Goal: Task Accomplishment & Management: Complete application form

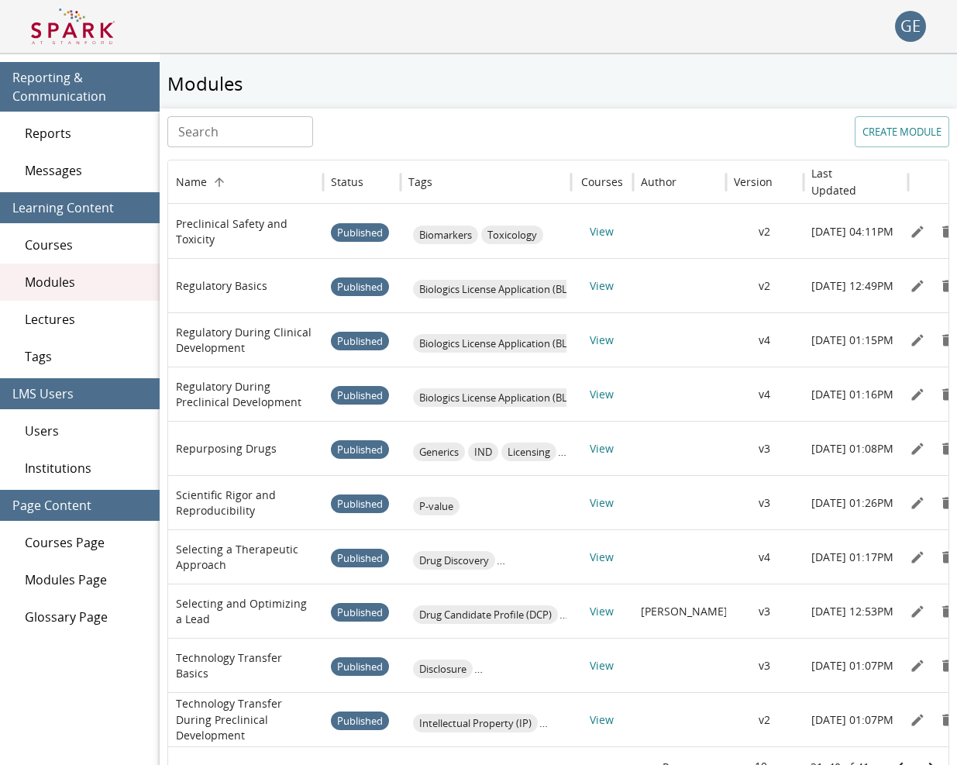
scroll to position [56, 0]
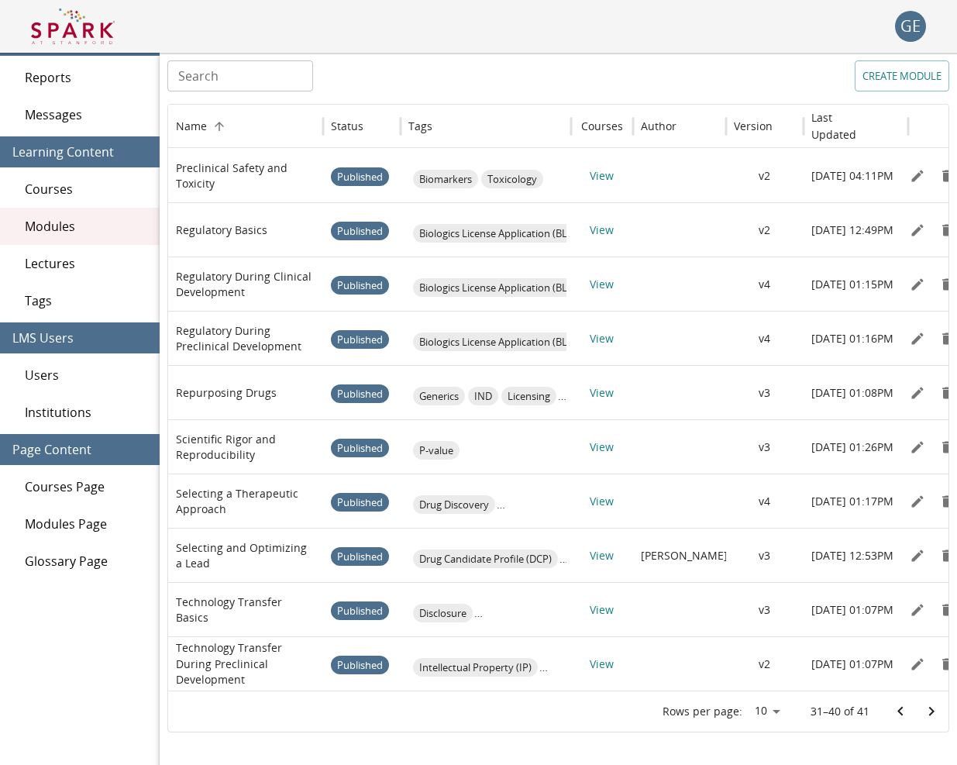
click at [89, 20] on img at bounding box center [73, 26] width 84 height 37
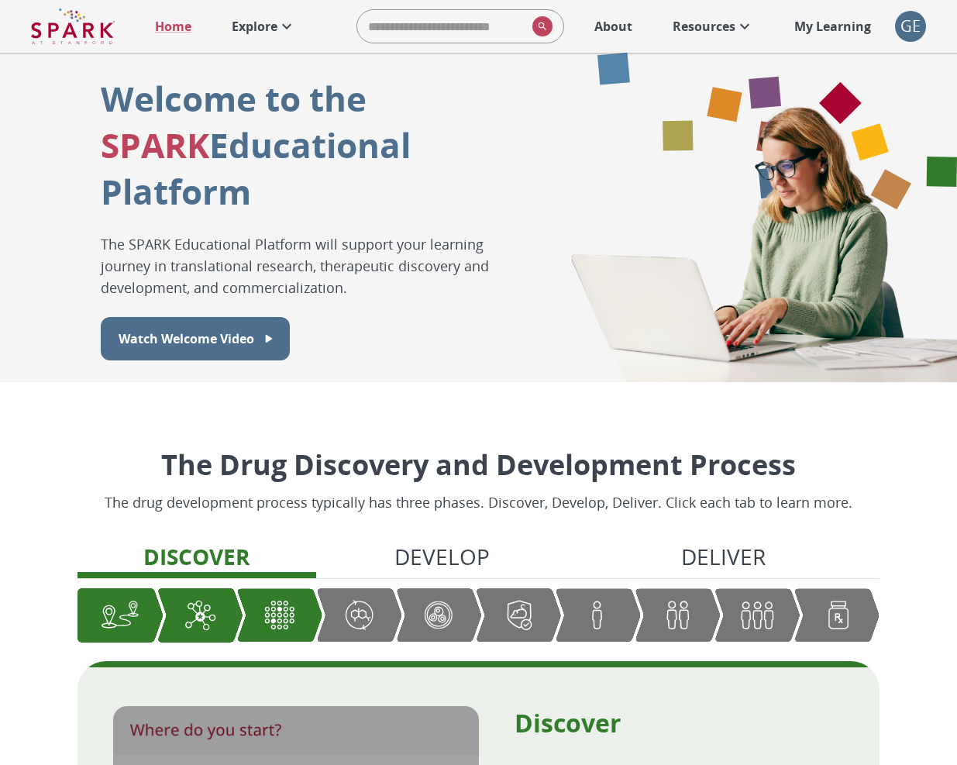
click at [805, 26] on p "My Learning" at bounding box center [832, 26] width 77 height 19
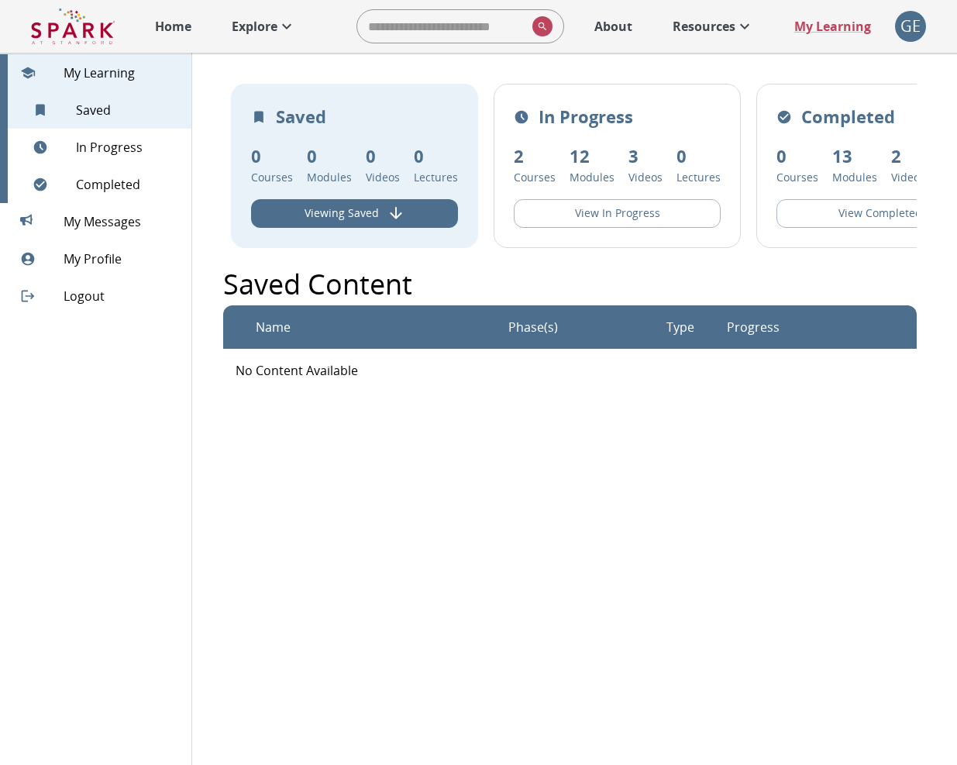
click at [903, 30] on div "GE" at bounding box center [910, 26] width 31 height 31
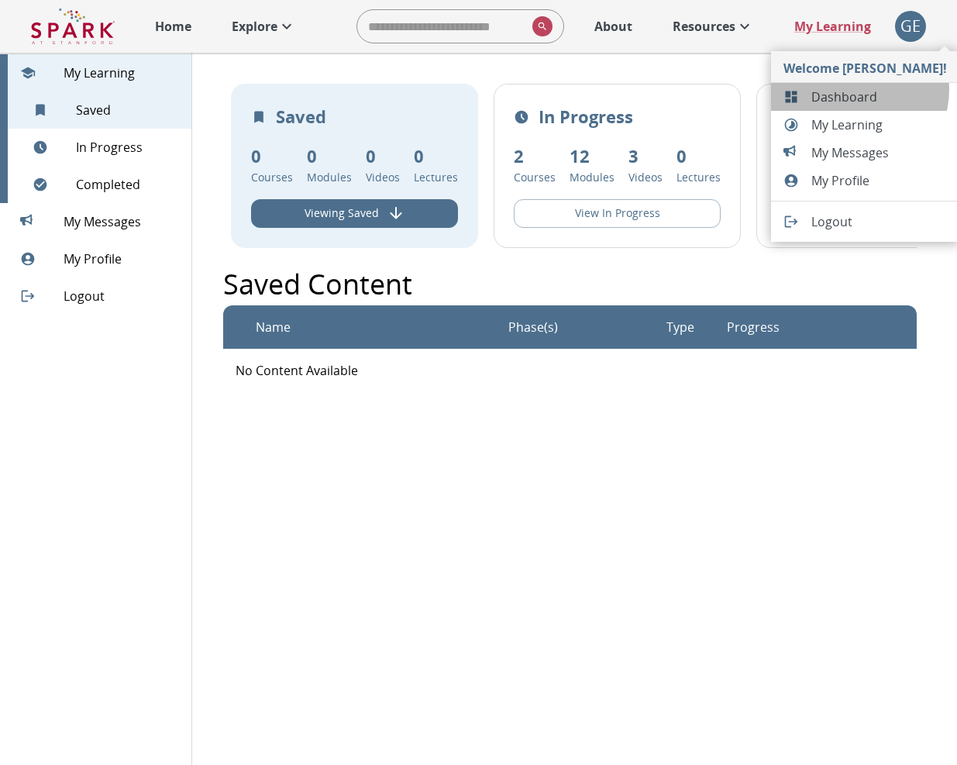
click at [858, 90] on span "Dashboard" at bounding box center [879, 97] width 136 height 19
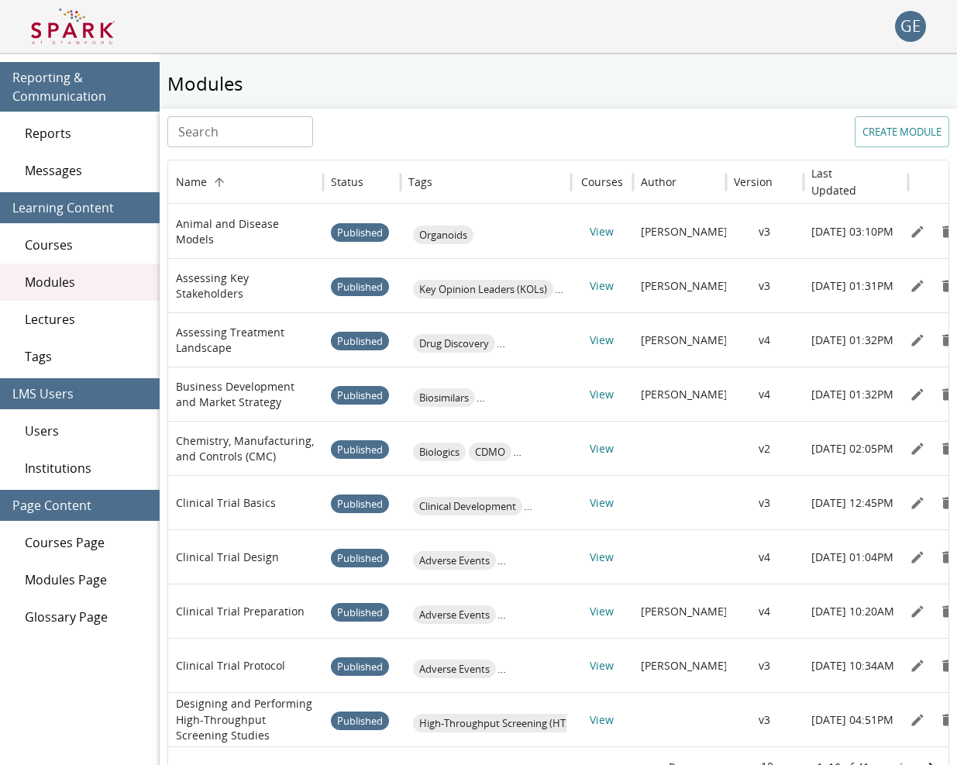
click at [116, 428] on span "Users" at bounding box center [86, 430] width 122 height 19
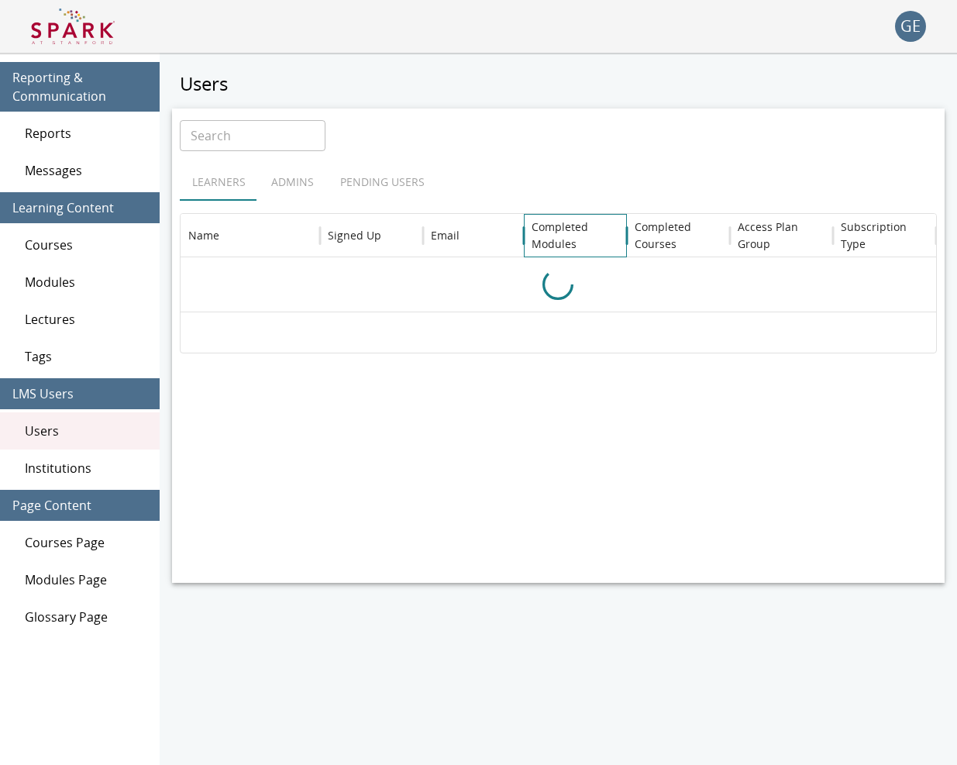
click at [566, 230] on h6 "Completed Modules" at bounding box center [576, 235] width 88 height 34
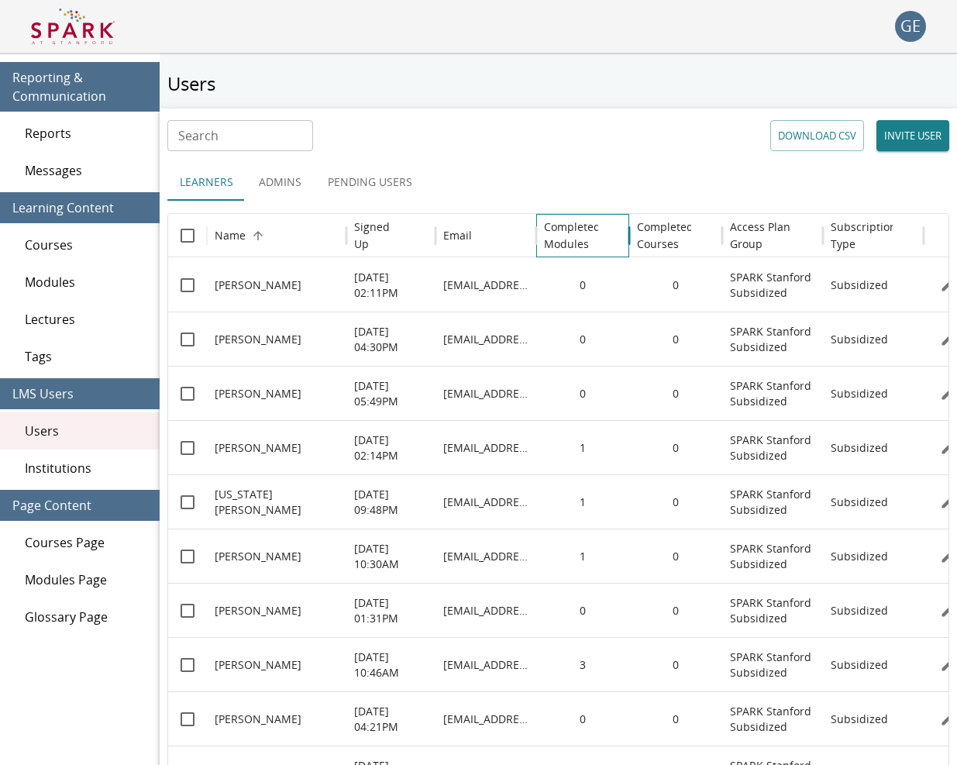
click at [556, 244] on h6 "Completed Modules" at bounding box center [572, 235] width 57 height 34
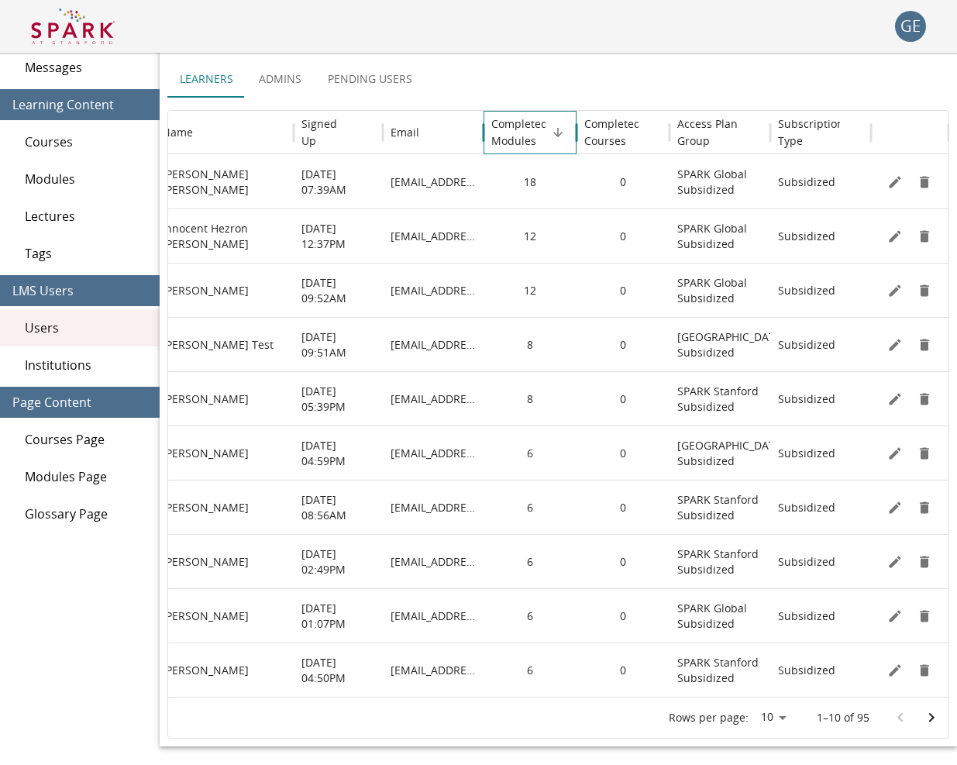
scroll to position [0, 53]
click at [891, 612] on icon "Edit" at bounding box center [894, 615] width 15 height 15
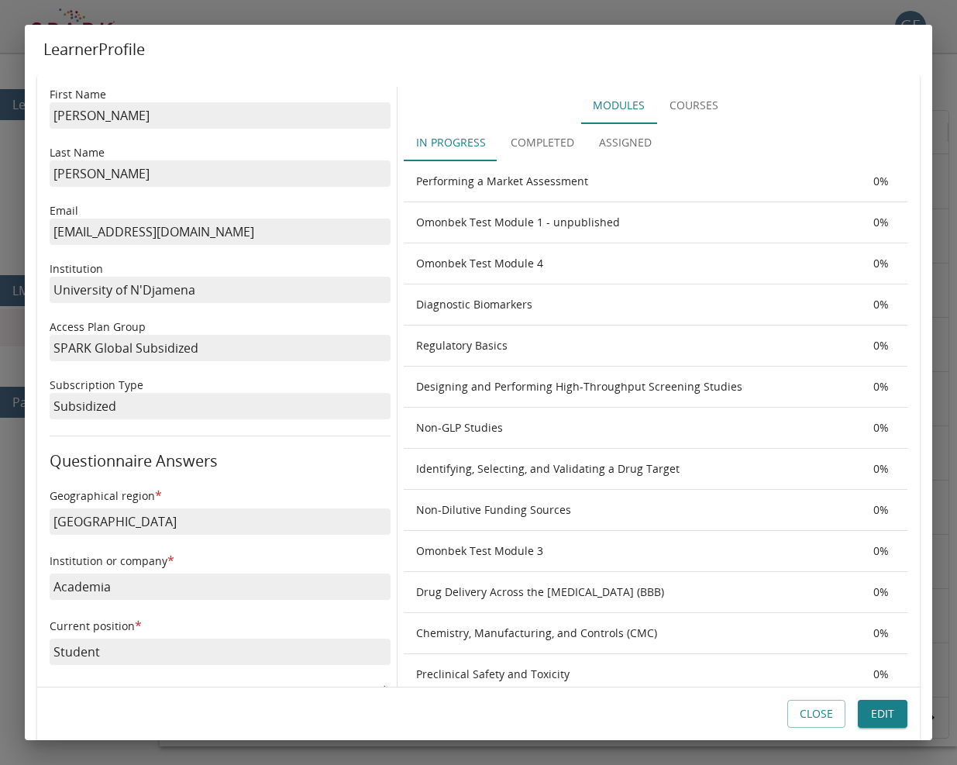
scroll to position [2, 0]
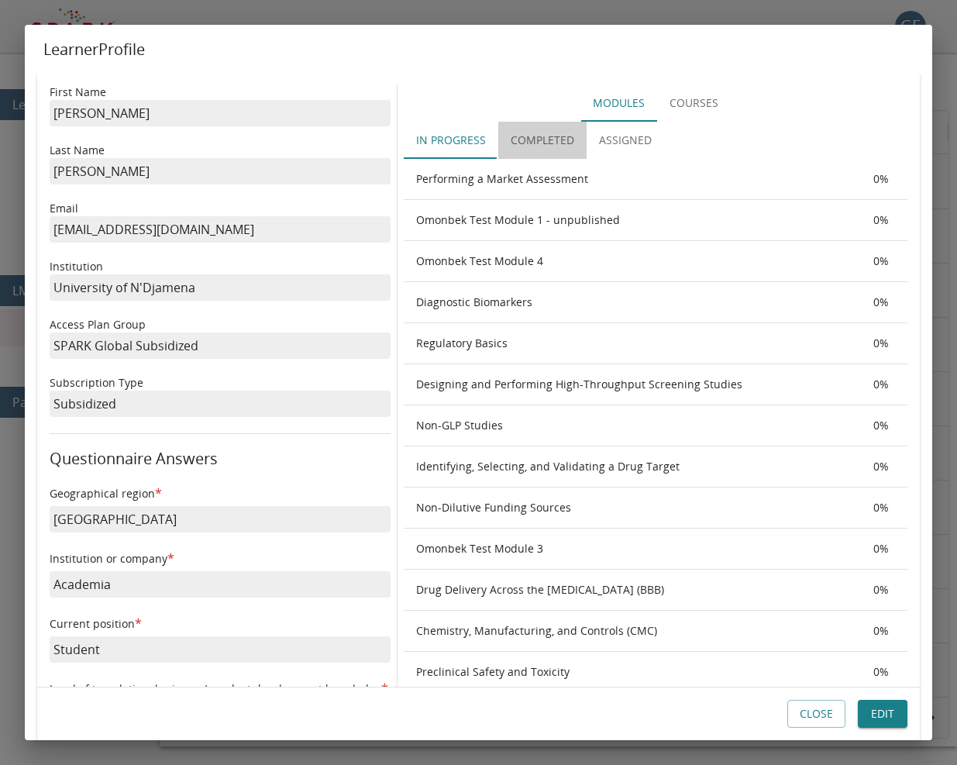
click at [539, 144] on button "Completed" at bounding box center [542, 140] width 88 height 37
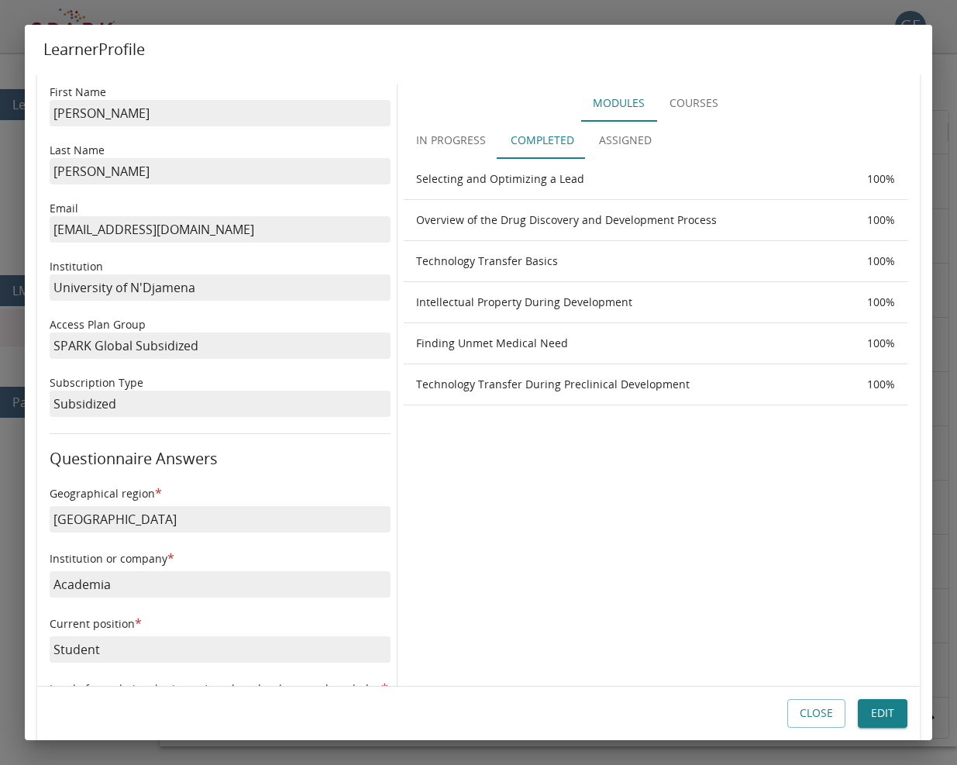
click at [810, 717] on button "Close" at bounding box center [816, 714] width 58 height 29
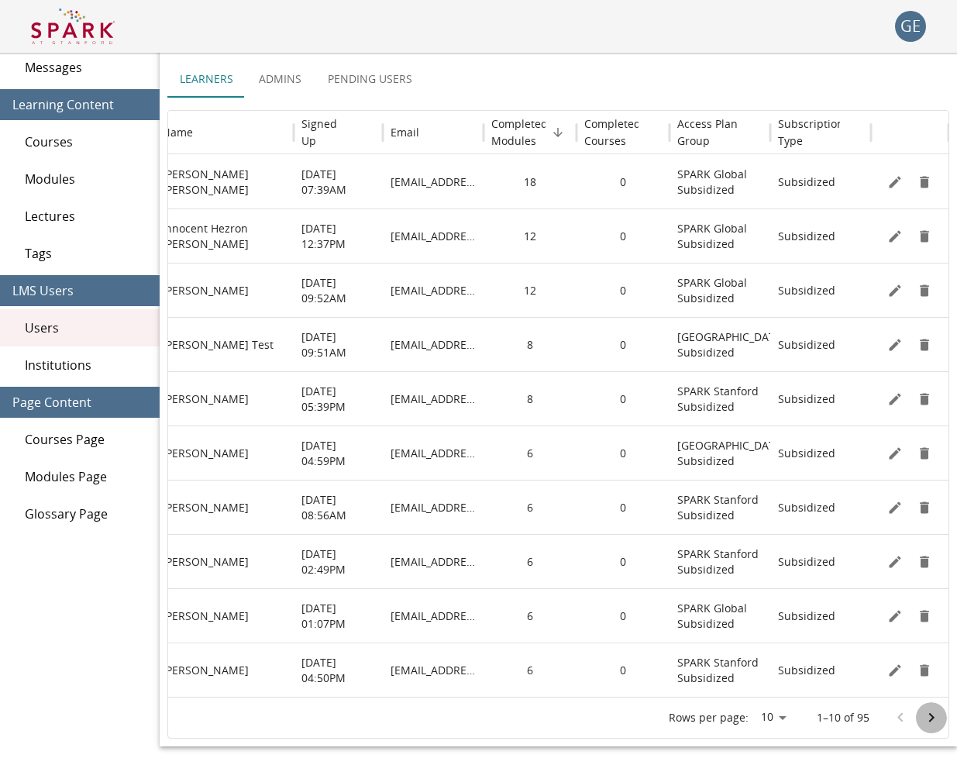
click at [929, 711] on icon "Go to next page" at bounding box center [931, 717] width 19 height 19
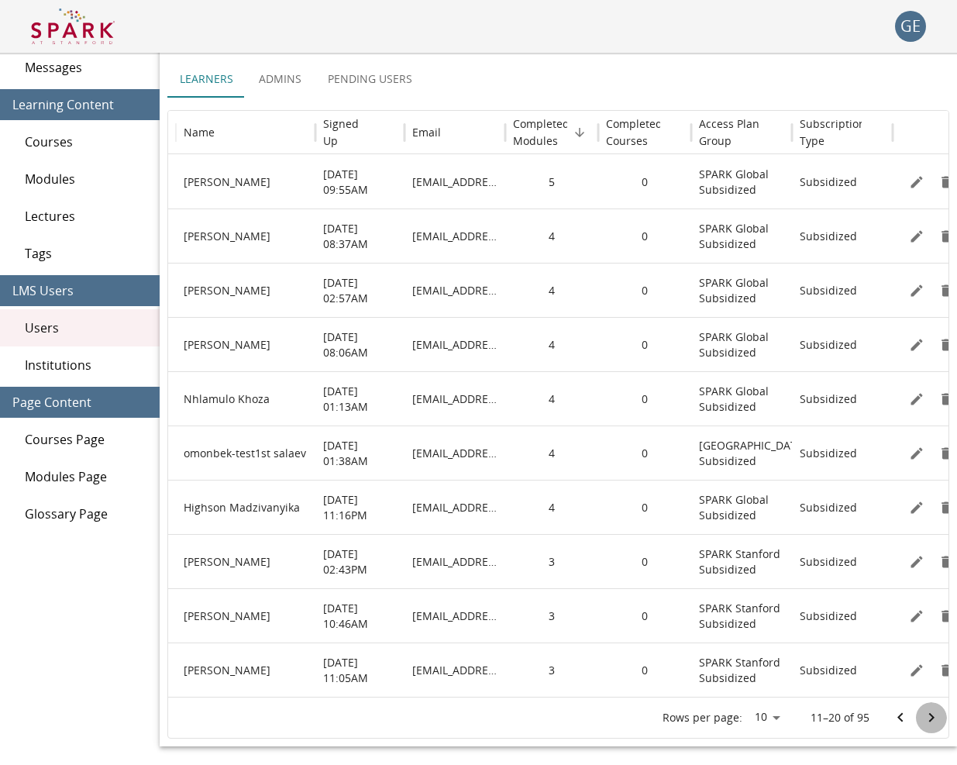
click at [925, 716] on icon "Go to next page" at bounding box center [931, 717] width 19 height 19
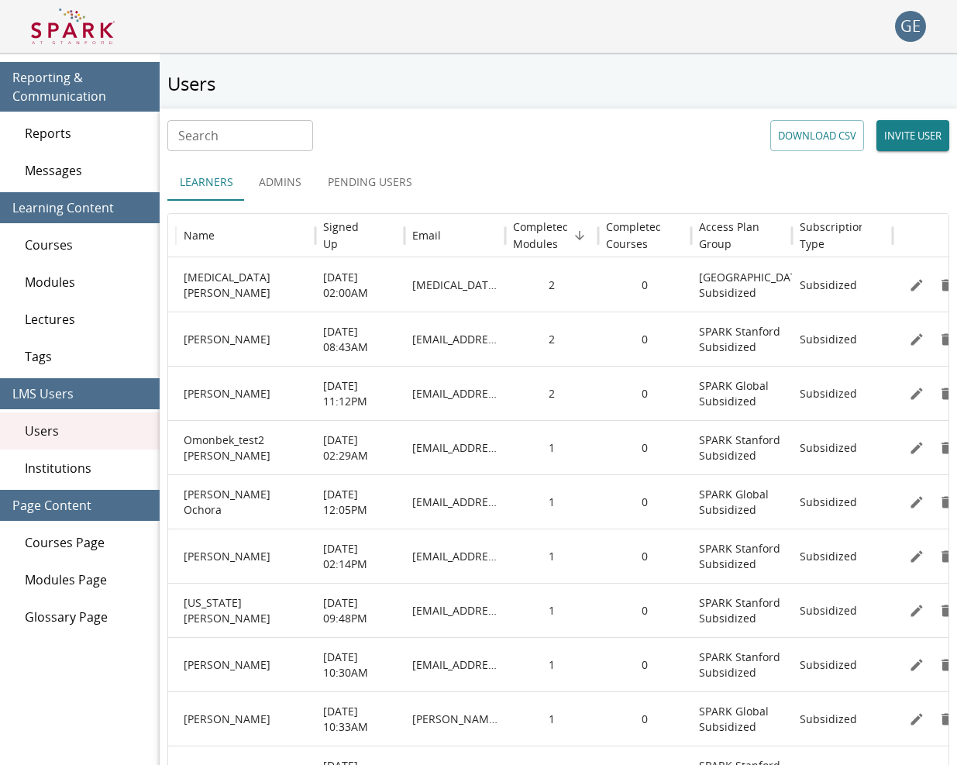
scroll to position [0, 0]
click at [61, 288] on span "Modules" at bounding box center [86, 282] width 122 height 19
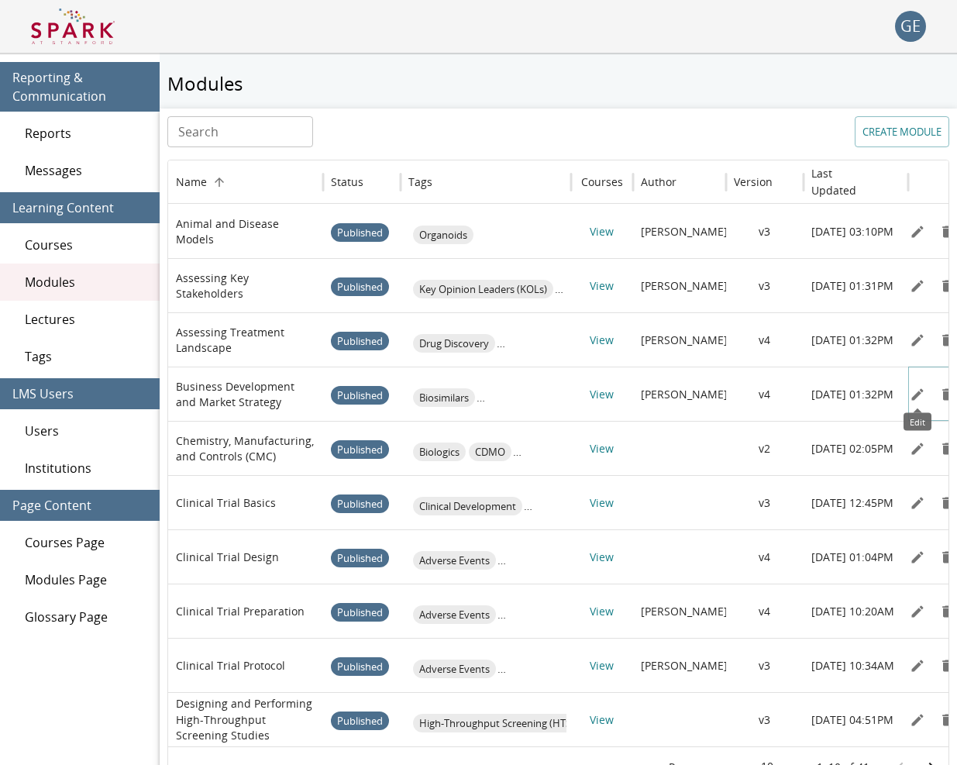
click at [916, 393] on icon "Edit" at bounding box center [917, 394] width 15 height 15
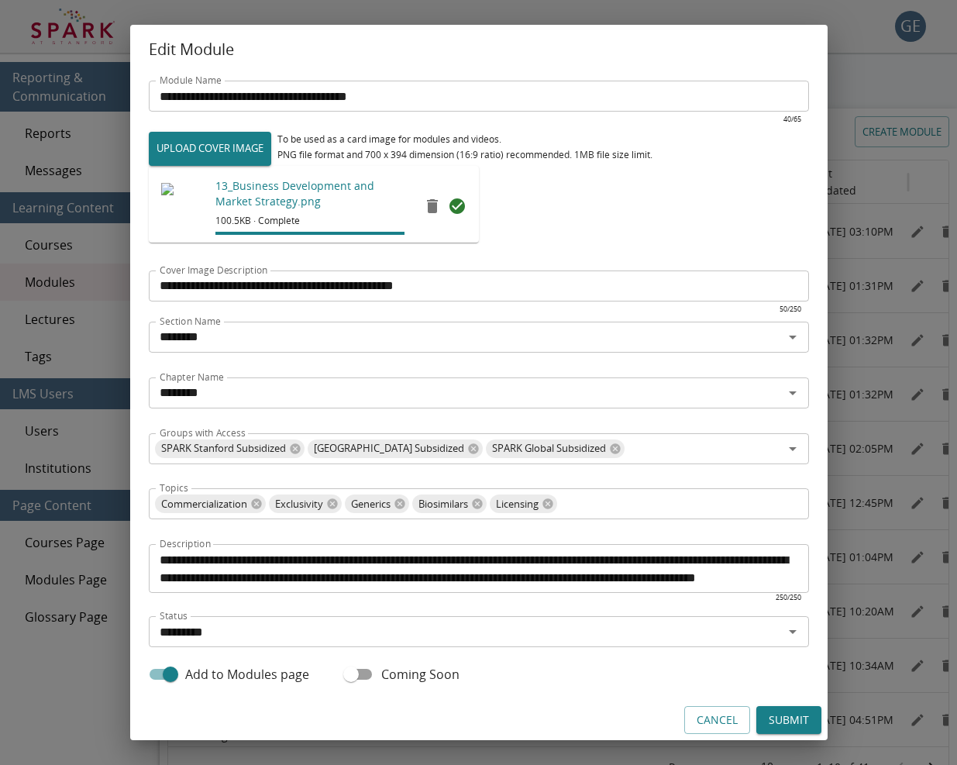
click at [719, 708] on button "Cancel" at bounding box center [717, 720] width 66 height 29
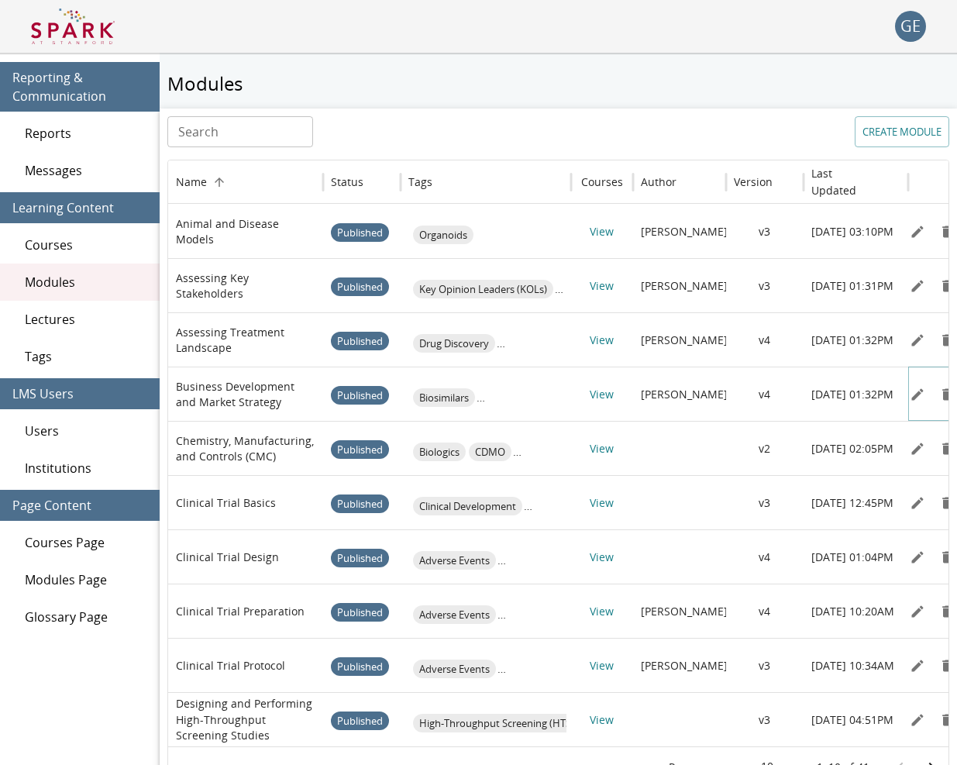
scroll to position [0, -2]
click at [906, 143] on button "CREATE MODULE" at bounding box center [902, 131] width 95 height 31
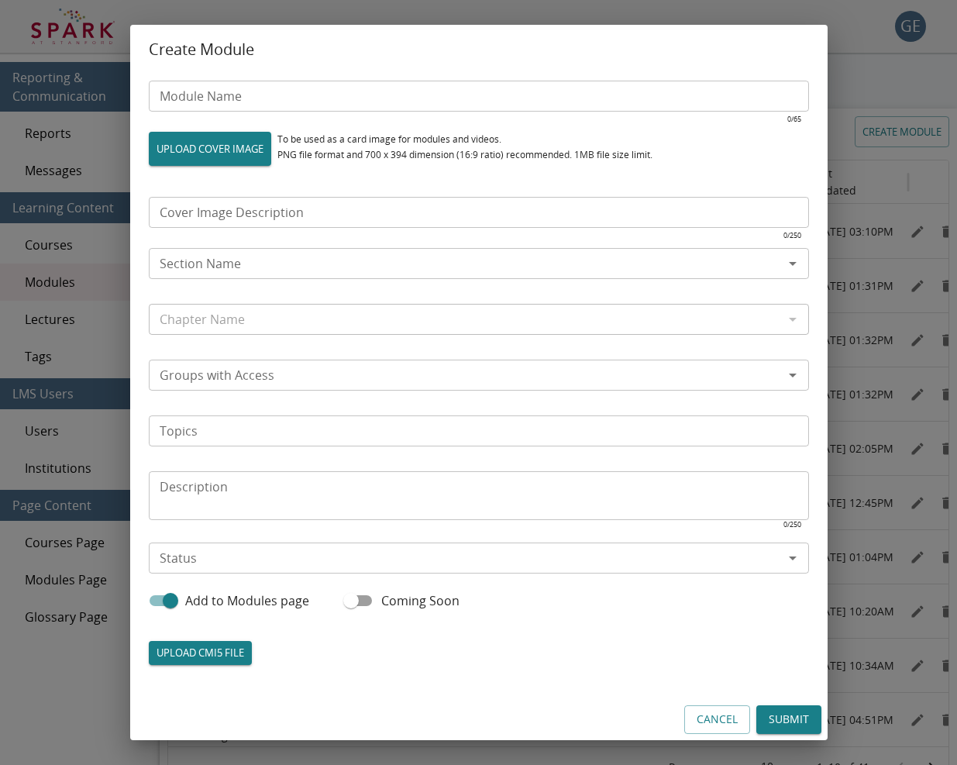
type input "*****"
click at [218, 111] on input "Module Name" at bounding box center [479, 96] width 660 height 31
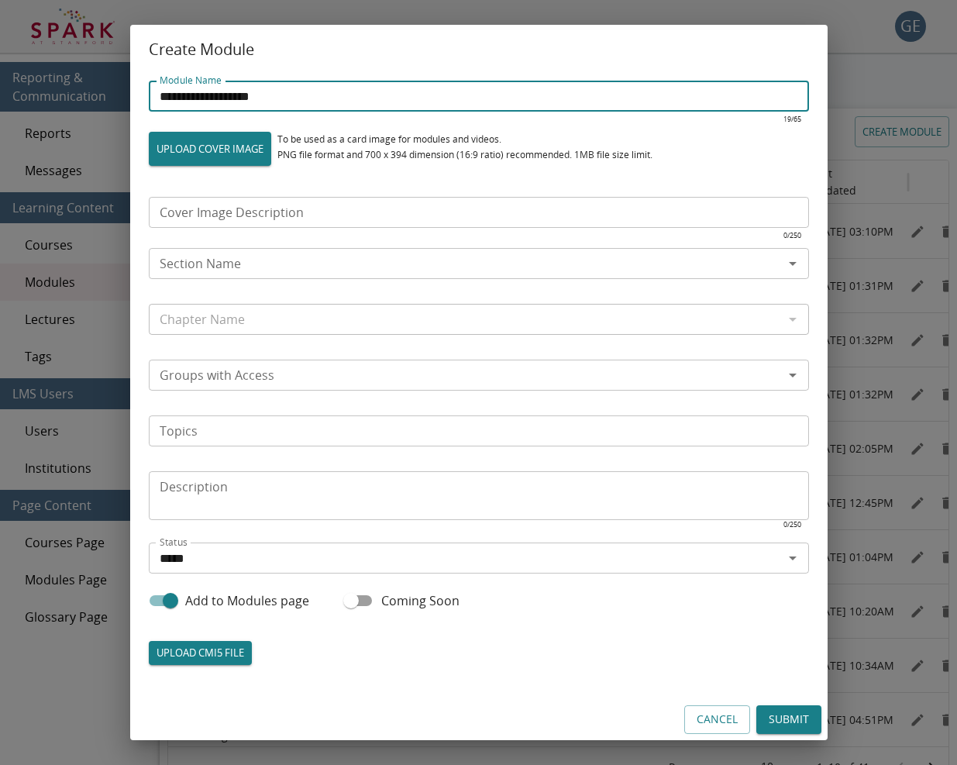
type input "**********"
click at [289, 261] on input "Section Name" at bounding box center [465, 264] width 625 height 22
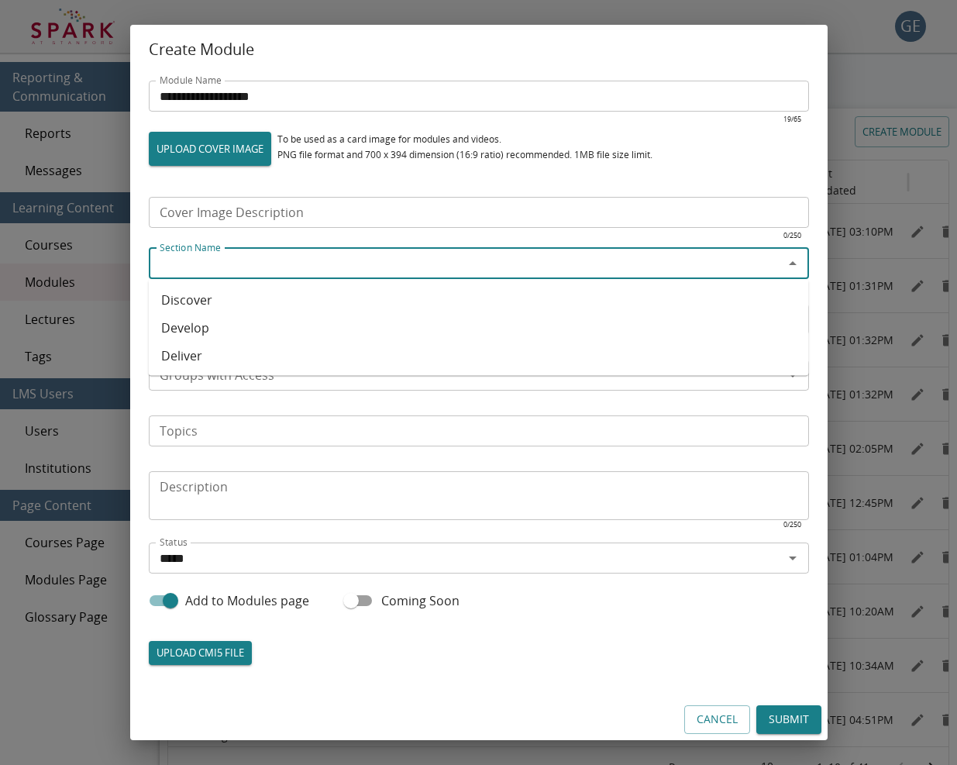
drag, startPoint x: 205, startPoint y: 305, endPoint x: 197, endPoint y: 294, distance: 13.2
click at [205, 305] on li "Discover" at bounding box center [479, 300] width 660 height 28
type input "********"
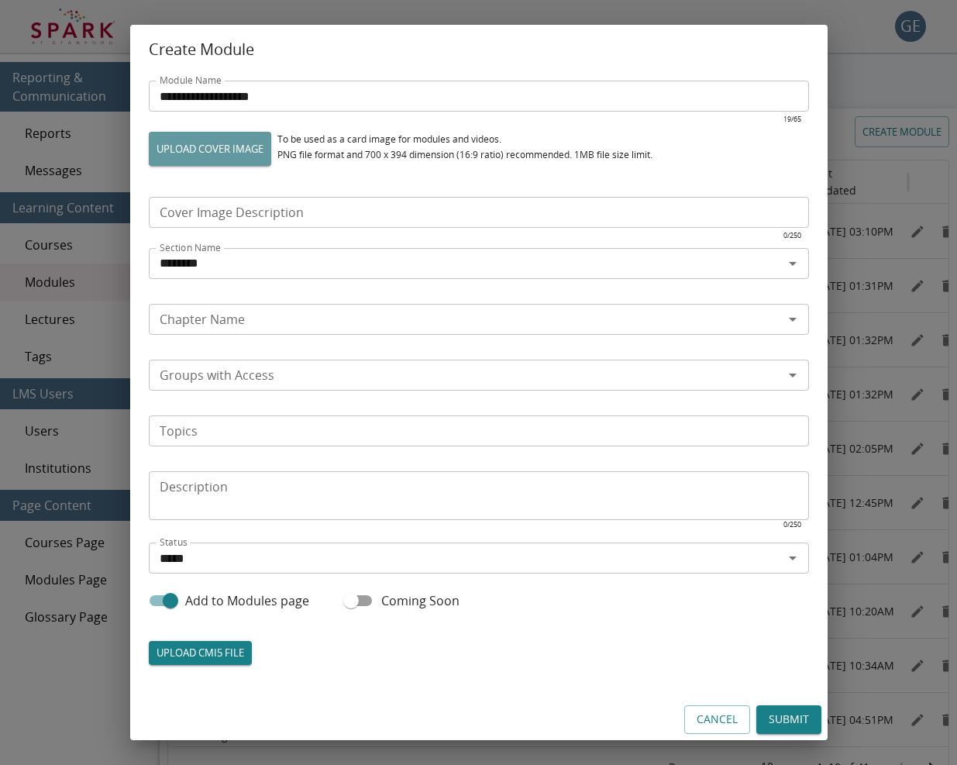
click at [181, 166] on label "UPLOAD COVER IMAGE" at bounding box center [210, 149] width 122 height 34
click at [150, 166] on input "UPLOAD COVER IMAGE" at bounding box center [149, 165] width 1 height 1
type input "**********"
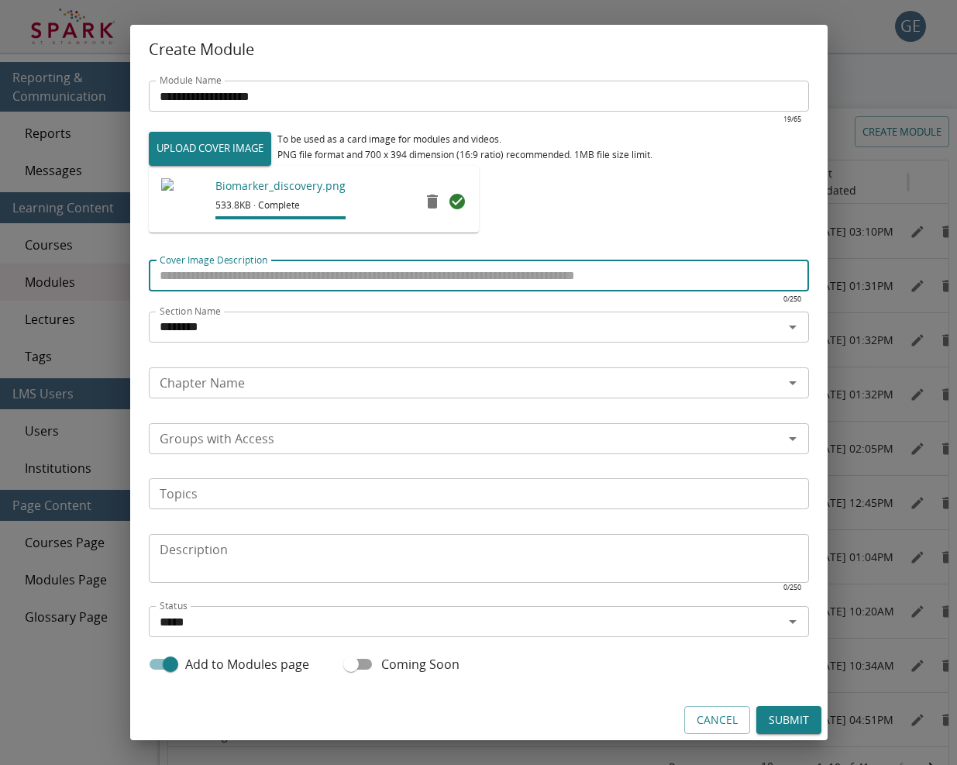
click at [185, 277] on input "Cover Image Description" at bounding box center [479, 275] width 660 height 31
type input "**********"
click at [188, 379] on input "Chapter Name" at bounding box center [465, 383] width 625 height 22
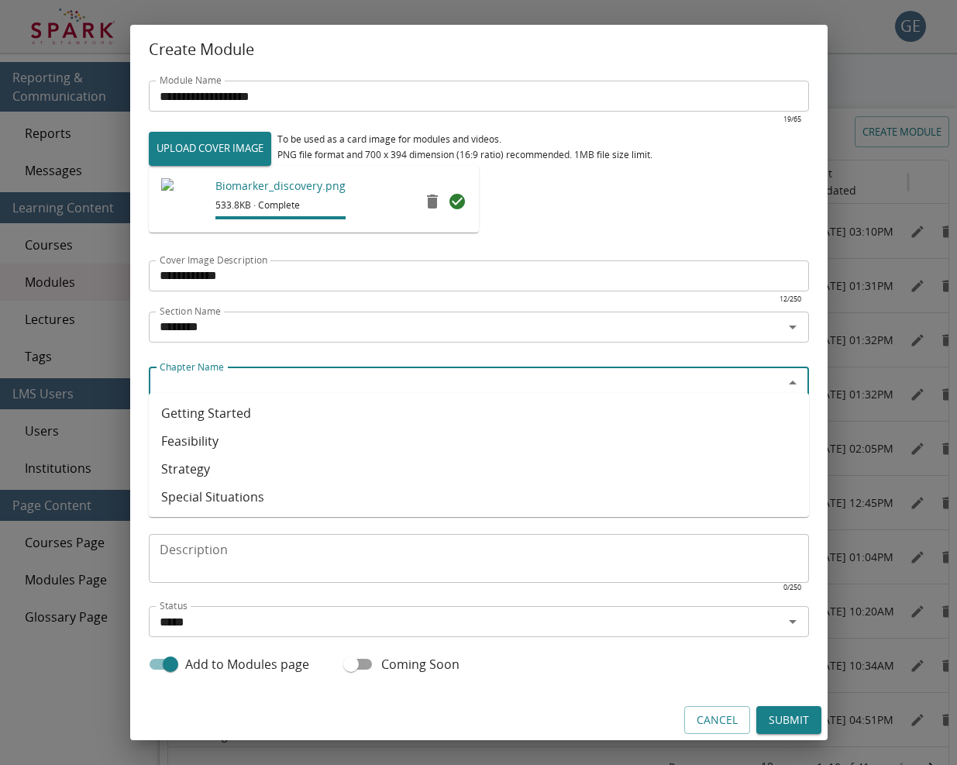
click at [197, 437] on li "Feasibility" at bounding box center [479, 441] width 660 height 28
type input "**********"
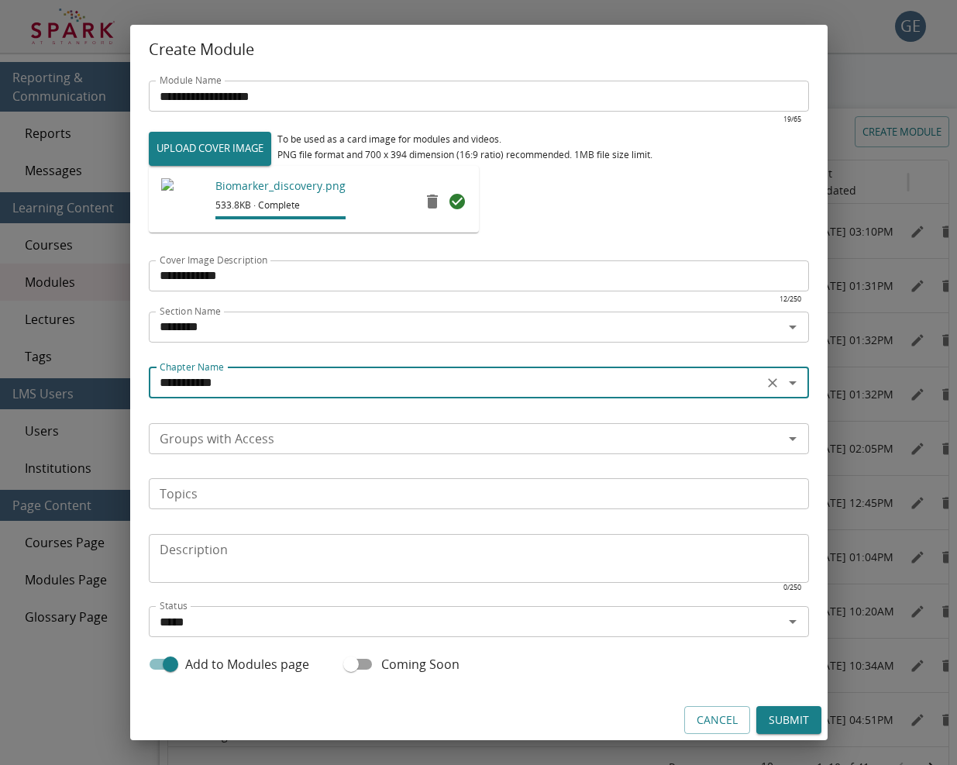
click at [197, 437] on input "Groups with Access" at bounding box center [465, 439] width 625 height 22
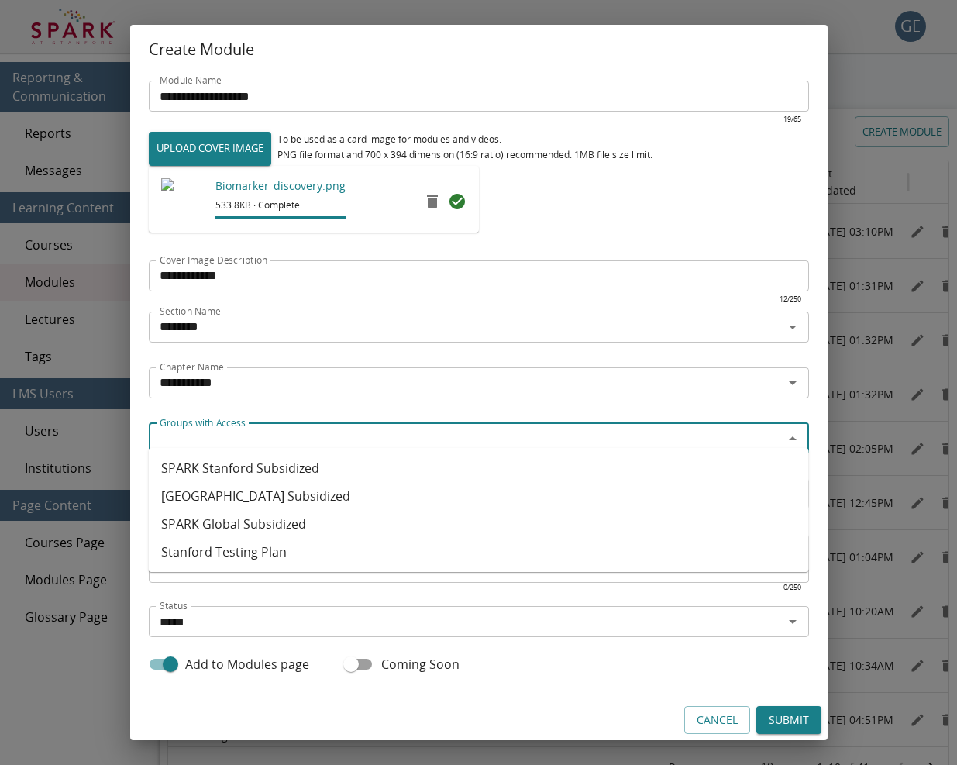
drag, startPoint x: 247, startPoint y: 471, endPoint x: 253, endPoint y: 479, distance: 9.5
click at [247, 471] on li "SPARK Stanford Subsidized" at bounding box center [479, 468] width 660 height 28
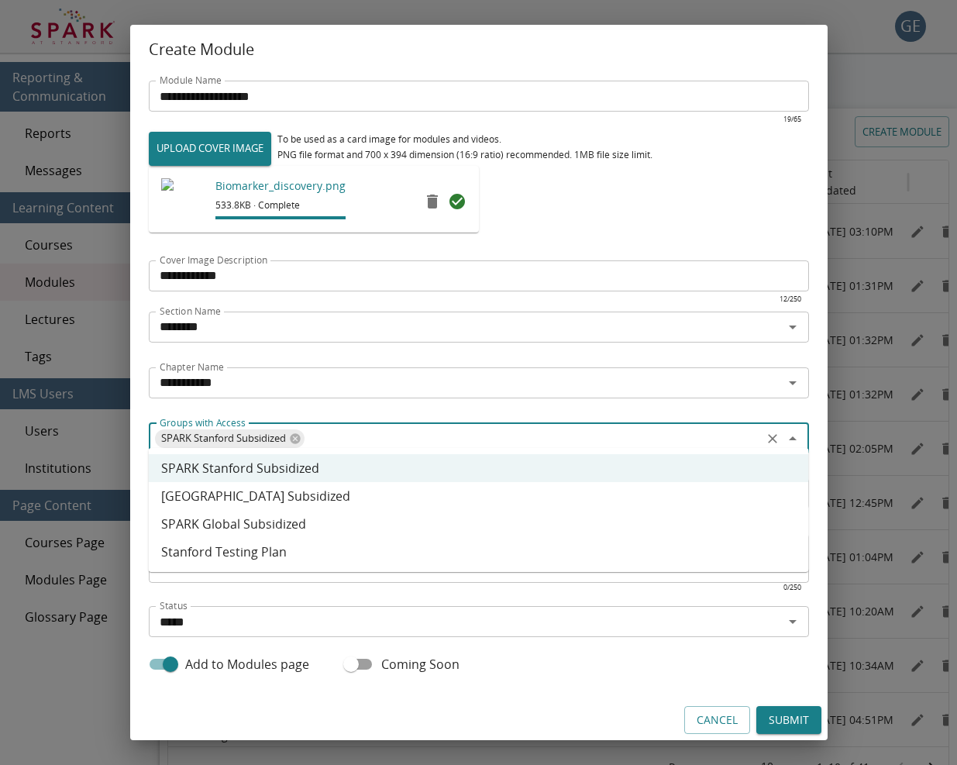
click at [256, 497] on li "[GEOGRAPHIC_DATA] Subsidized" at bounding box center [479, 496] width 660 height 28
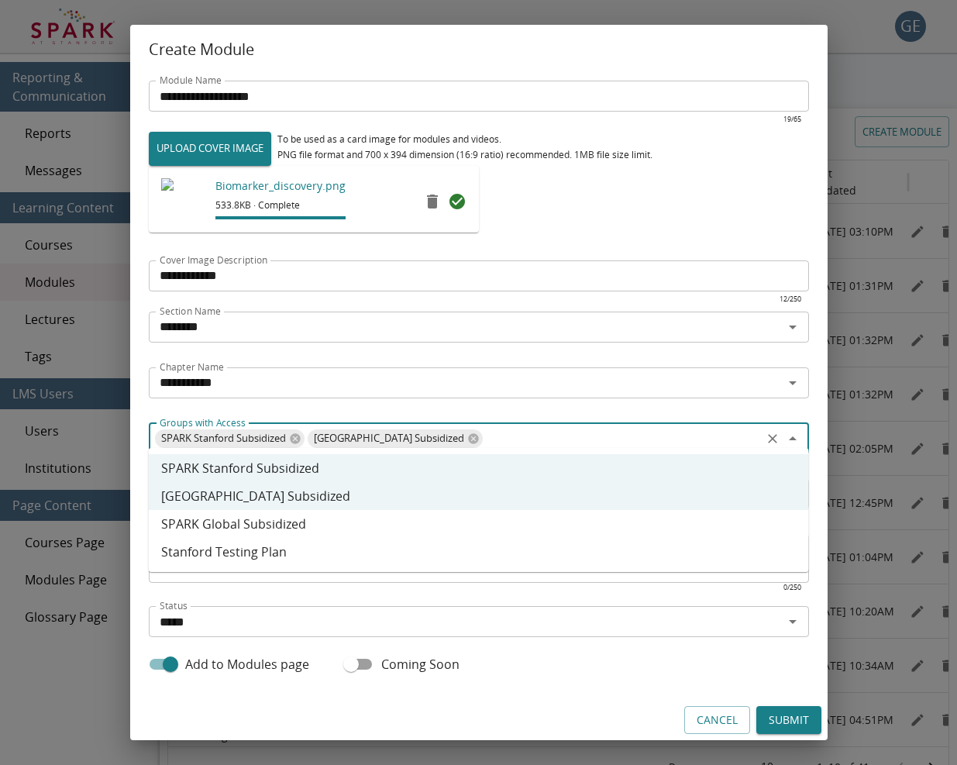
click at [249, 518] on li "SPARK Global Subsidized" at bounding box center [479, 524] width 660 height 28
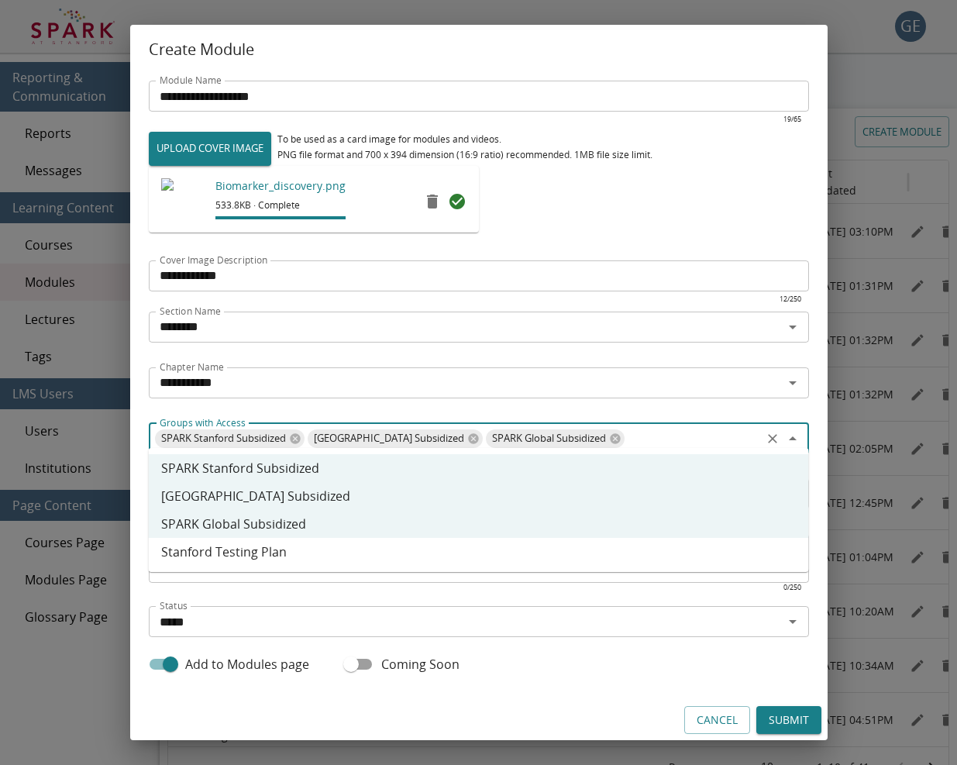
click at [205, 549] on li "Stanford Testing Plan" at bounding box center [479, 552] width 660 height 28
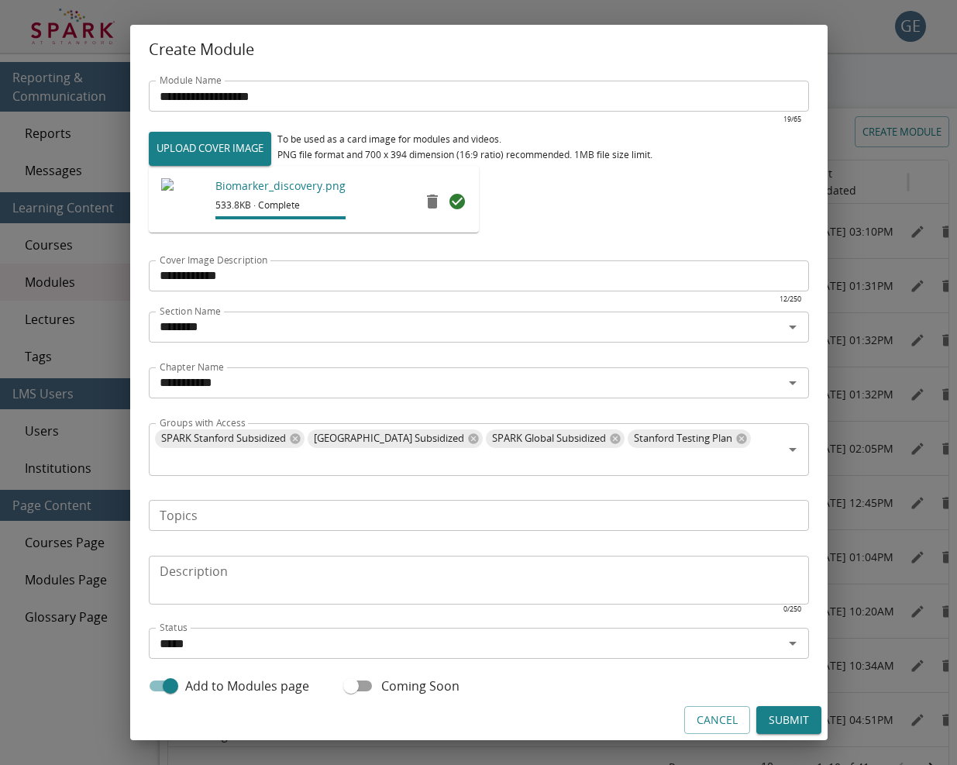
click at [334, 611] on p "​" at bounding box center [479, 614] width 638 height 15
click at [184, 504] on div "Topics Topics ​" at bounding box center [479, 525] width 660 height 50
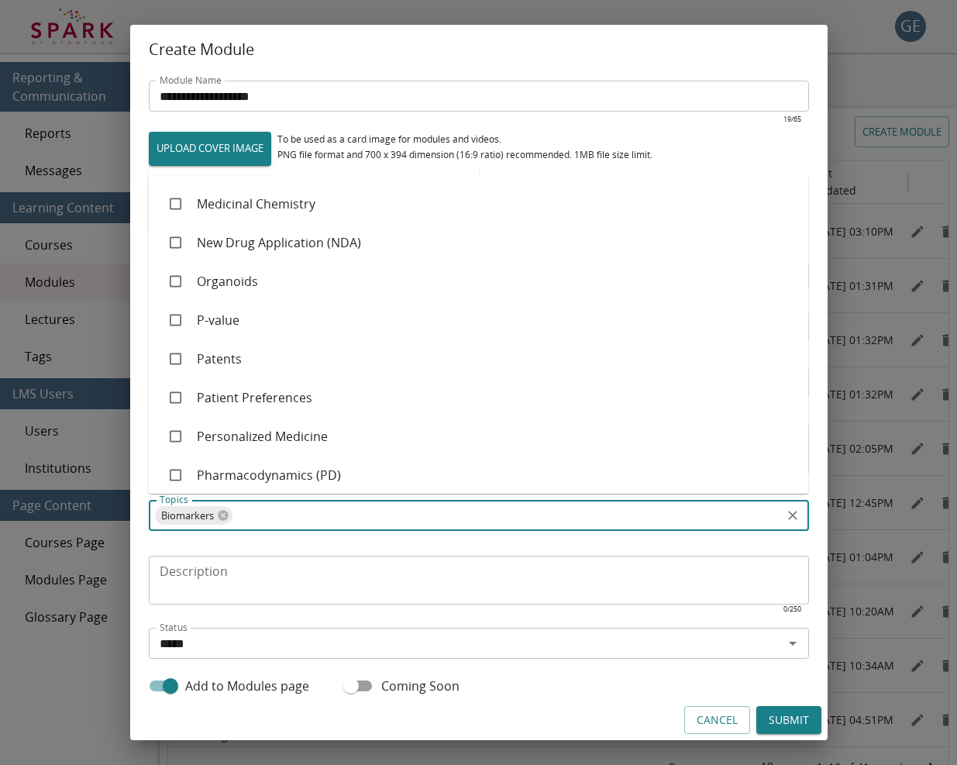
scroll to position [1211, 0]
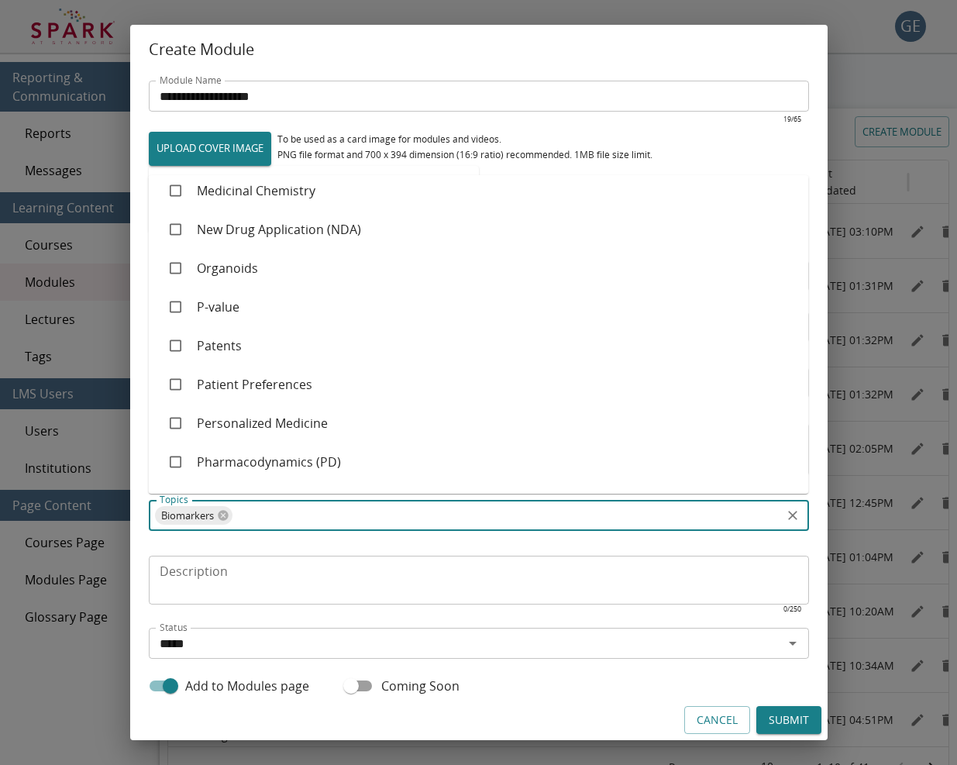
click at [267, 418] on li "Personalized Medicine" at bounding box center [479, 423] width 660 height 39
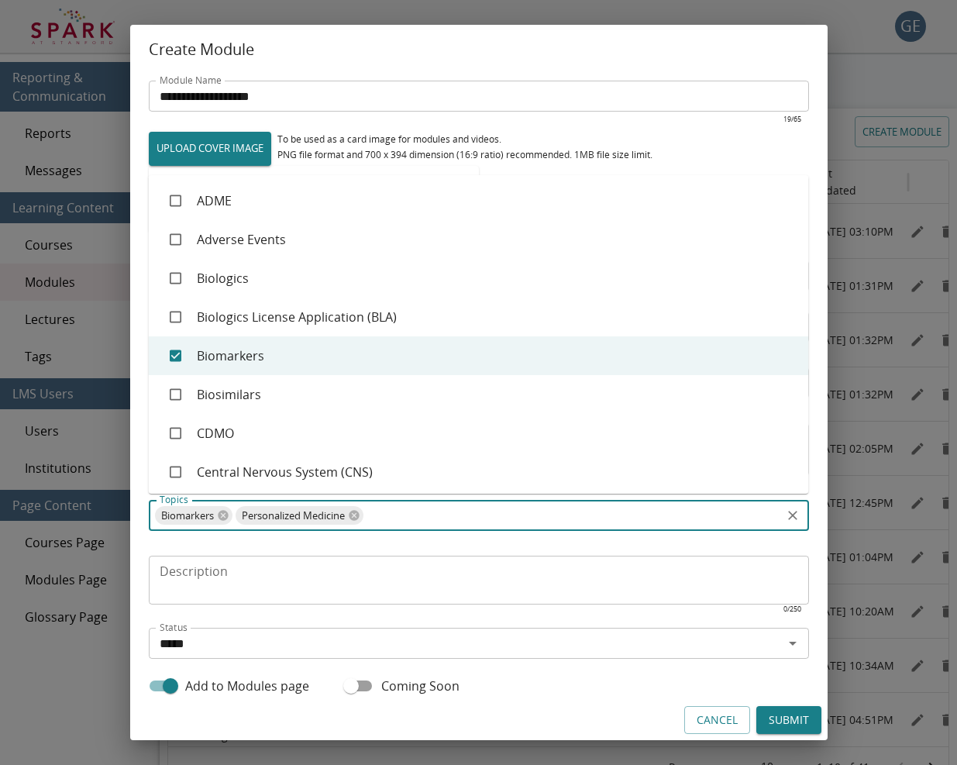
scroll to position [0, 0]
click at [268, 566] on textarea "Description" at bounding box center [479, 581] width 638 height 36
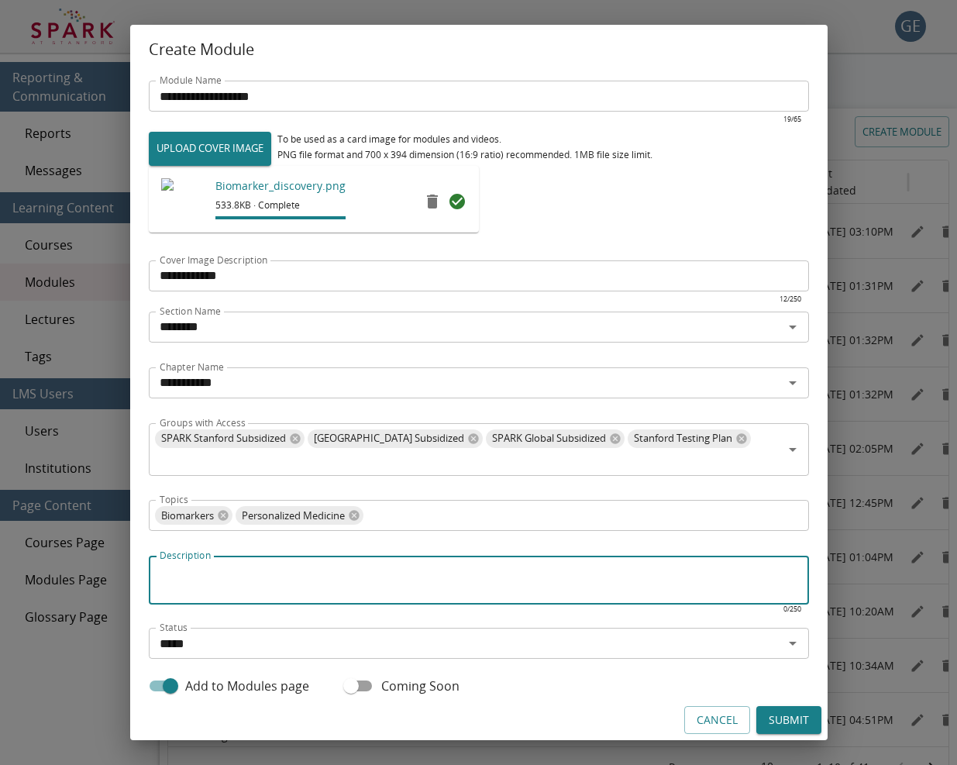
paste textarea "**********"
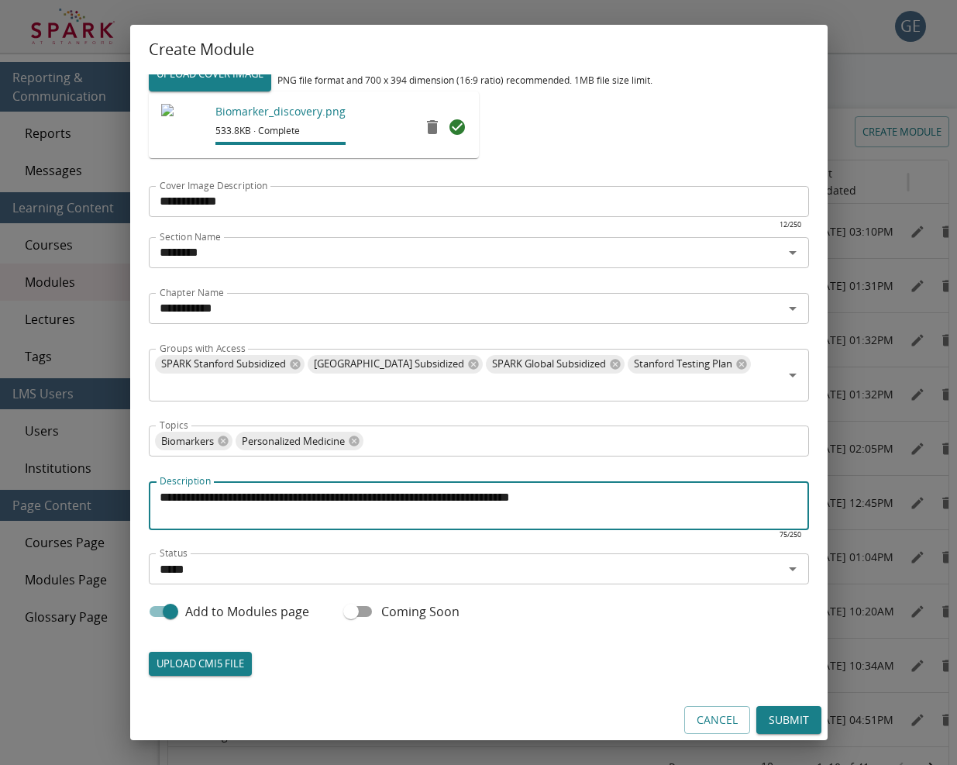
scroll to position [74, 0]
type textarea "**********"
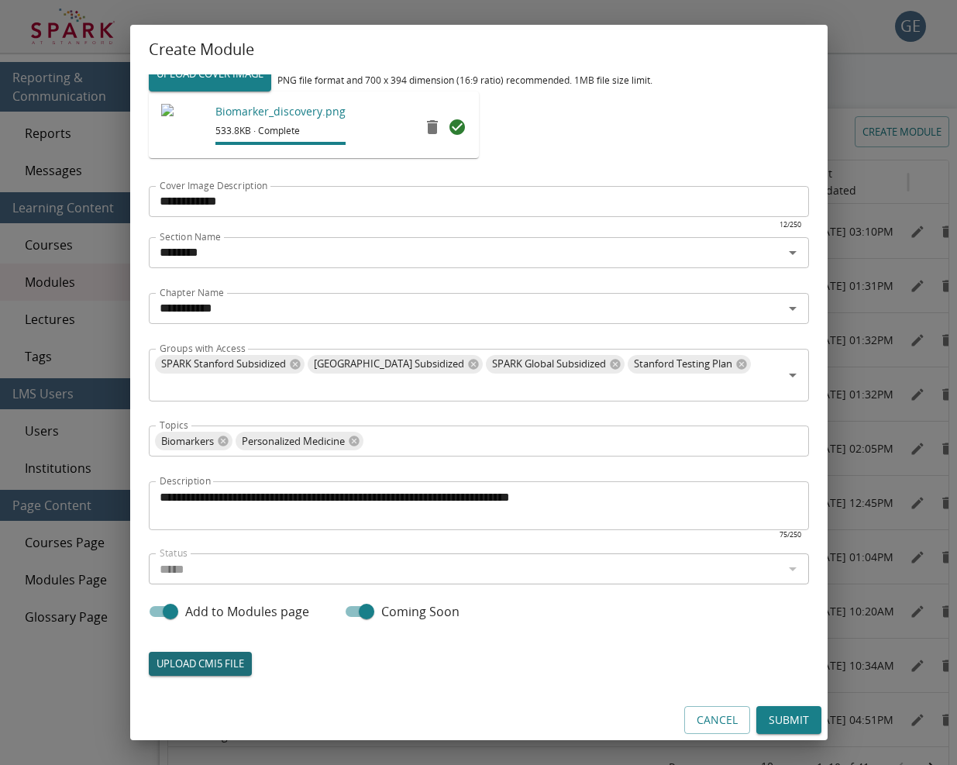
click at [213, 652] on label "UPLOAD CMI5 FILE" at bounding box center [200, 664] width 103 height 24
click at [150, 675] on input "UPLOAD CMI5 FILE" at bounding box center [149, 675] width 1 height 1
click at [213, 654] on label "UPLOAD CMI5 FILE" at bounding box center [200, 664] width 103 height 24
click at [150, 675] on input "UPLOAD CMI5 FILE" at bounding box center [149, 675] width 1 height 1
type input "**********"
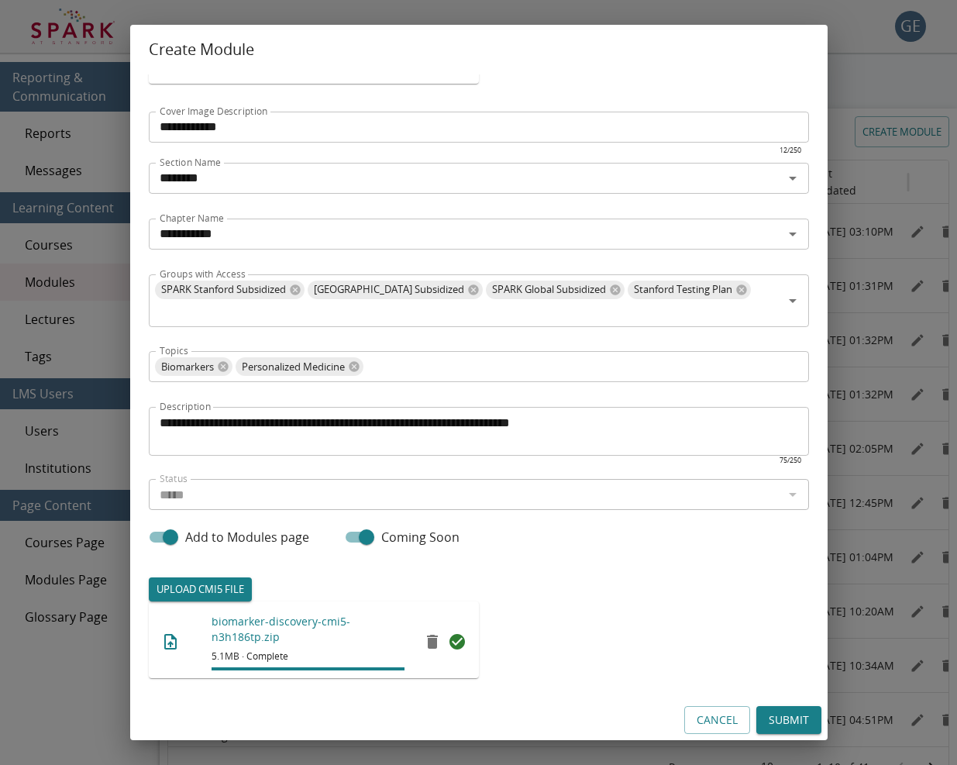
scroll to position [148, 0]
click at [780, 719] on button "Submit" at bounding box center [788, 720] width 65 height 29
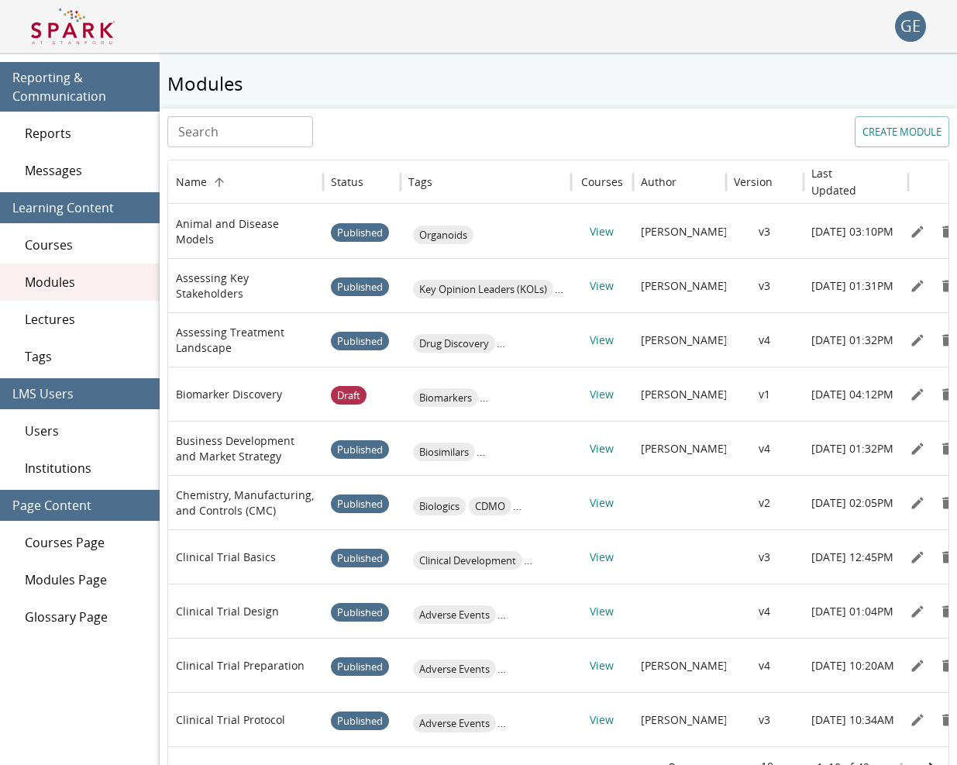
scroll to position [0, 0]
click at [863, 136] on button "CREATE MODULE" at bounding box center [902, 131] width 95 height 31
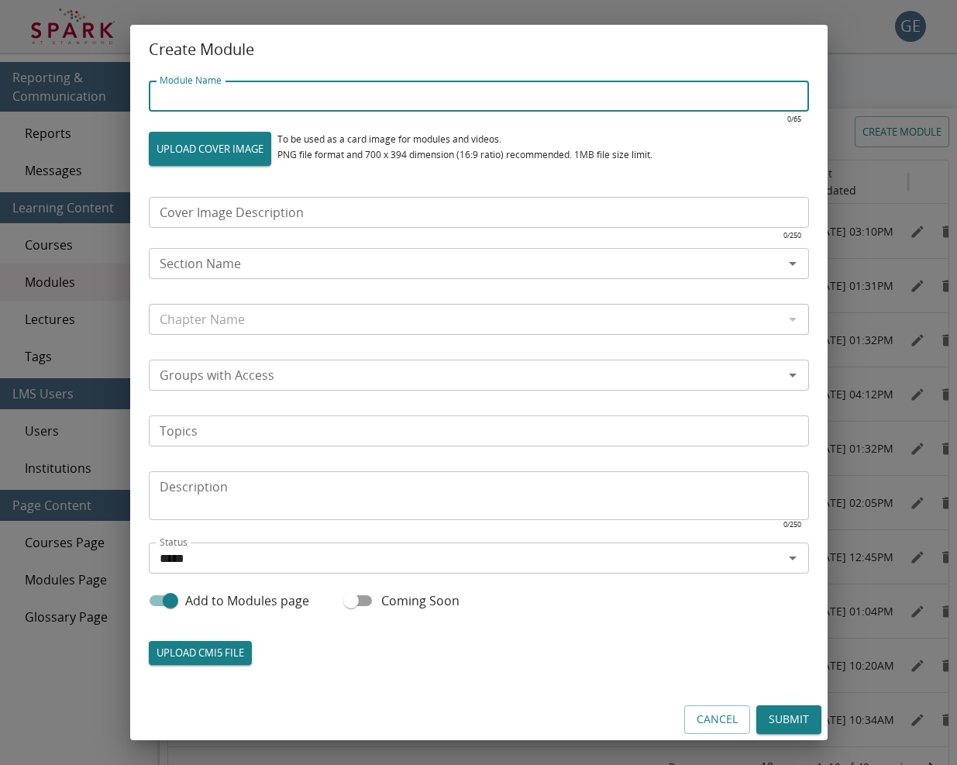
click at [300, 112] on input "Module Name" at bounding box center [479, 96] width 660 height 31
type input "**********"
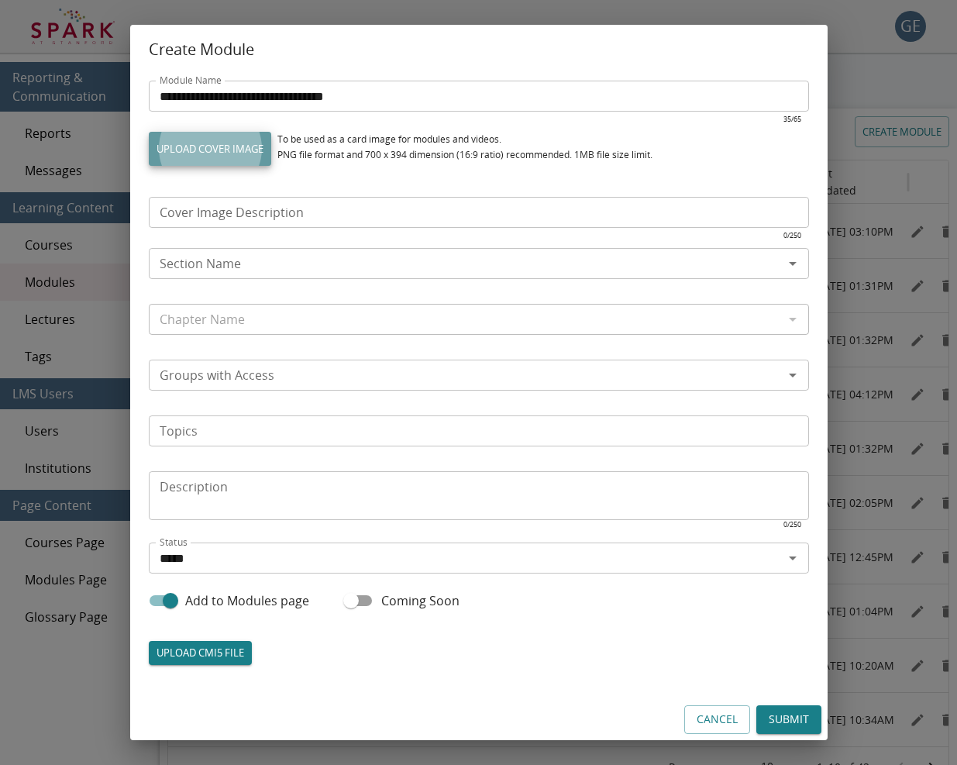
click at [222, 157] on label "UPLOAD COVER IMAGE" at bounding box center [210, 149] width 122 height 34
click at [150, 165] on input "UPLOAD COVER IMAGE" at bounding box center [149, 165] width 1 height 1
type input "**********"
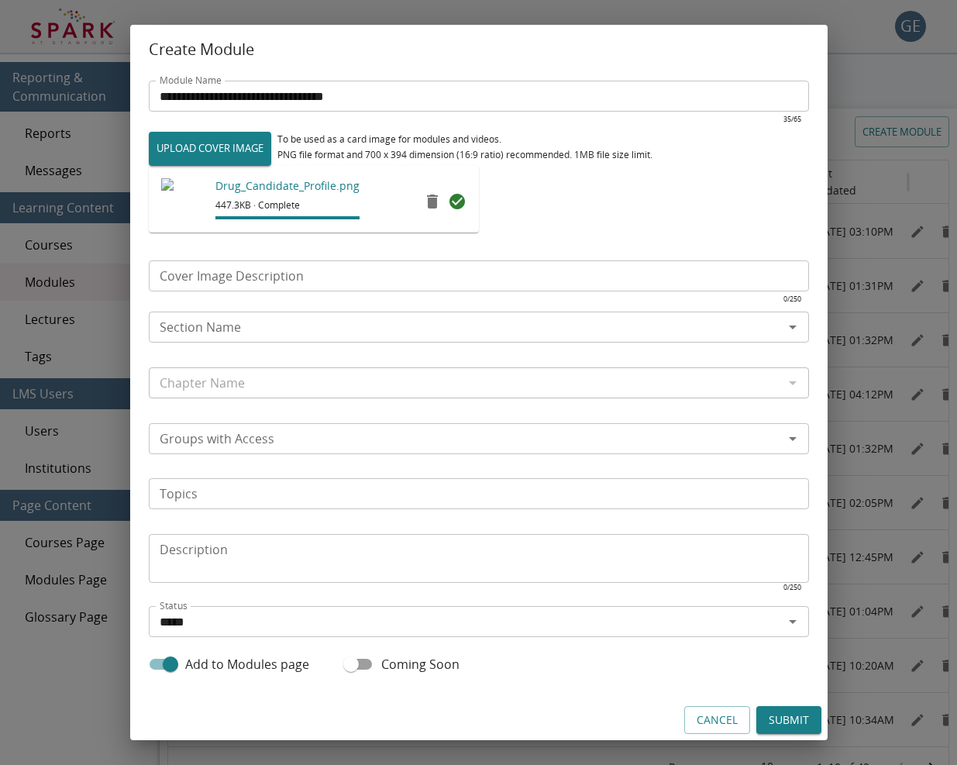
click at [422, 279] on input "Cover Image Description" at bounding box center [479, 275] width 660 height 31
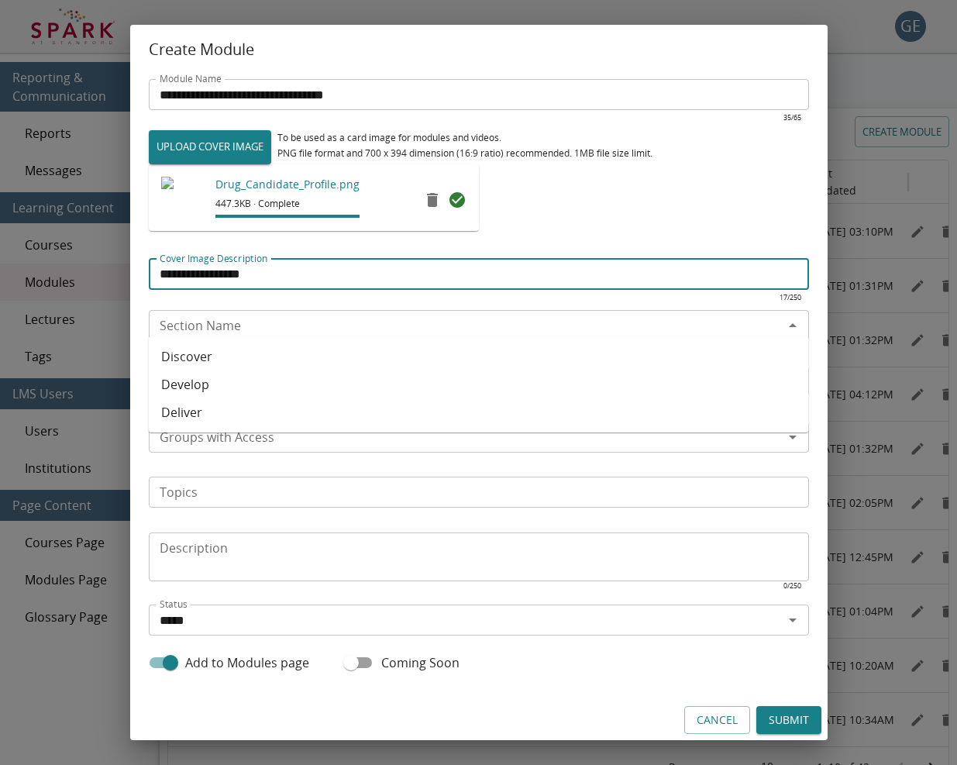
click at [539, 310] on div "Section Name" at bounding box center [479, 325] width 660 height 31
type input "**********"
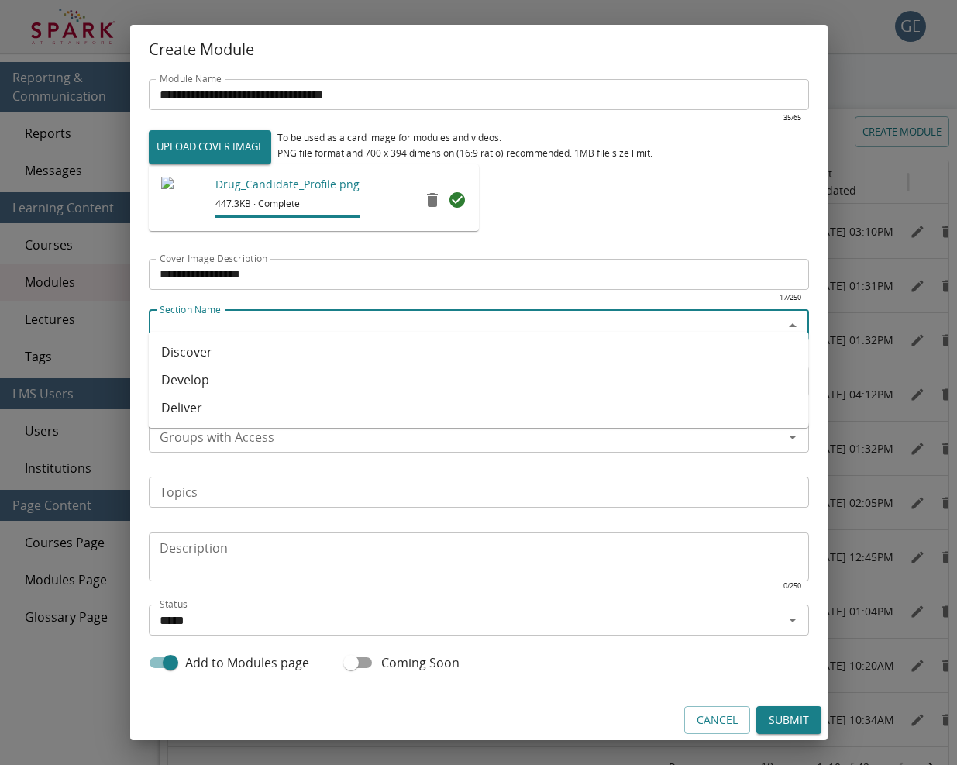
scroll to position [6, 0]
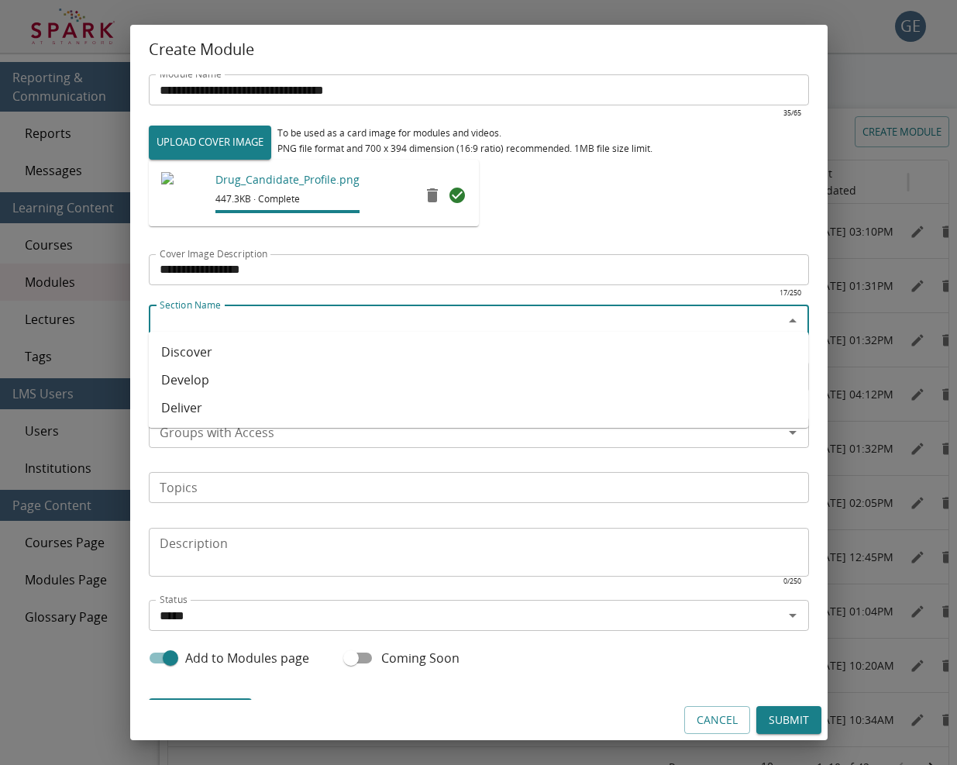
click at [287, 362] on li "Discover" at bounding box center [479, 352] width 660 height 28
type input "********"
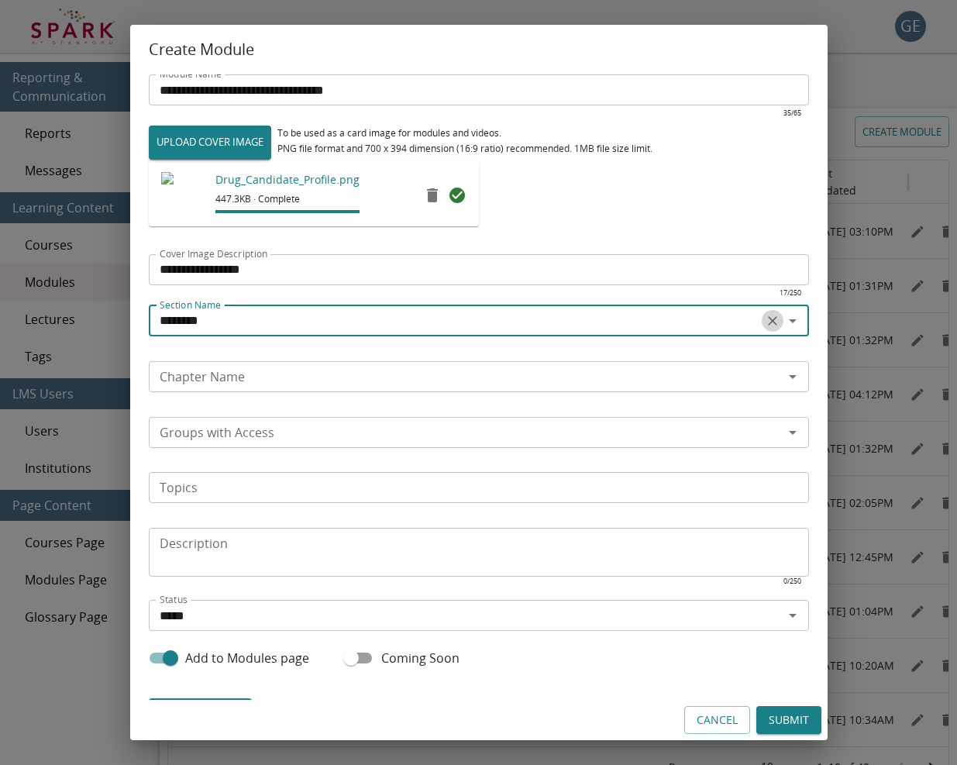
click at [772, 320] on icon "Clear" at bounding box center [772, 320] width 15 height 15
click at [724, 305] on div "Section Name" at bounding box center [479, 320] width 660 height 31
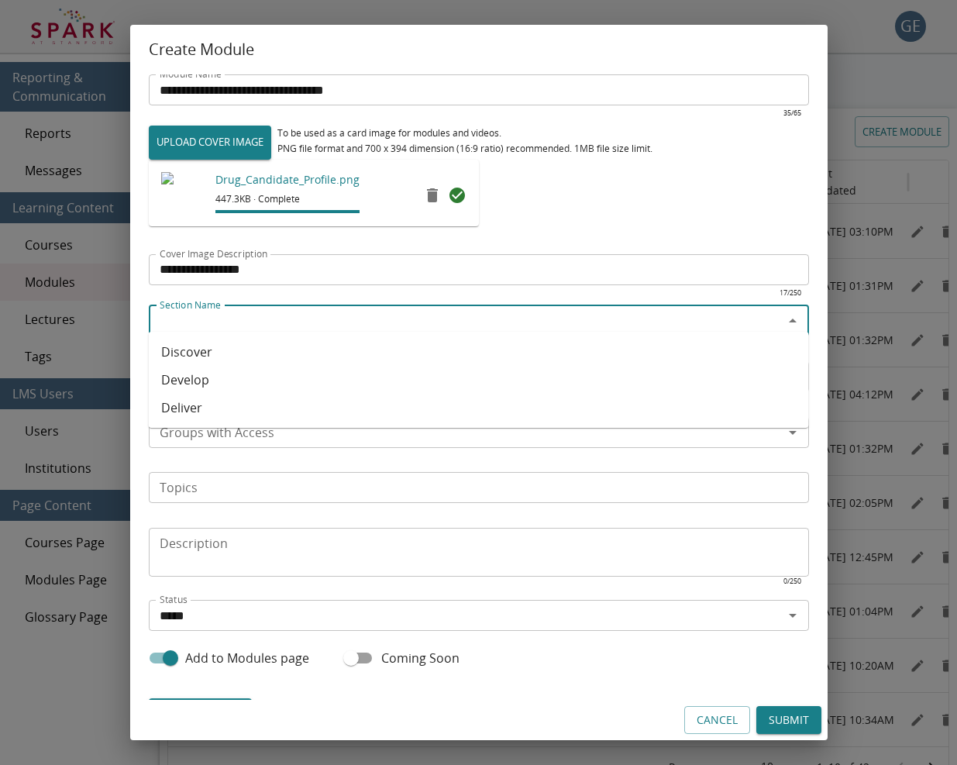
click at [307, 391] on li "Develop" at bounding box center [479, 380] width 660 height 28
type input "*******"
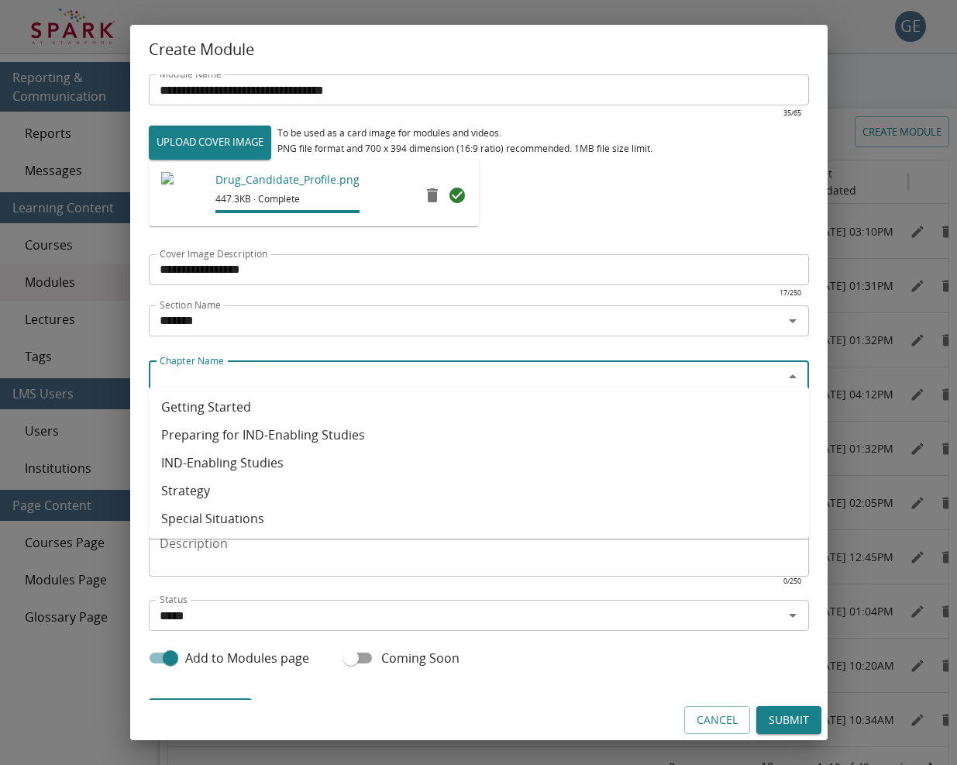
click at [221, 370] on input "Chapter Name" at bounding box center [465, 377] width 625 height 22
click at [225, 409] on li "Getting Started" at bounding box center [479, 407] width 660 height 28
type input "**********"
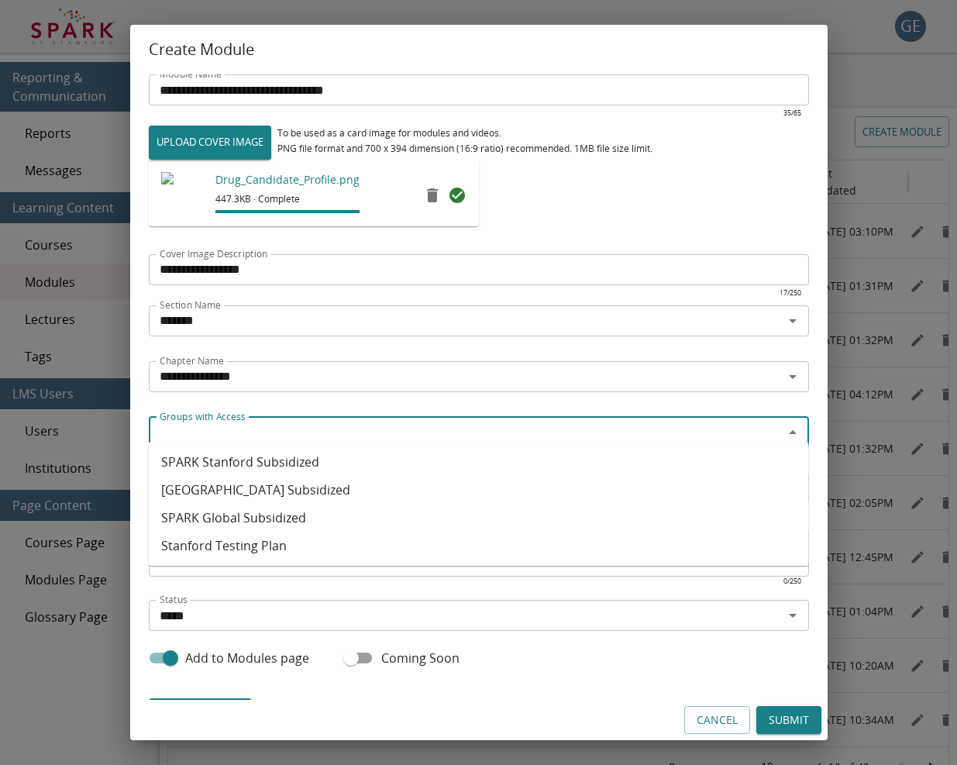
click at [222, 432] on input "Groups with Access" at bounding box center [465, 432] width 625 height 22
drag, startPoint x: 246, startPoint y: 470, endPoint x: 247, endPoint y: 480, distance: 10.1
click at [246, 470] on li "SPARK Stanford Subsidized" at bounding box center [479, 462] width 660 height 28
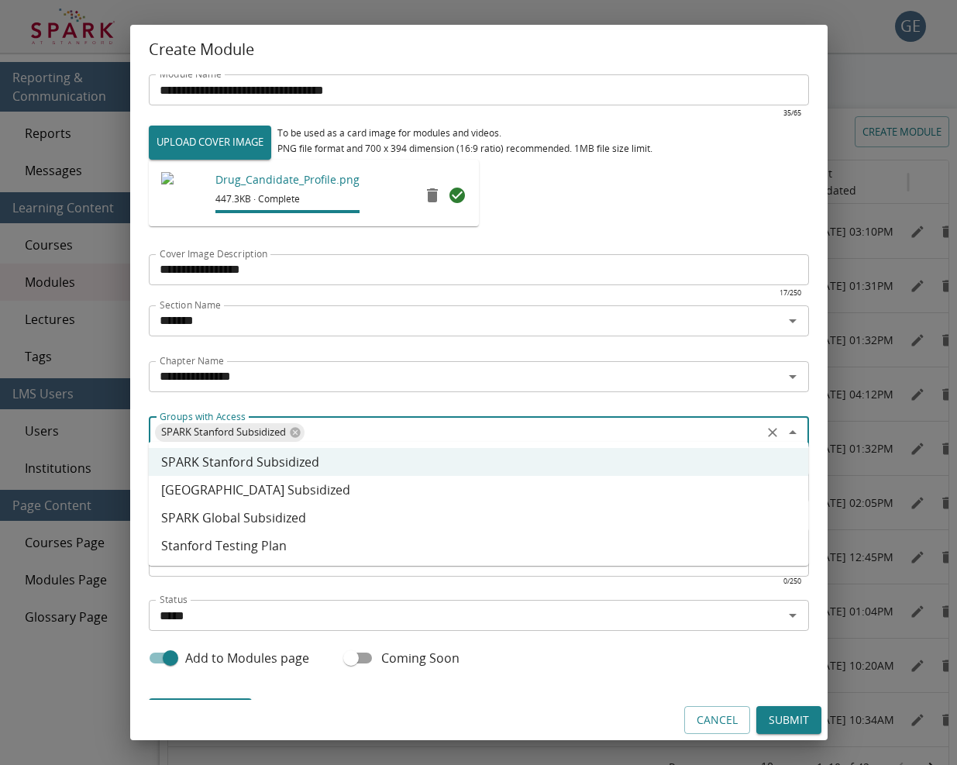
click at [232, 490] on li "[GEOGRAPHIC_DATA] Subsidized" at bounding box center [479, 490] width 660 height 28
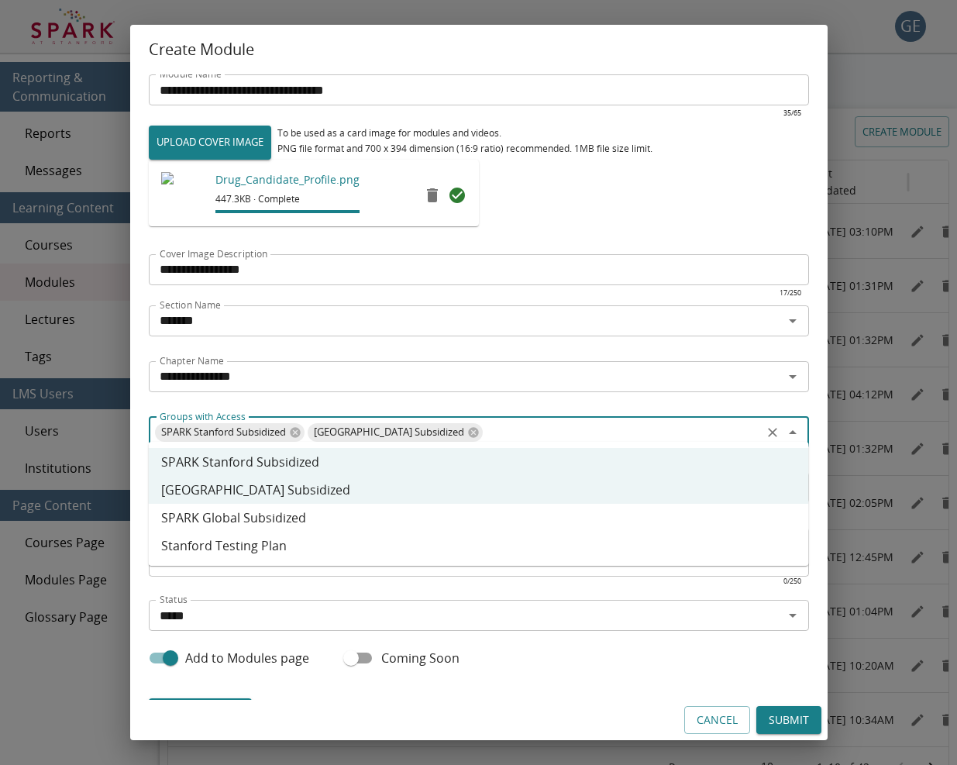
drag, startPoint x: 236, startPoint y: 519, endPoint x: 235, endPoint y: 527, distance: 7.9
click at [236, 519] on li "SPARK Global Subsidized" at bounding box center [479, 518] width 660 height 28
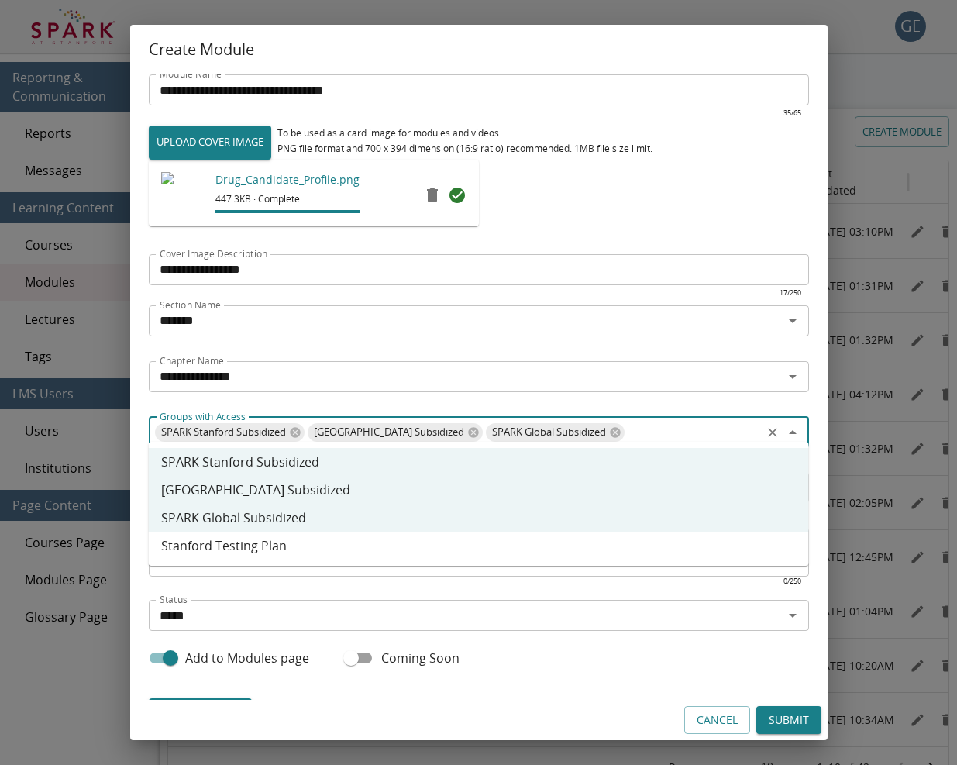
click at [230, 543] on li "Stanford Testing Plan" at bounding box center [479, 546] width 660 height 28
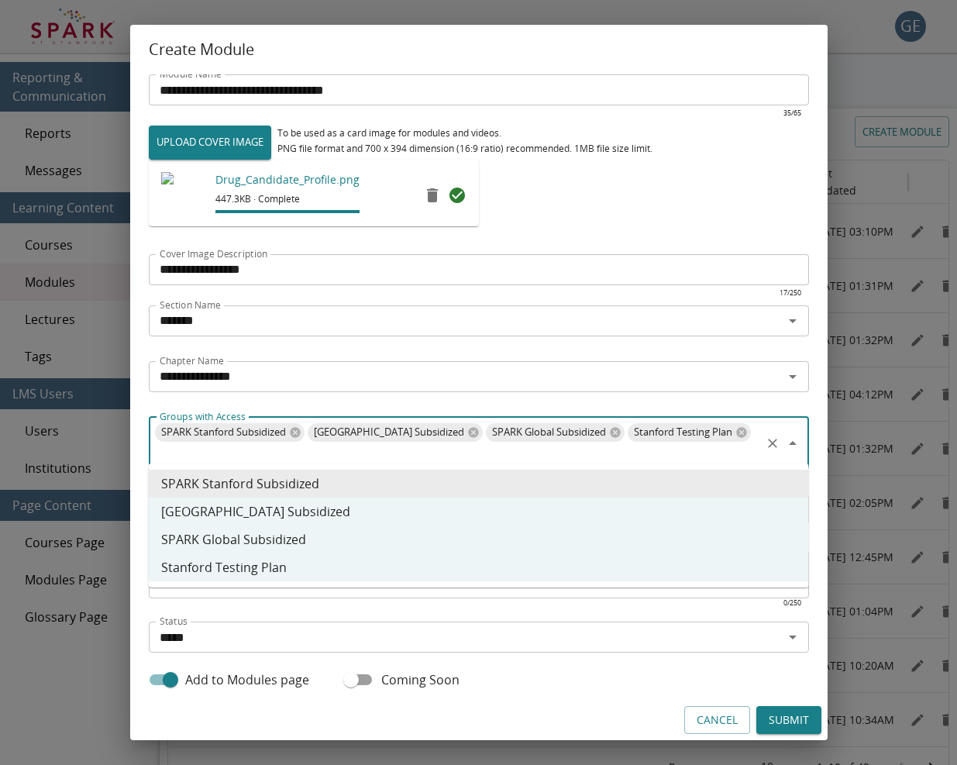
click at [796, 444] on icon "Close" at bounding box center [792, 443] width 19 height 19
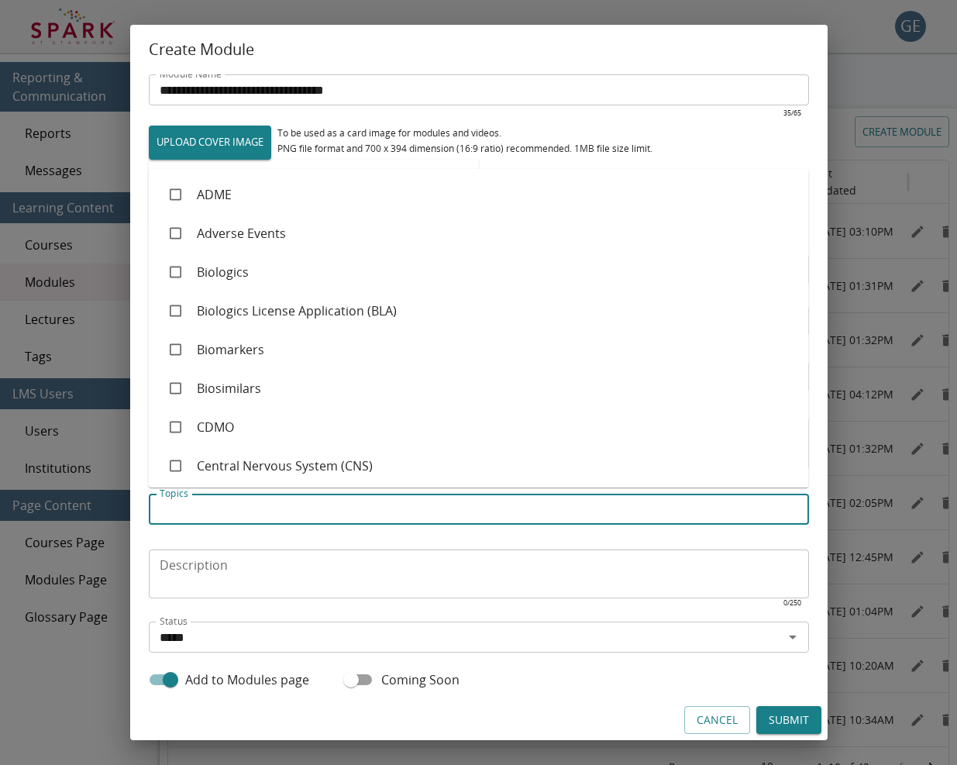
click at [549, 504] on input "Topics" at bounding box center [477, 509] width 649 height 22
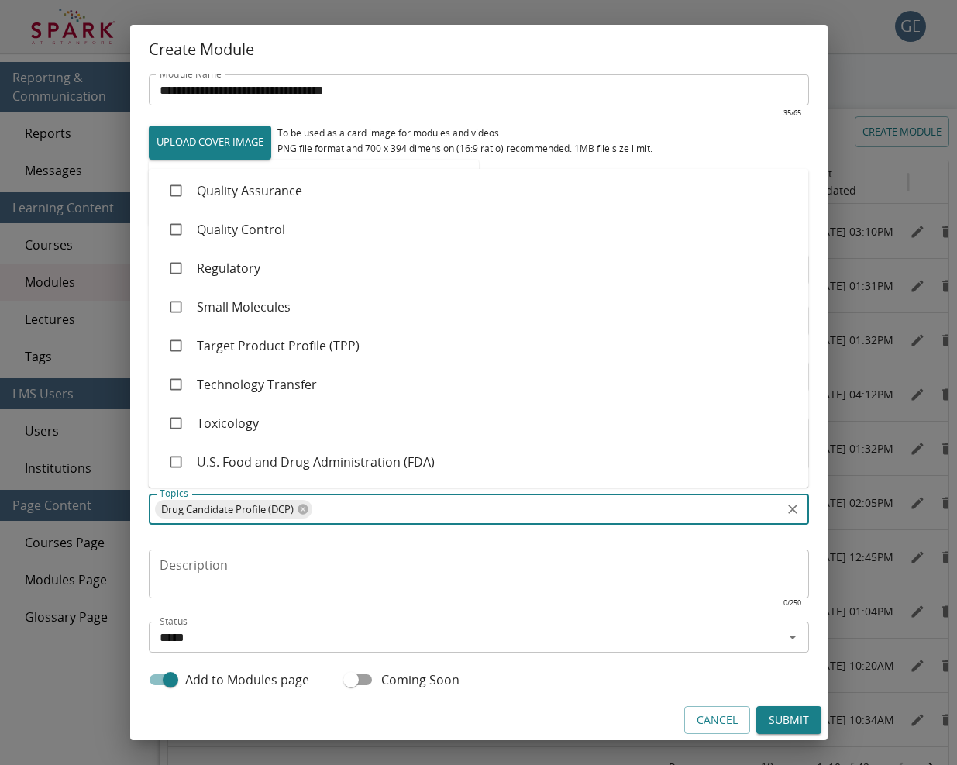
scroll to position [1592, 0]
click at [315, 342] on li "Target Product Profile (TPP)" at bounding box center [479, 345] width 660 height 39
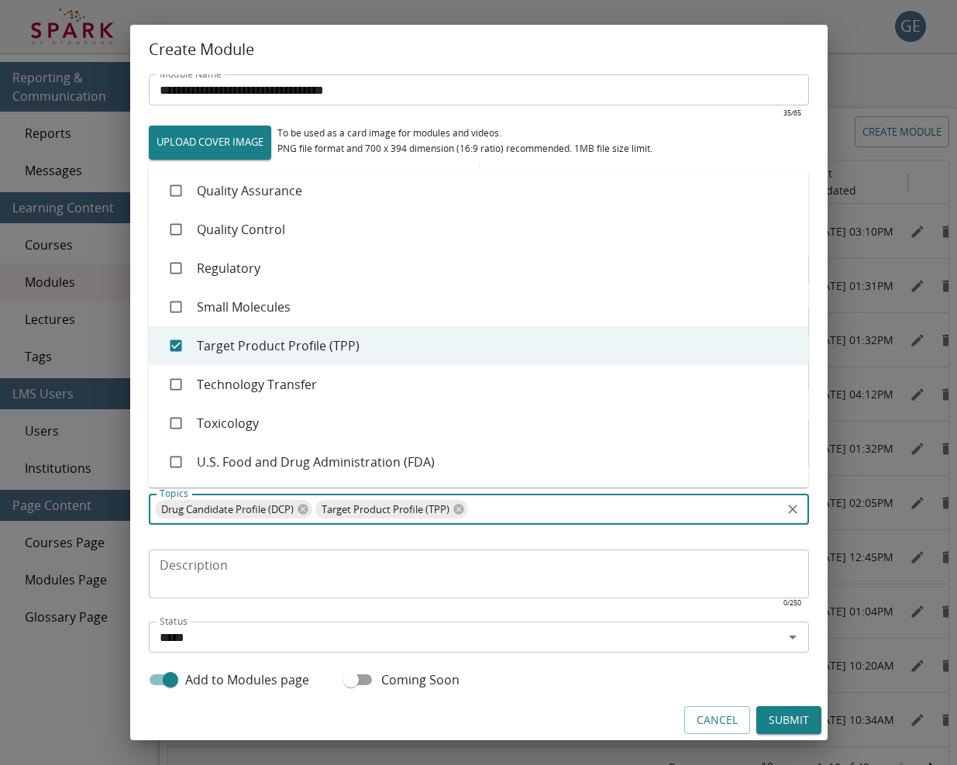
click at [308, 576] on textarea "Description" at bounding box center [479, 574] width 638 height 36
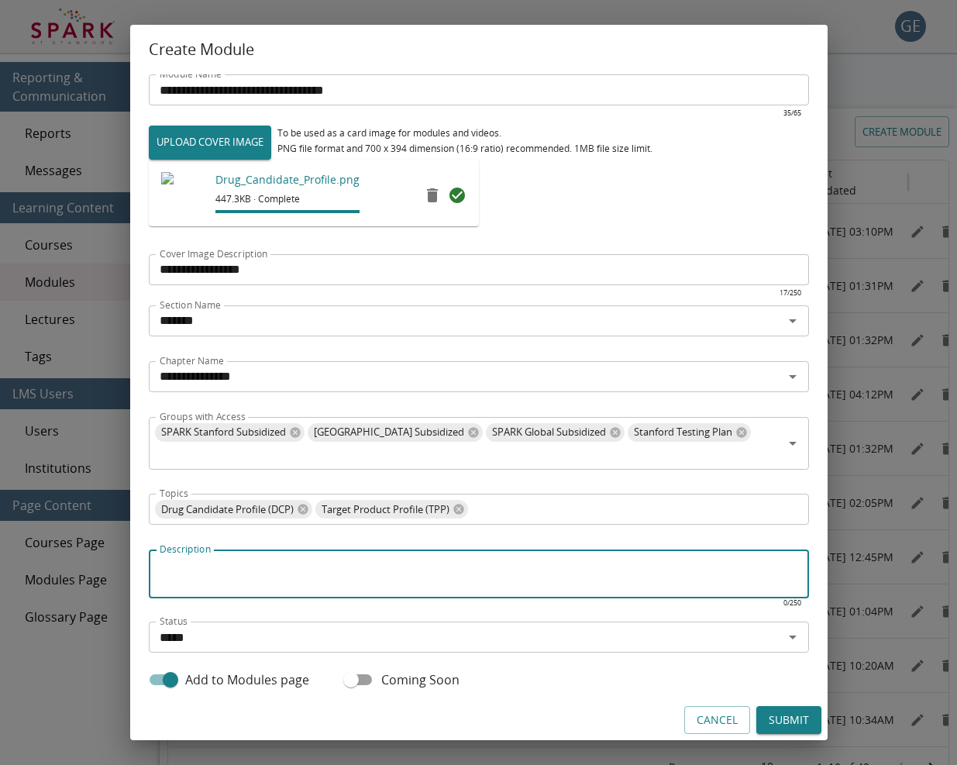
paste textarea "**********"
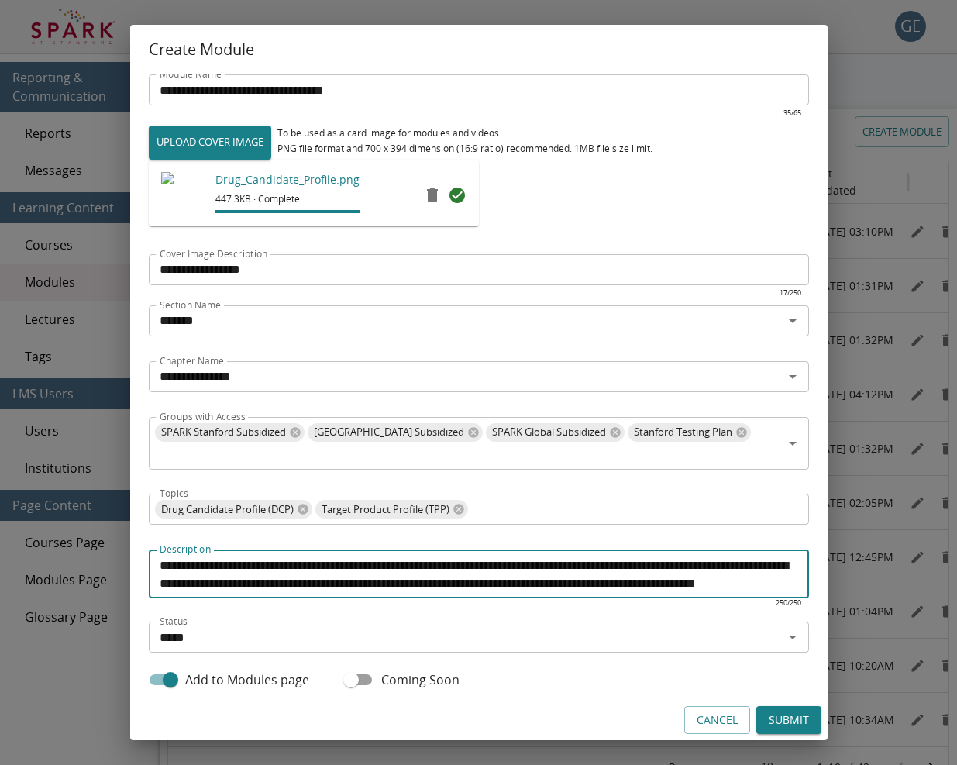
scroll to position [17, 0]
type textarea "**********"
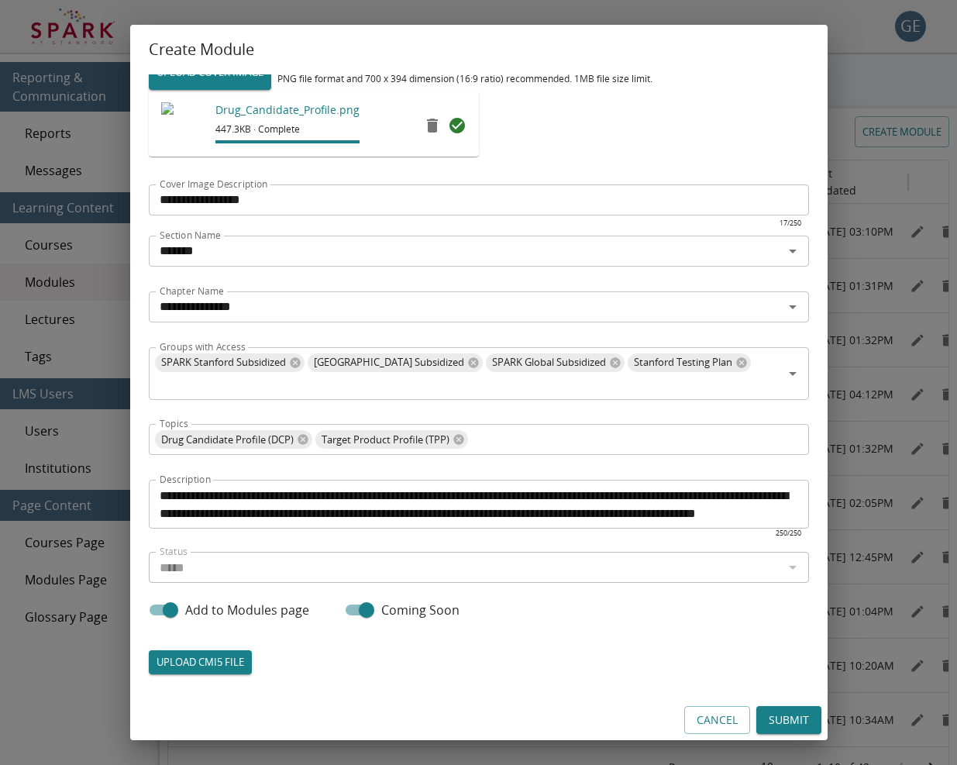
scroll to position [74, 0]
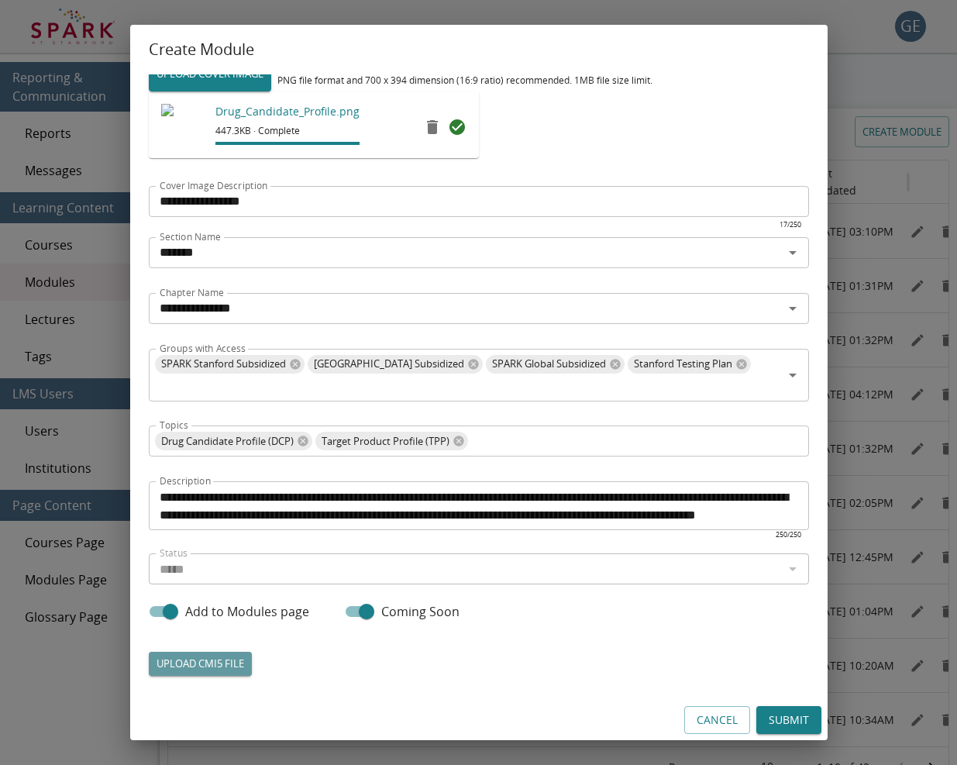
click at [205, 659] on label "UPLOAD CMI5 FILE" at bounding box center [200, 664] width 103 height 24
click at [150, 675] on input "UPLOAD CMI5 FILE" at bounding box center [149, 675] width 1 height 1
click at [215, 658] on label "UPLOAD CMI5 FILE" at bounding box center [200, 664] width 103 height 24
click at [150, 675] on input "UPLOAD CMI5 FILE" at bounding box center [149, 675] width 1 height 1
type input "**********"
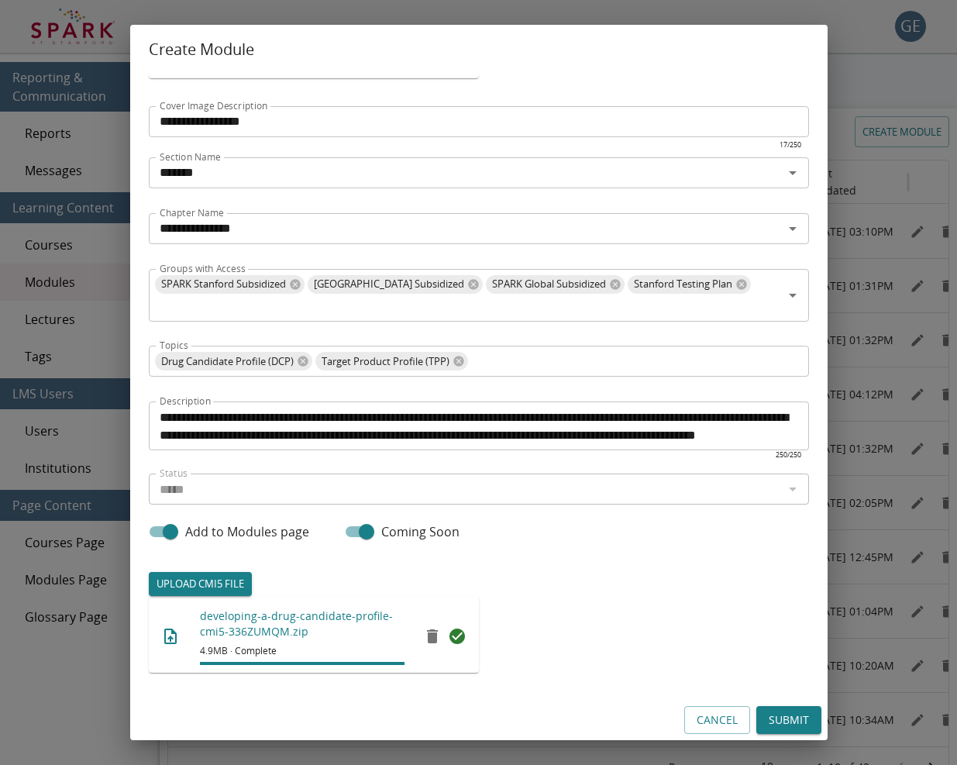
scroll to position [148, 0]
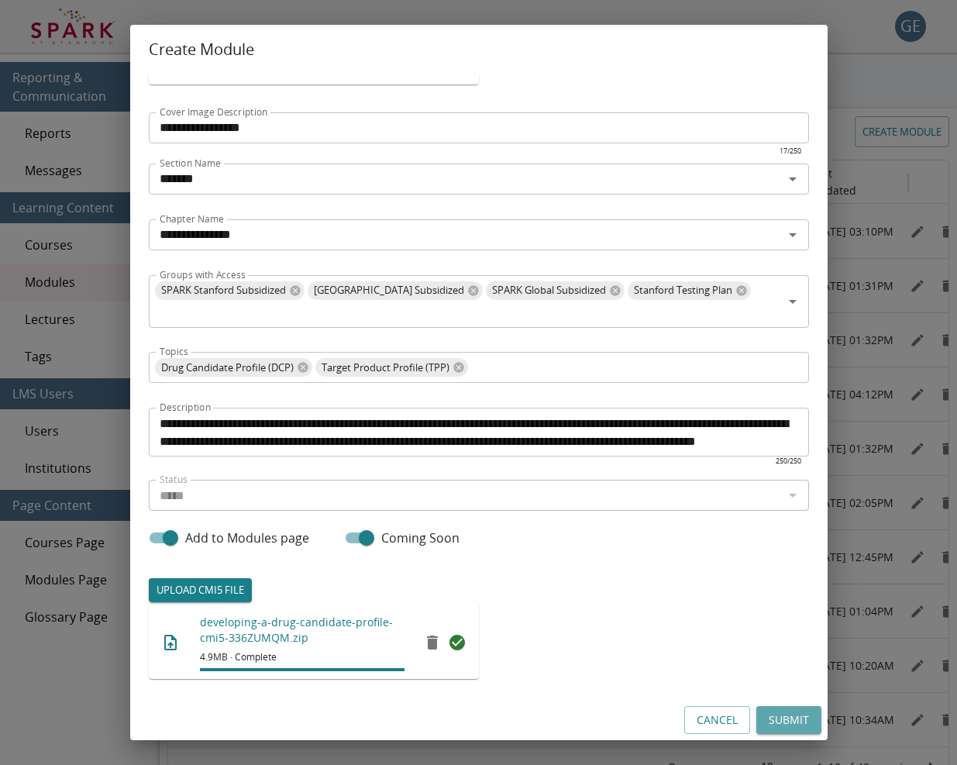
click at [771, 710] on button "Submit" at bounding box center [788, 720] width 65 height 29
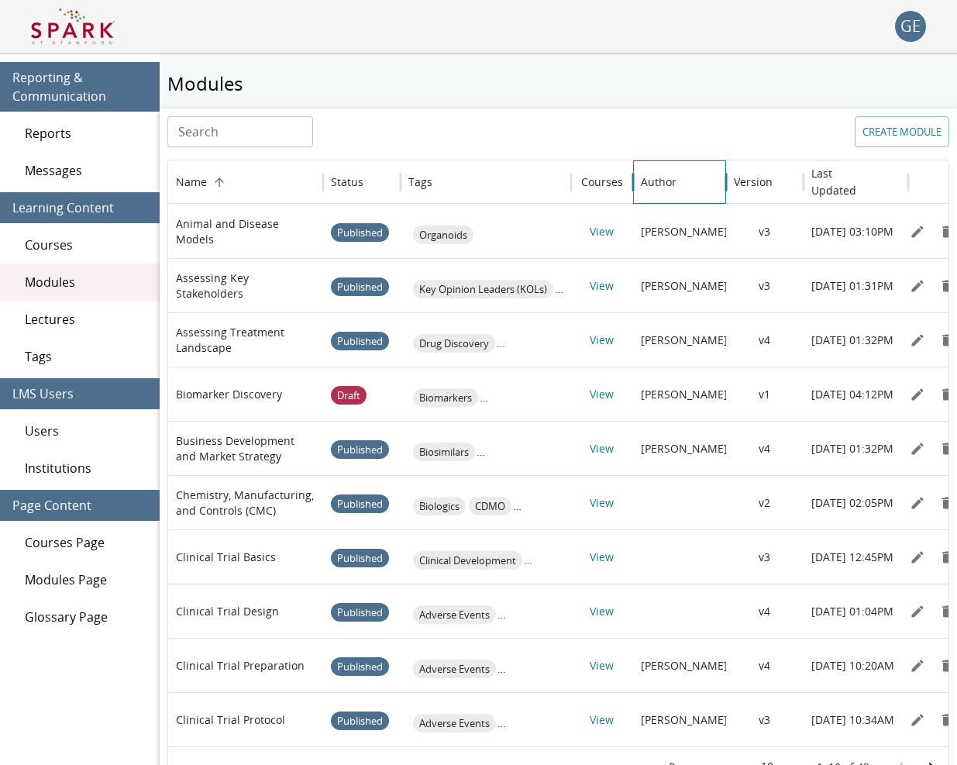
click at [662, 182] on div "Author" at bounding box center [659, 181] width 36 height 15
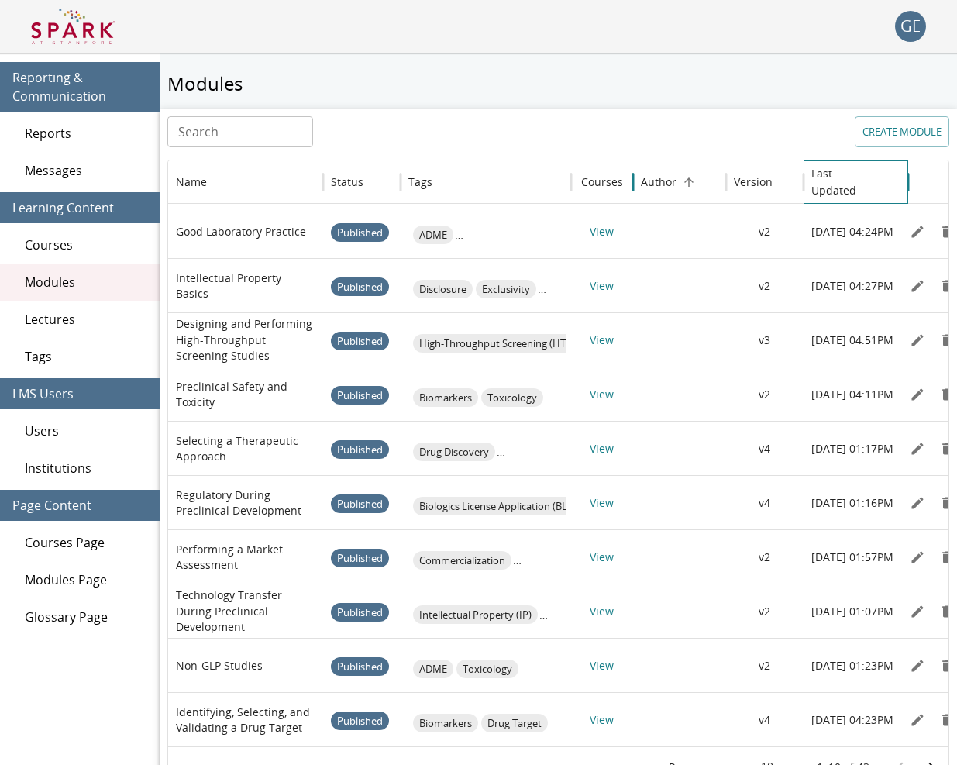
click at [829, 173] on h6 "Last Updated" at bounding box center [844, 182] width 66 height 34
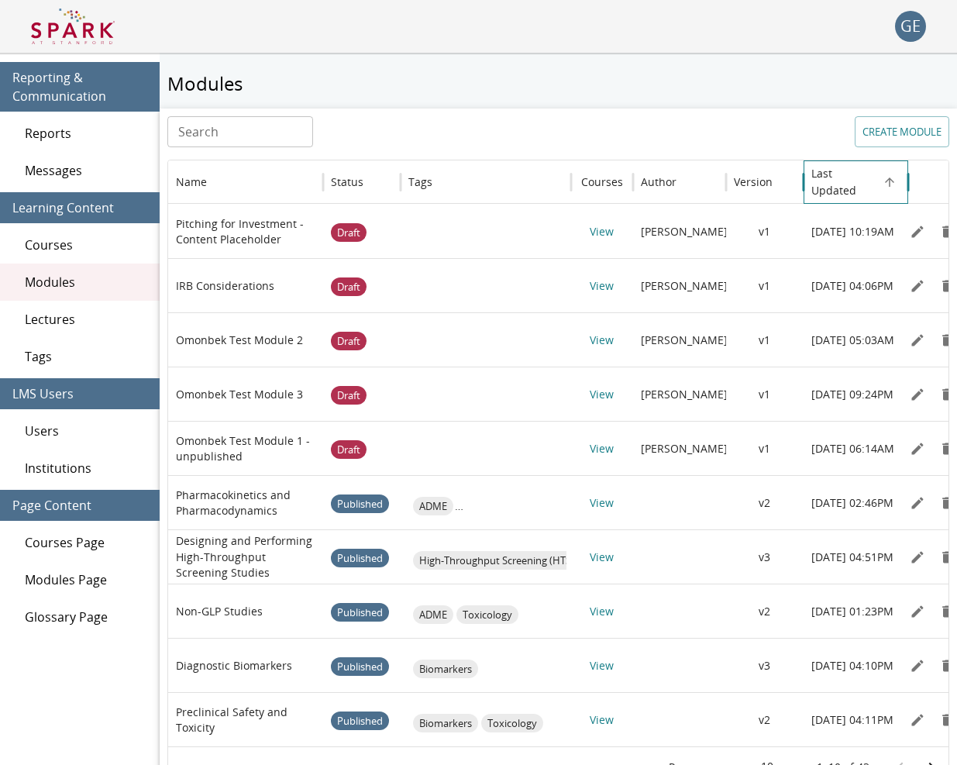
click at [829, 173] on h6 "Last Updated" at bounding box center [844, 182] width 66 height 34
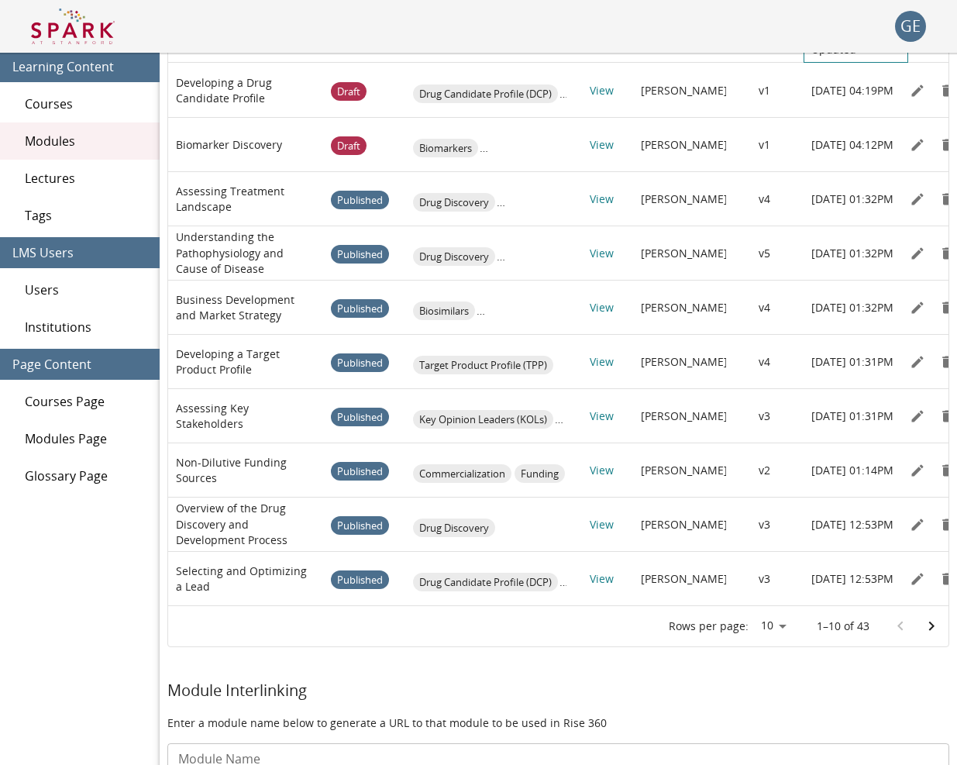
scroll to position [139, 0]
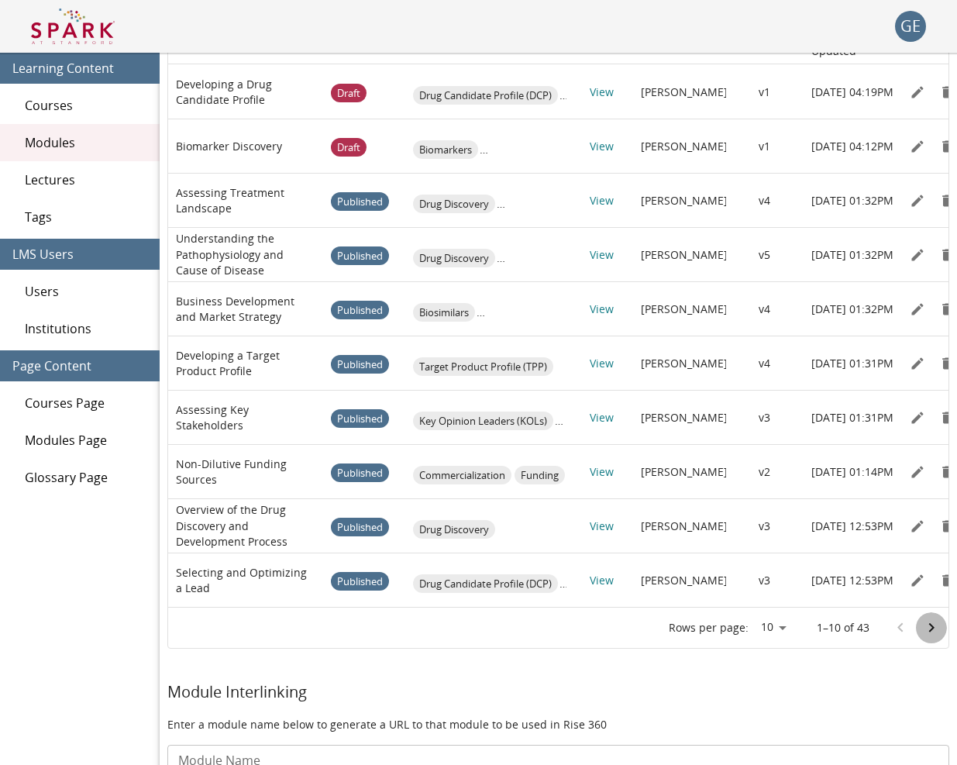
click at [924, 621] on icon "Go to next page" at bounding box center [931, 627] width 19 height 19
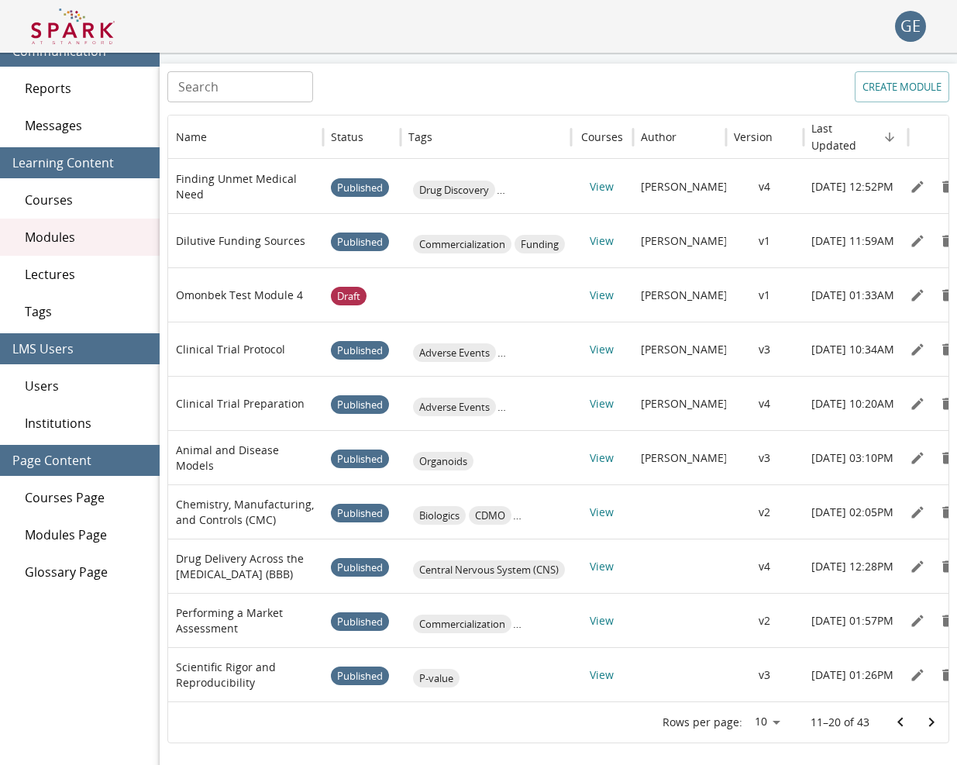
scroll to position [54, 0]
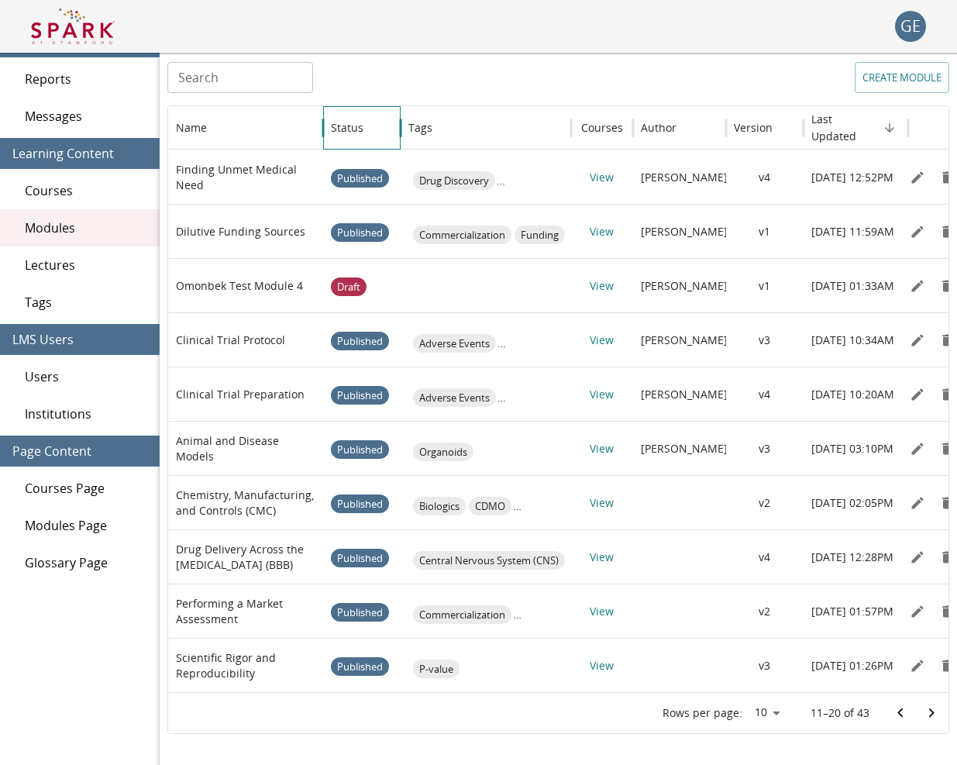
click at [348, 135] on div "Status" at bounding box center [362, 127] width 62 height 43
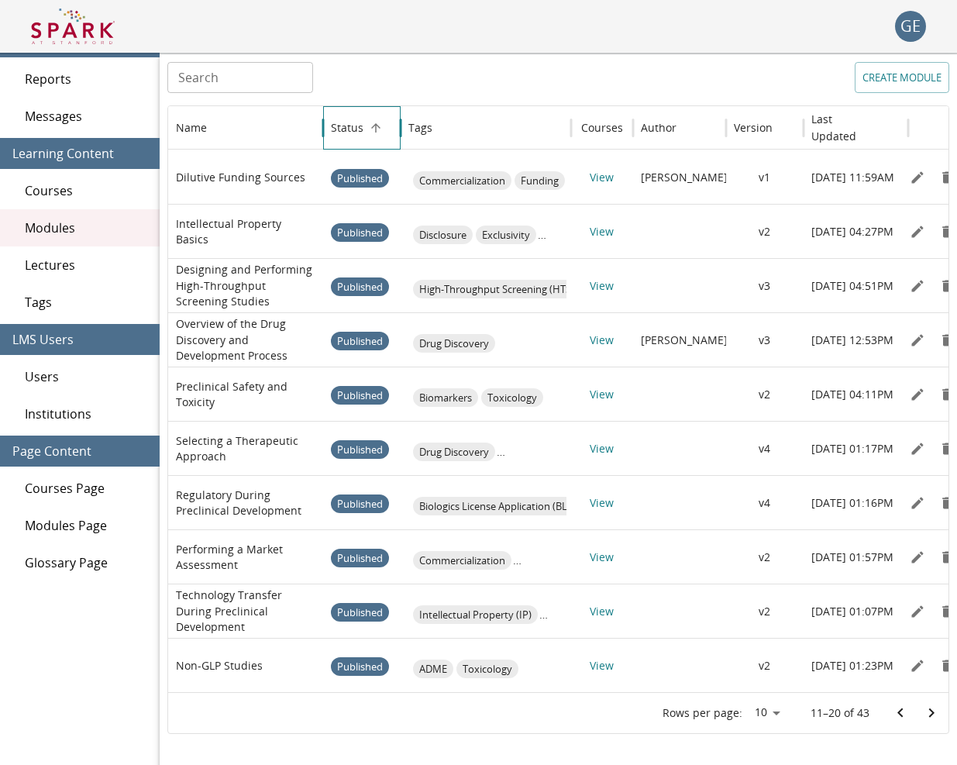
click at [348, 135] on div "Status" at bounding box center [362, 127] width 62 height 43
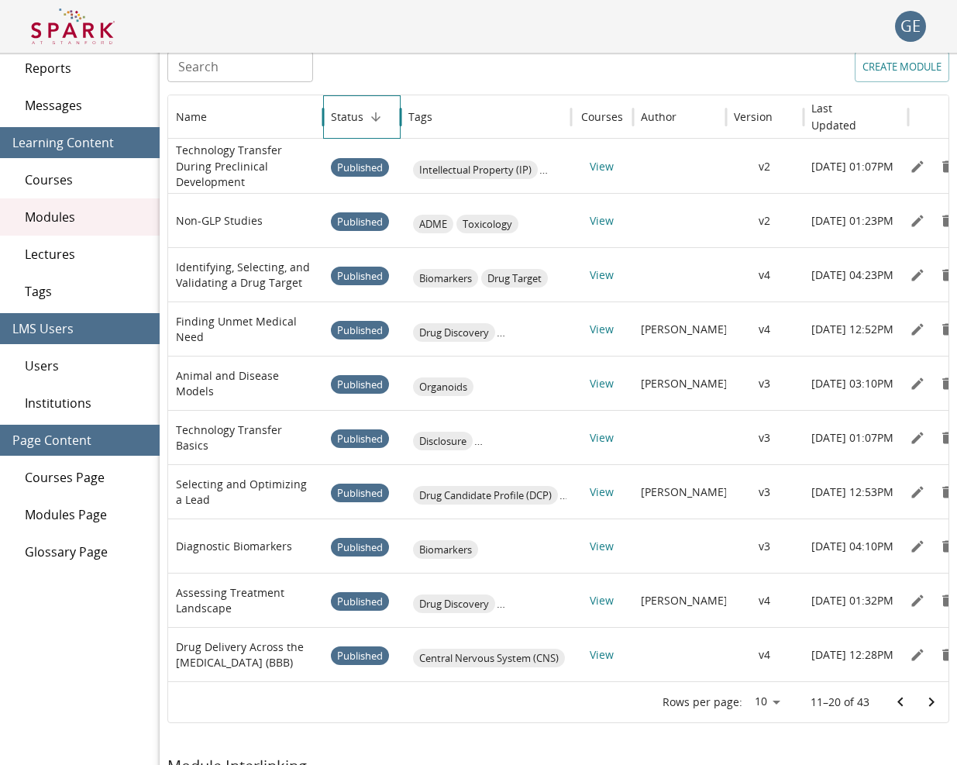
scroll to position [67, 0]
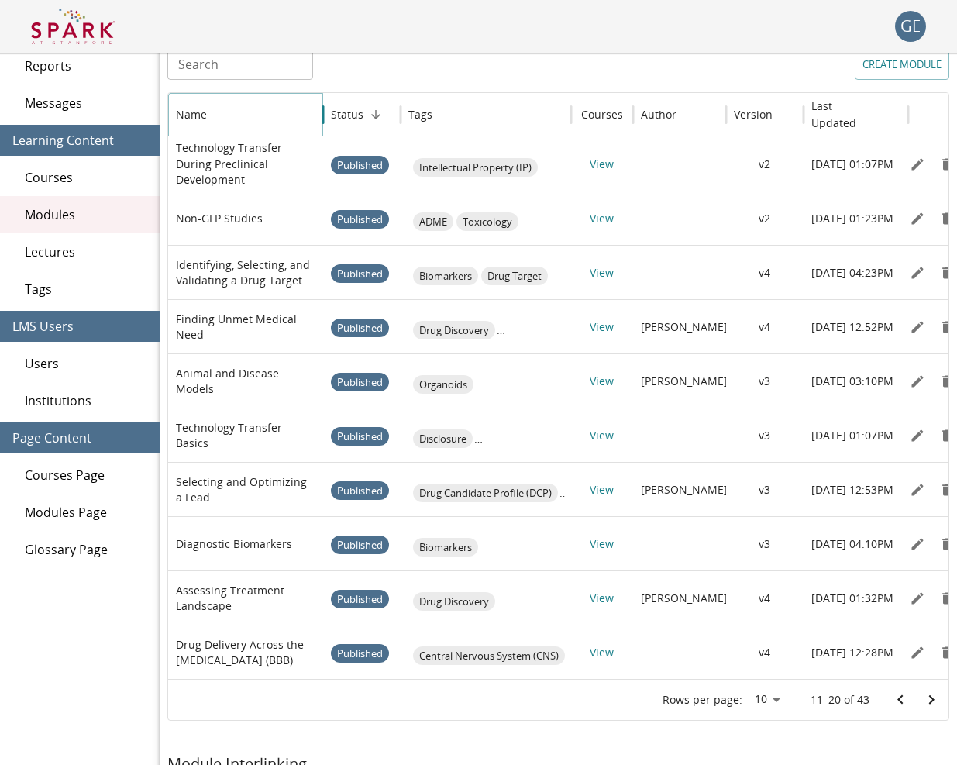
click at [223, 118] on icon "Sort" at bounding box center [219, 115] width 14 height 14
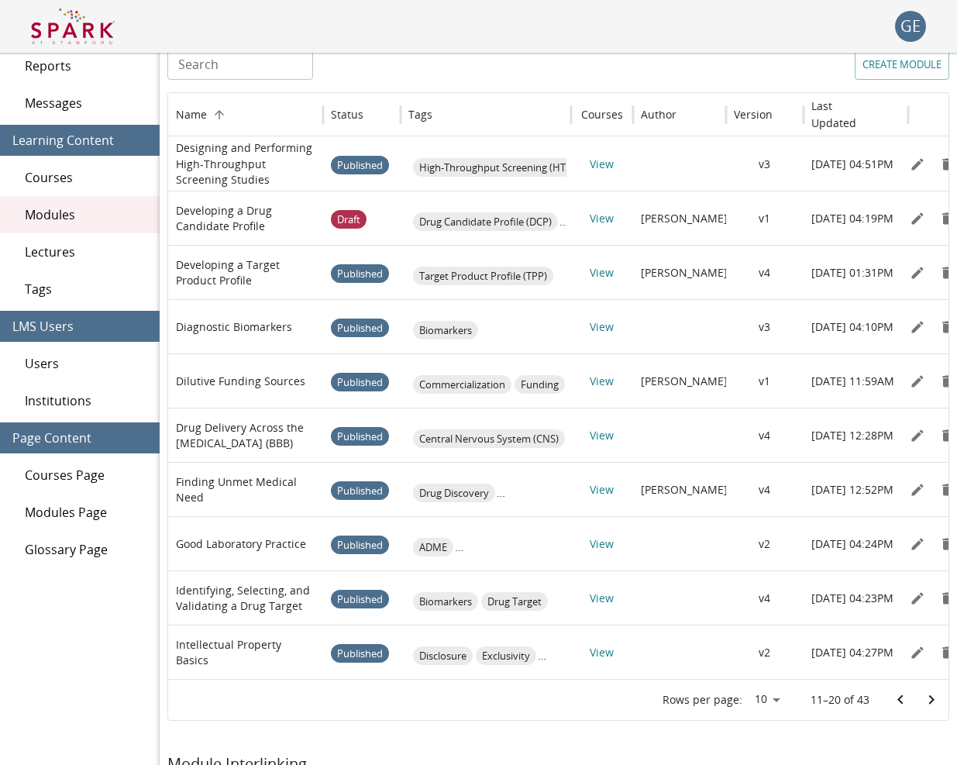
click at [902, 699] on icon "Go to previous page" at bounding box center [900, 699] width 19 height 19
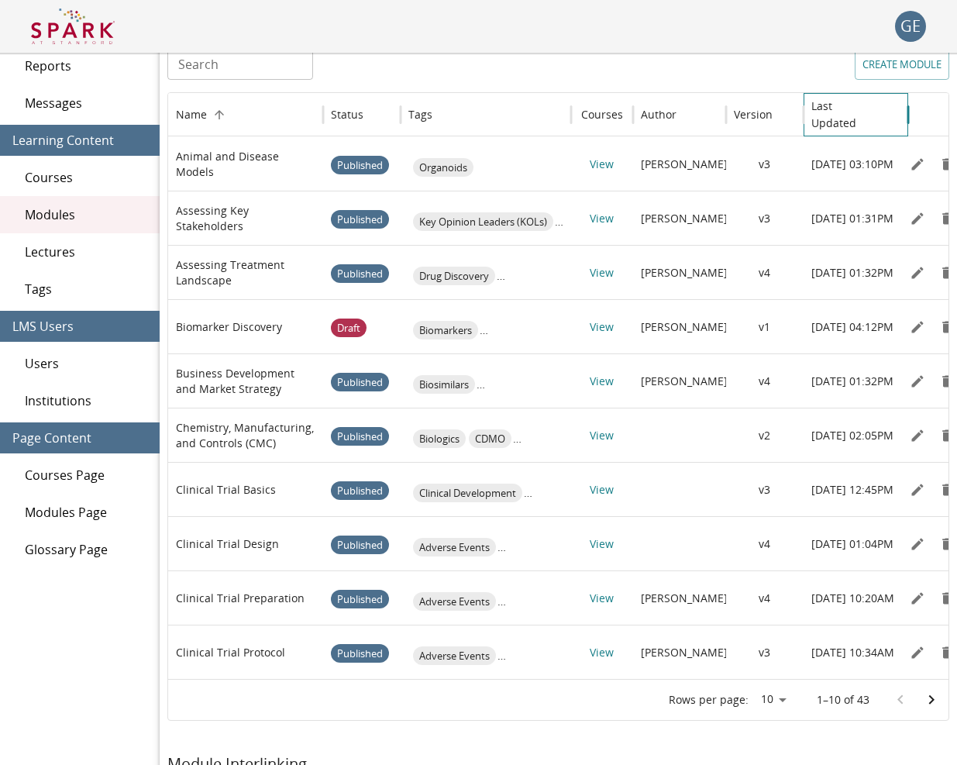
click at [854, 120] on h6 "Last Updated" at bounding box center [844, 115] width 66 height 34
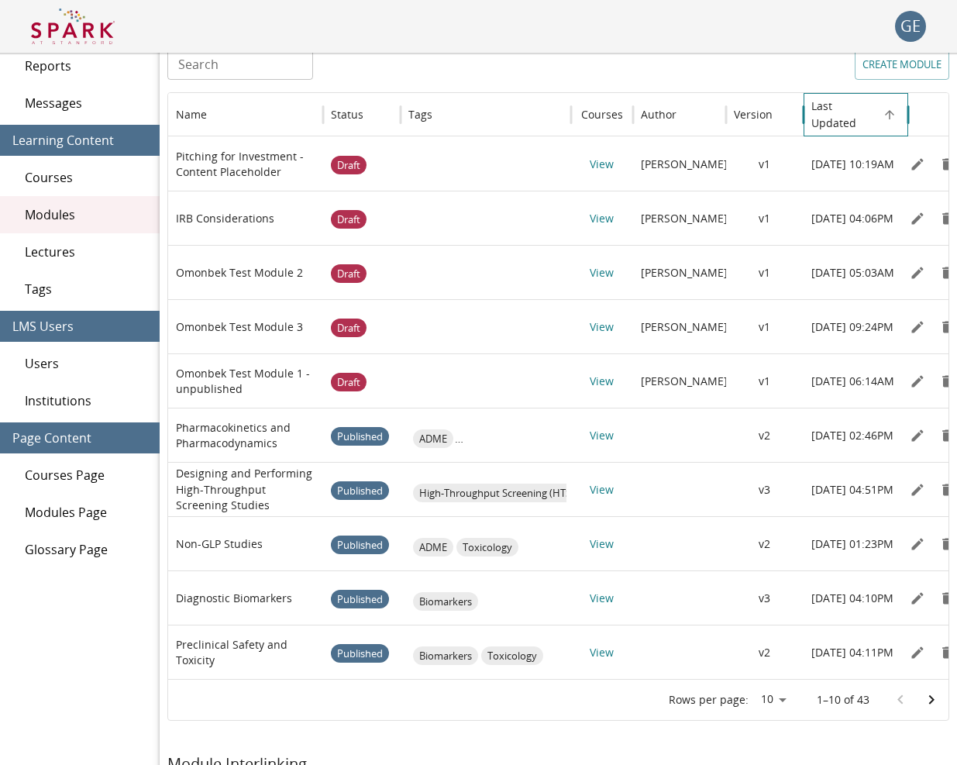
click at [837, 126] on h6 "Last Updated" at bounding box center [844, 115] width 66 height 34
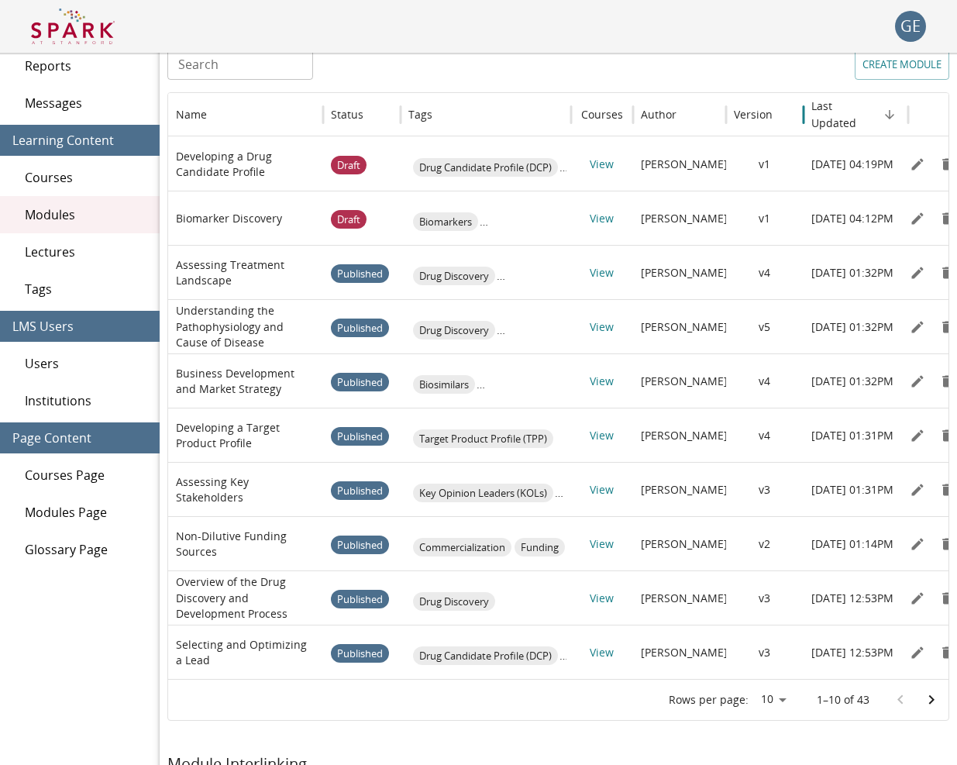
click at [934, 701] on icon "Go to next page" at bounding box center [931, 699] width 19 height 19
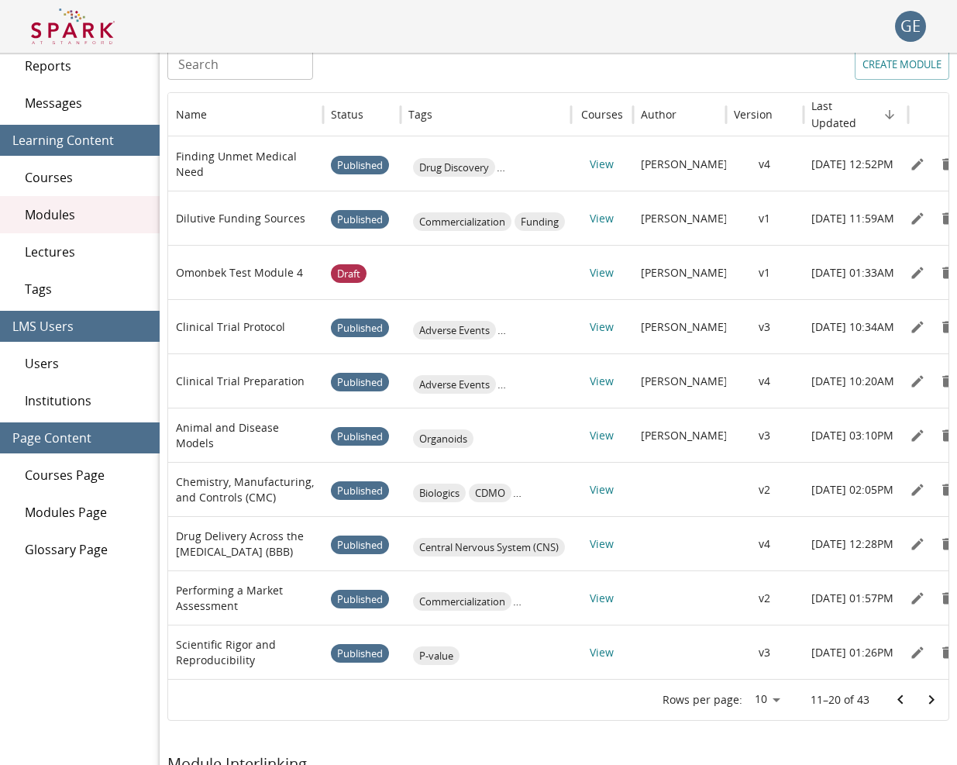
click at [911, 700] on button "Go to previous page" at bounding box center [900, 699] width 31 height 31
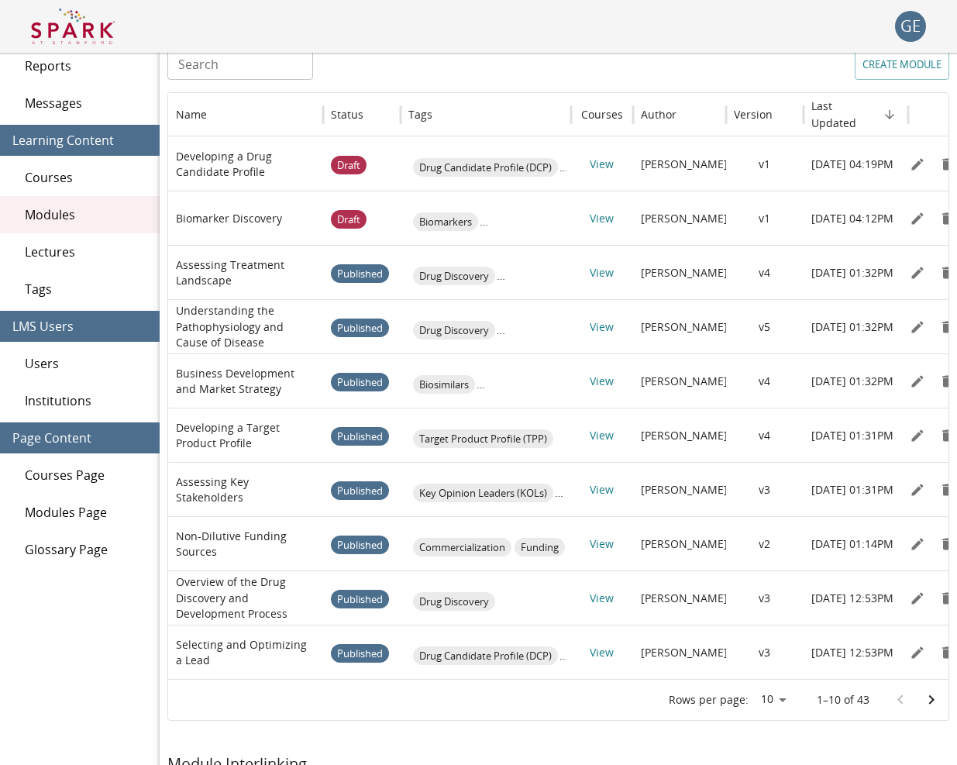
click at [503, 36] on div "GE 0" at bounding box center [478, 26] width 957 height 53
click at [234, 78] on input "Search" at bounding box center [240, 64] width 146 height 31
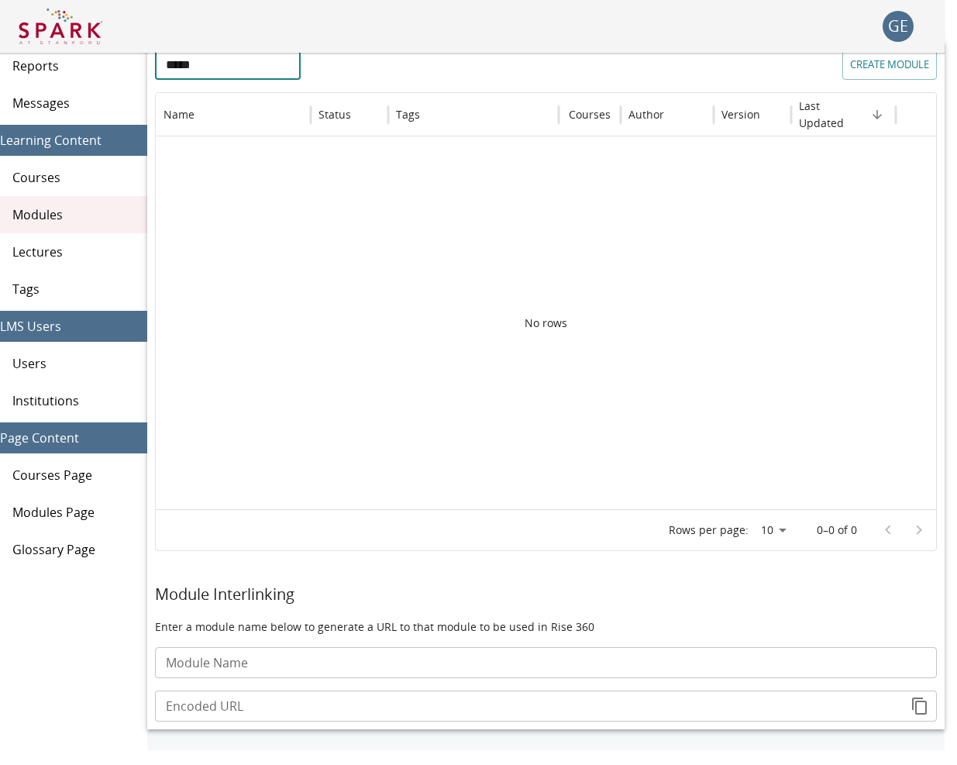
scroll to position [67, 12]
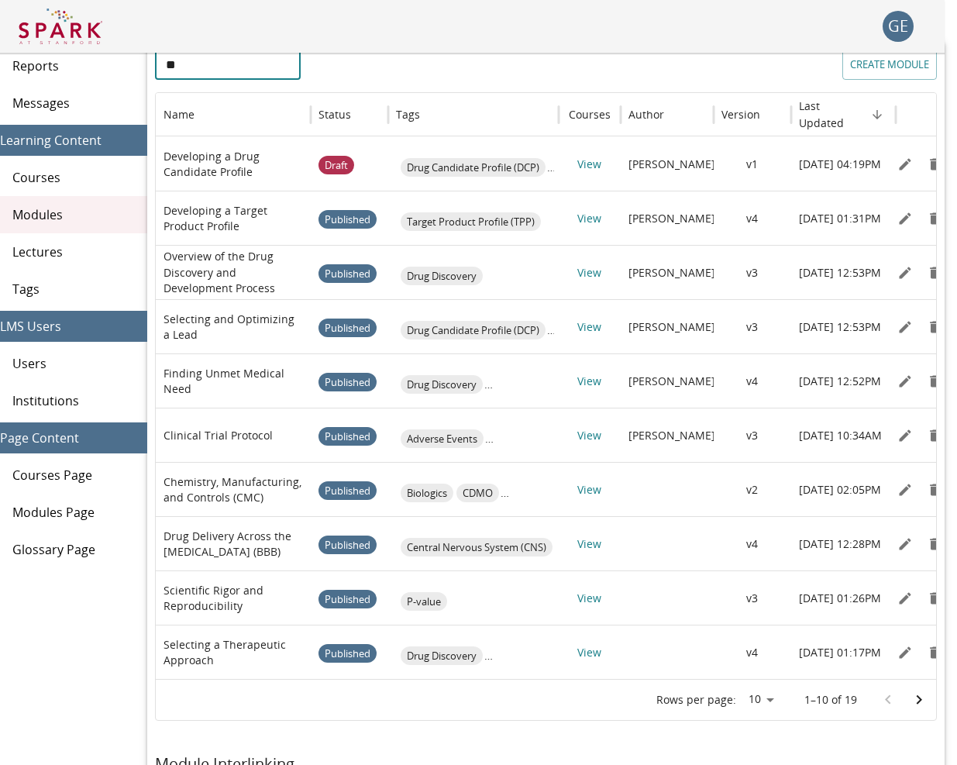
type input "*"
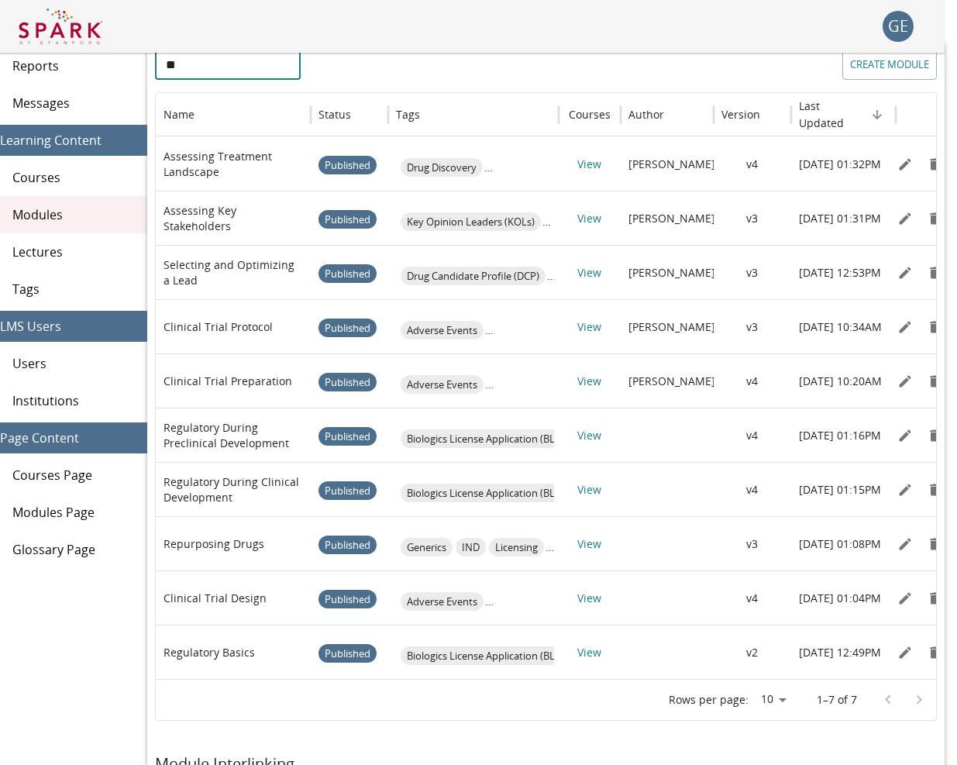
type input "*"
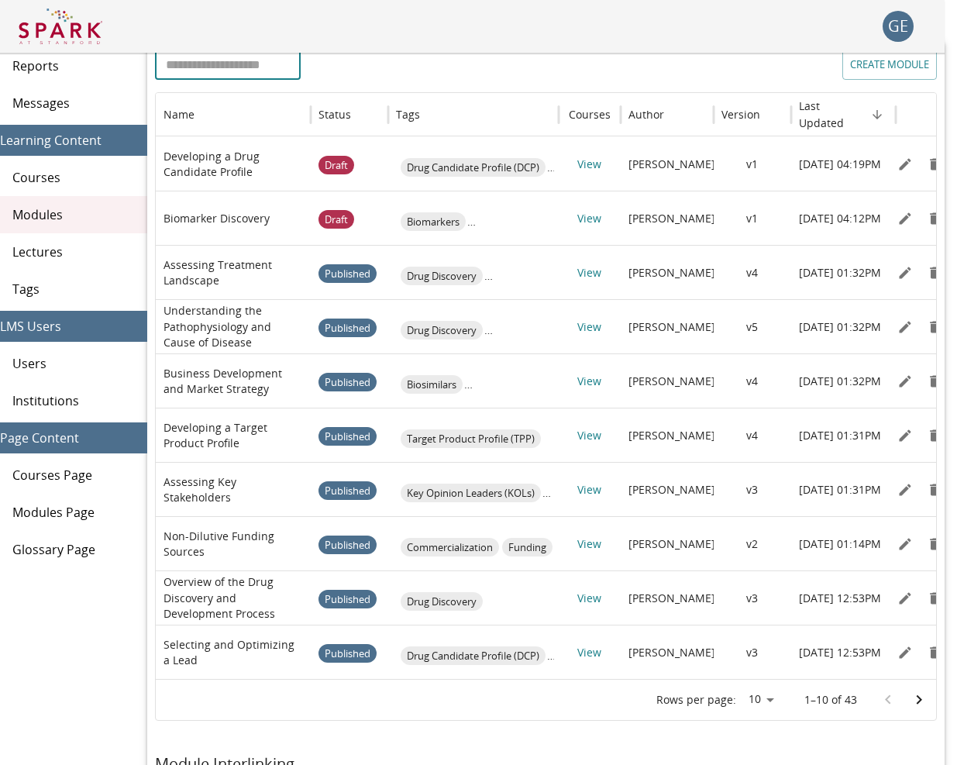
click at [914, 697] on icon "Go to next page" at bounding box center [919, 699] width 19 height 19
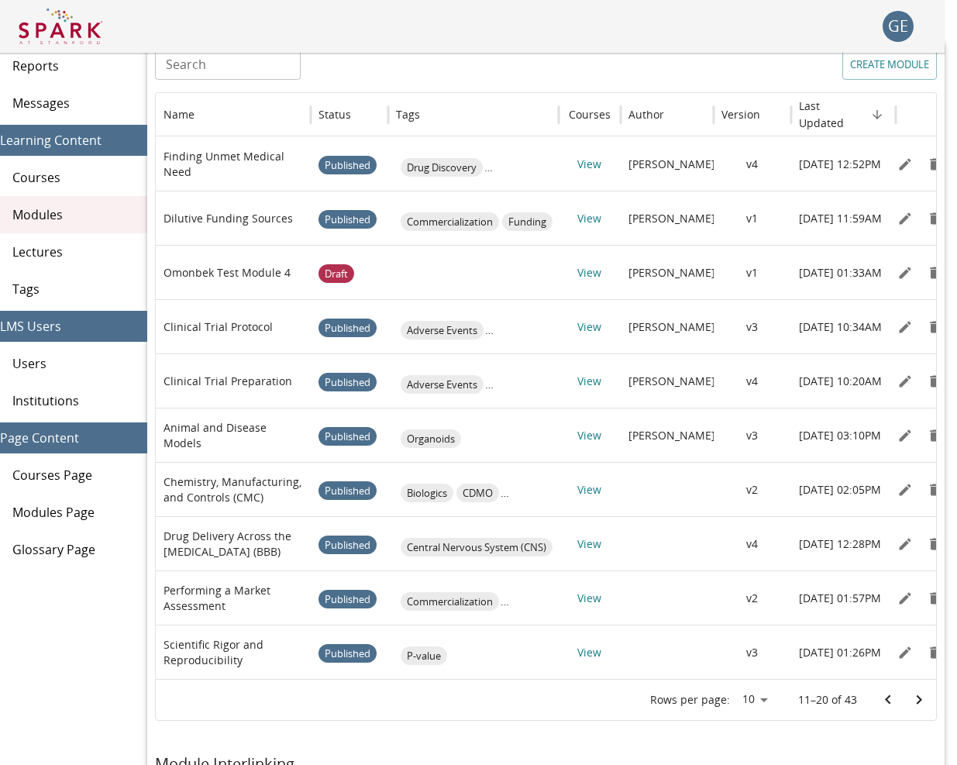
click at [914, 697] on icon "Go to next page" at bounding box center [919, 699] width 19 height 19
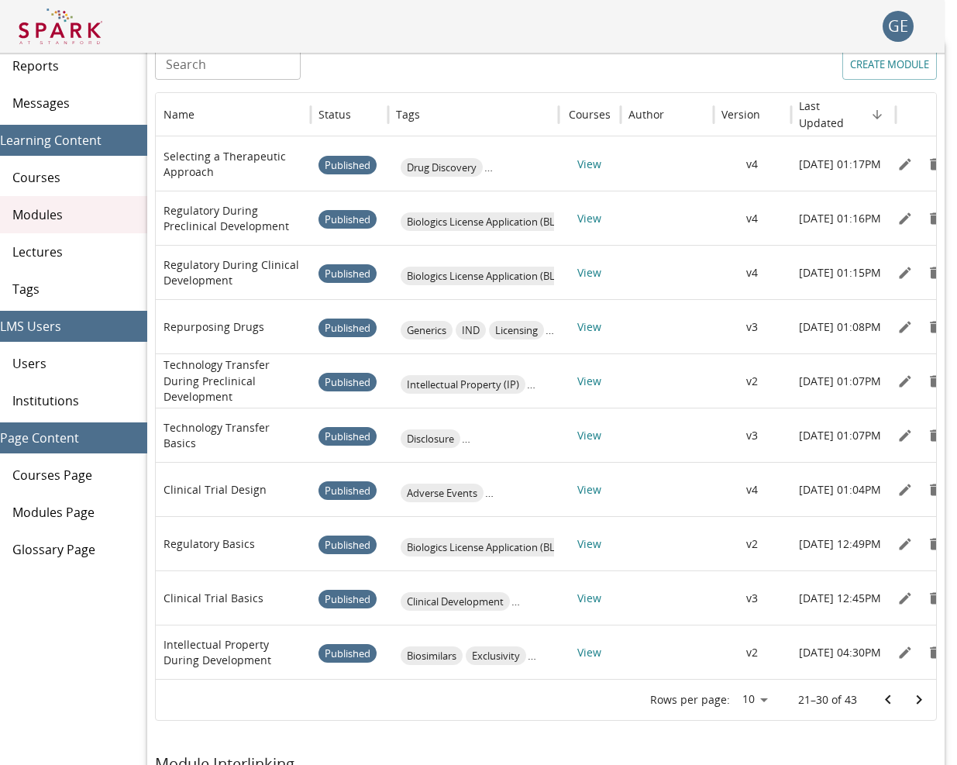
click at [914, 697] on icon "Go to next page" at bounding box center [919, 699] width 19 height 19
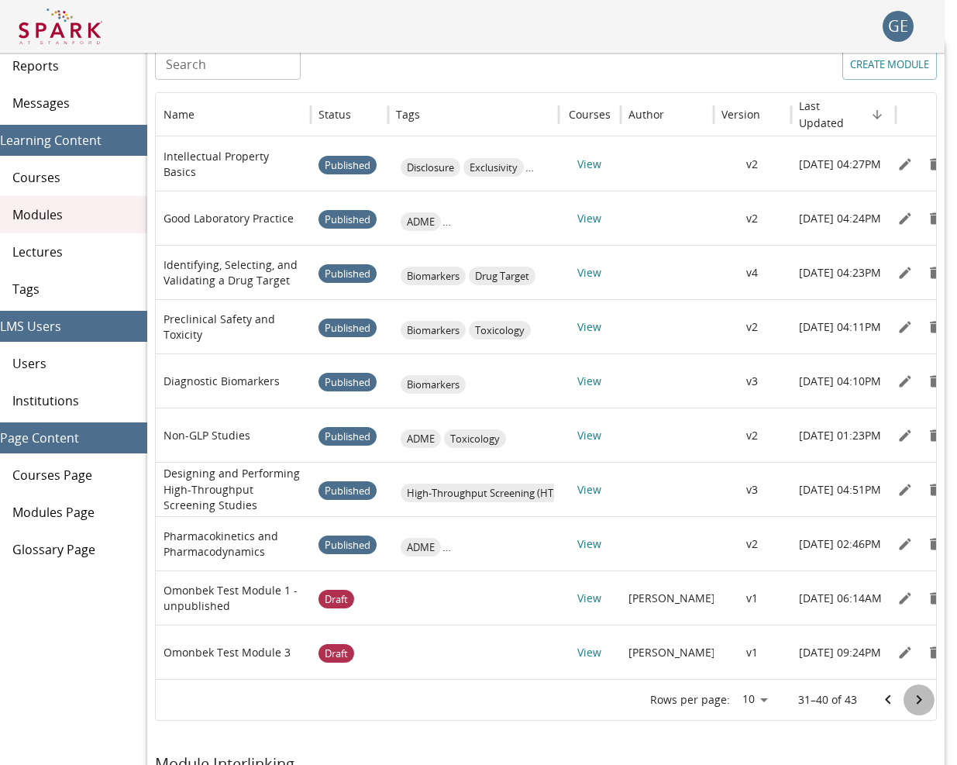
click at [914, 697] on icon "Go to next page" at bounding box center [919, 699] width 19 height 19
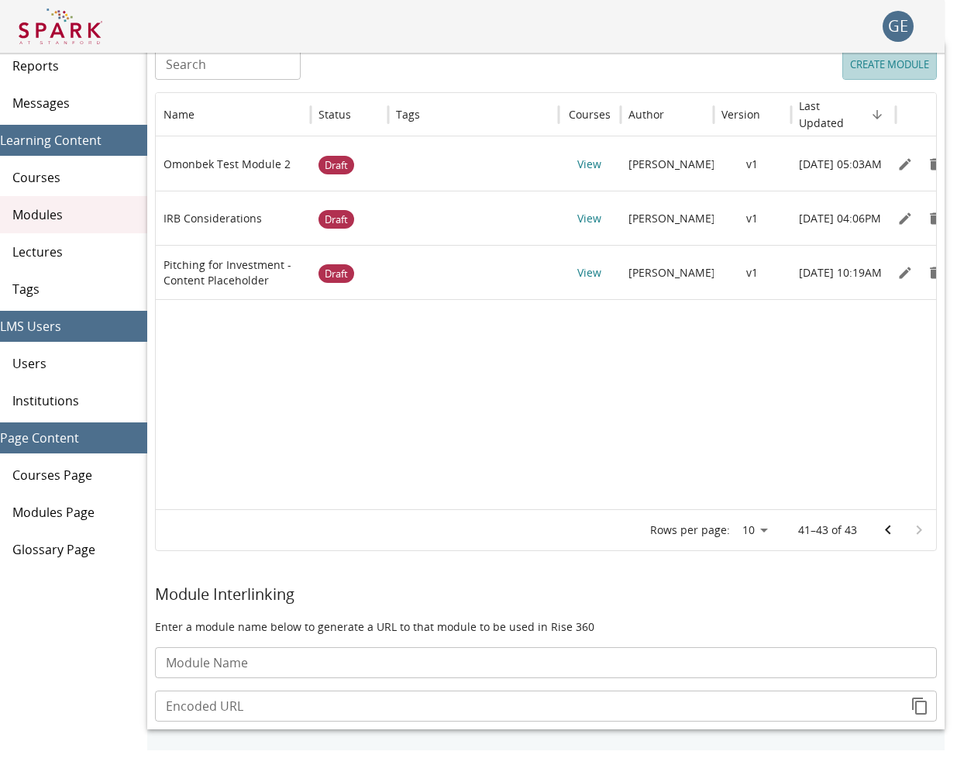
click at [854, 74] on button "CREATE MODULE" at bounding box center [889, 64] width 95 height 31
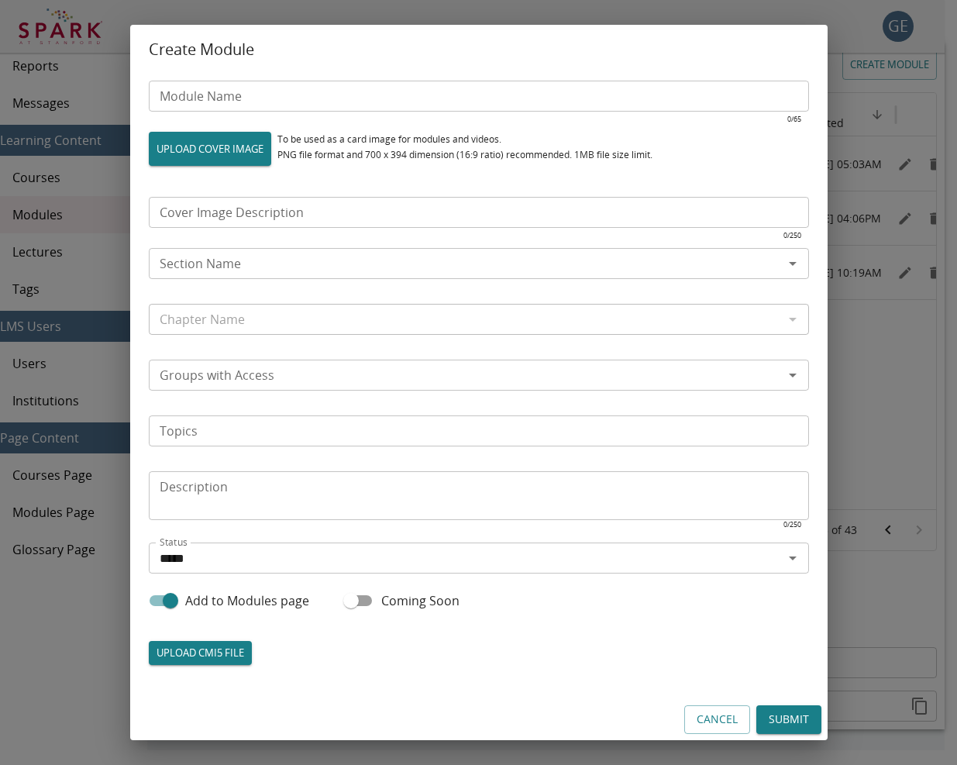
click at [387, 108] on input "Module Name" at bounding box center [479, 96] width 660 height 31
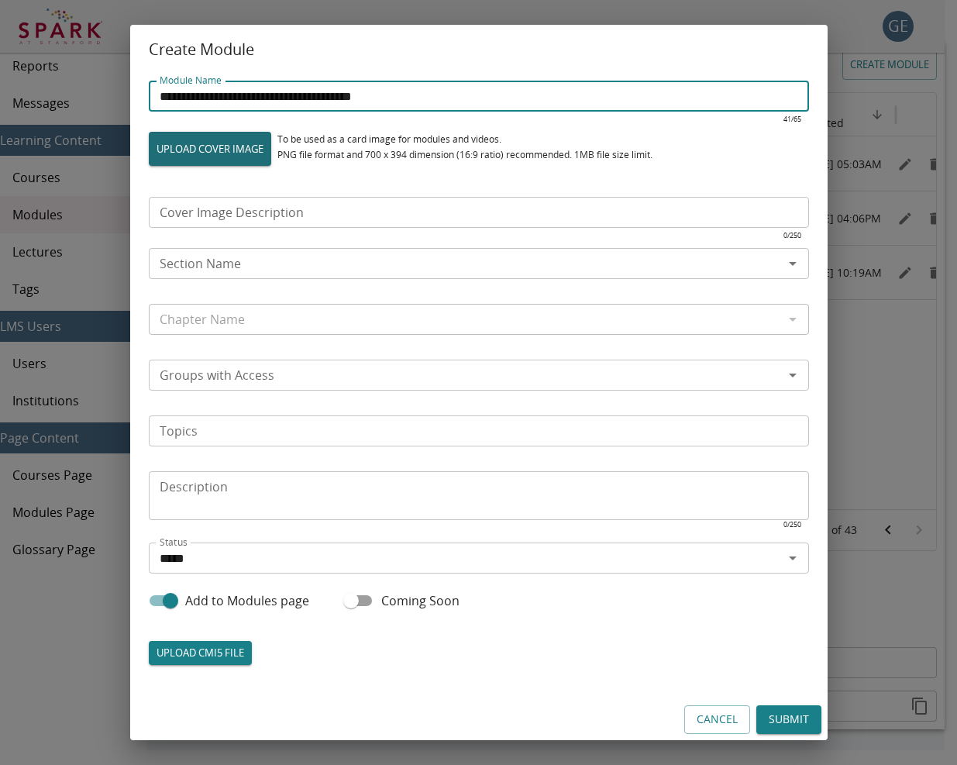
type input "**********"
click at [233, 154] on label "UPLOAD COVER IMAGE" at bounding box center [210, 149] width 122 height 34
click at [150, 165] on input "UPLOAD COVER IMAGE" at bounding box center [149, 165] width 1 height 1
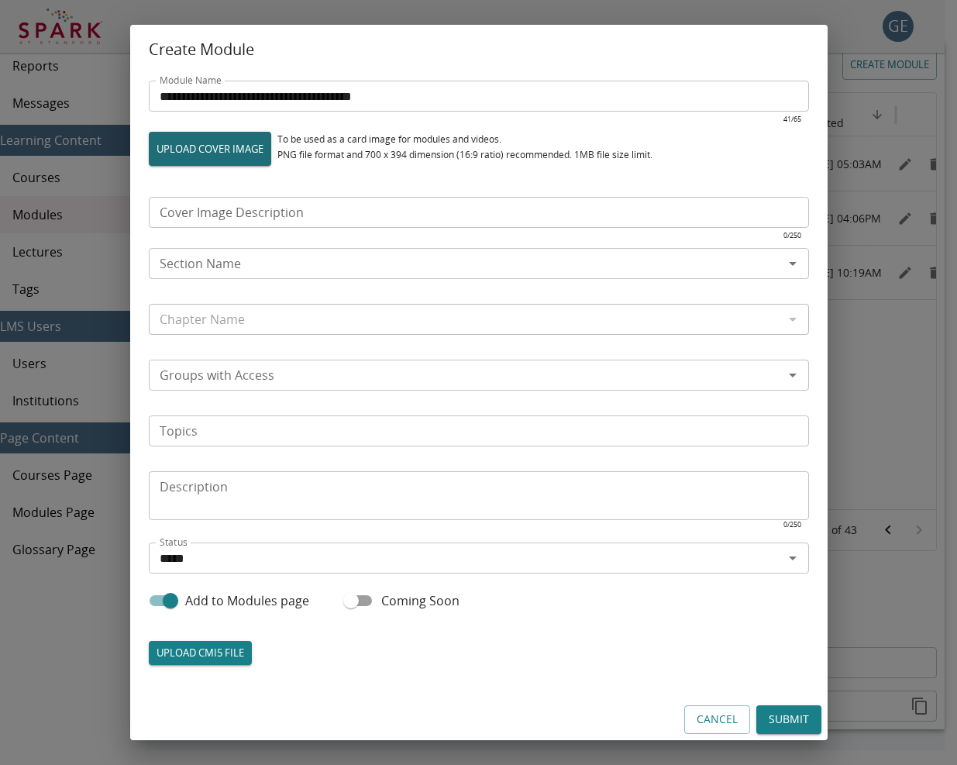
type input "**********"
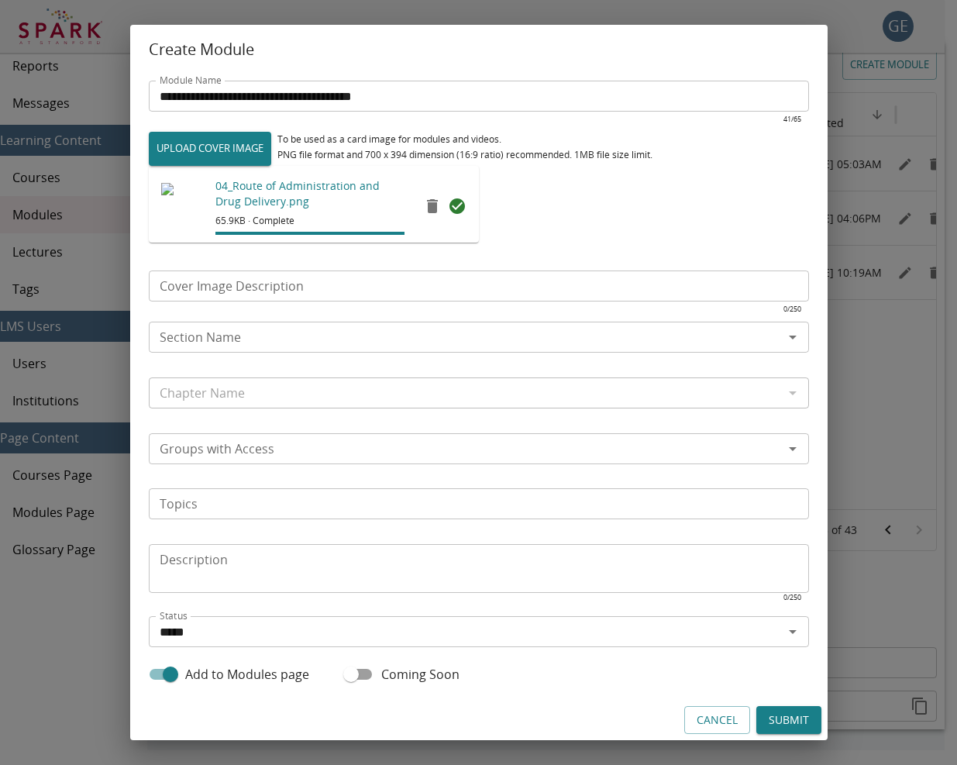
drag, startPoint x: 236, startPoint y: 526, endPoint x: 211, endPoint y: 481, distance: 51.7
click at [236, 525] on p "​" at bounding box center [479, 529] width 638 height 15
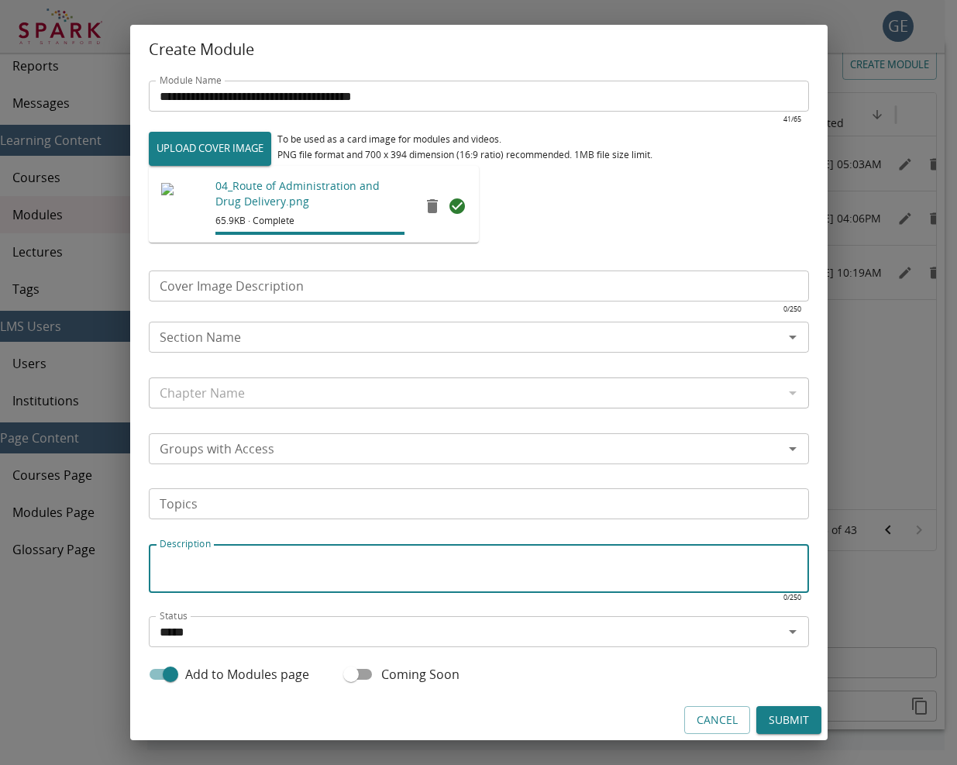
click at [205, 567] on textarea "Description" at bounding box center [479, 569] width 638 height 36
paste textarea "**********"
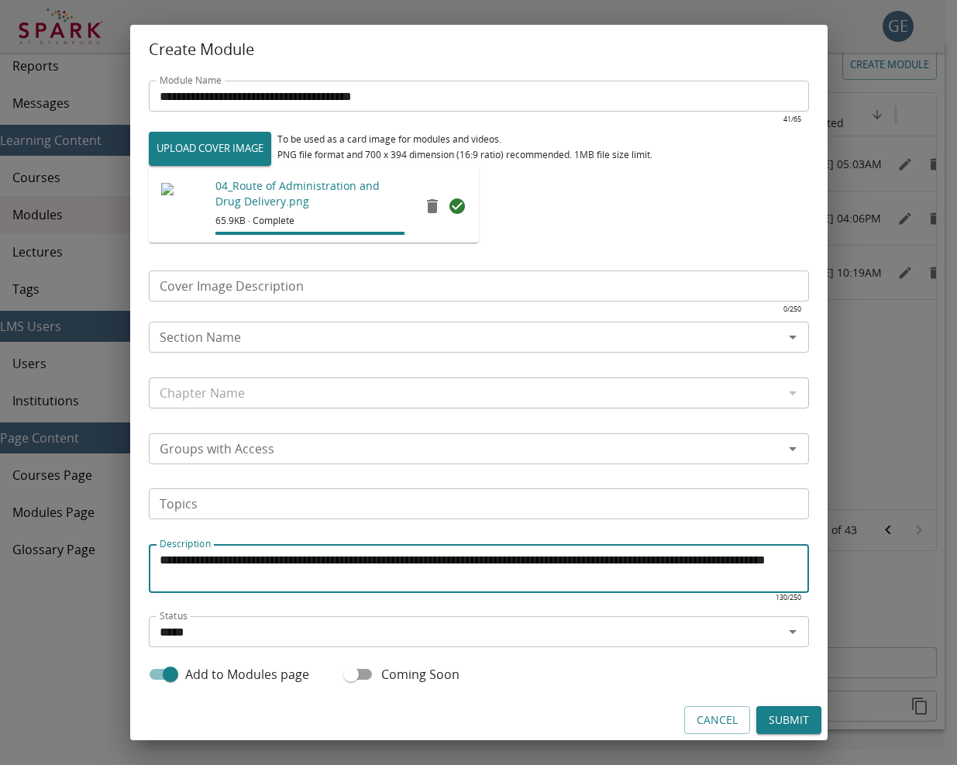
type textarea "**********"
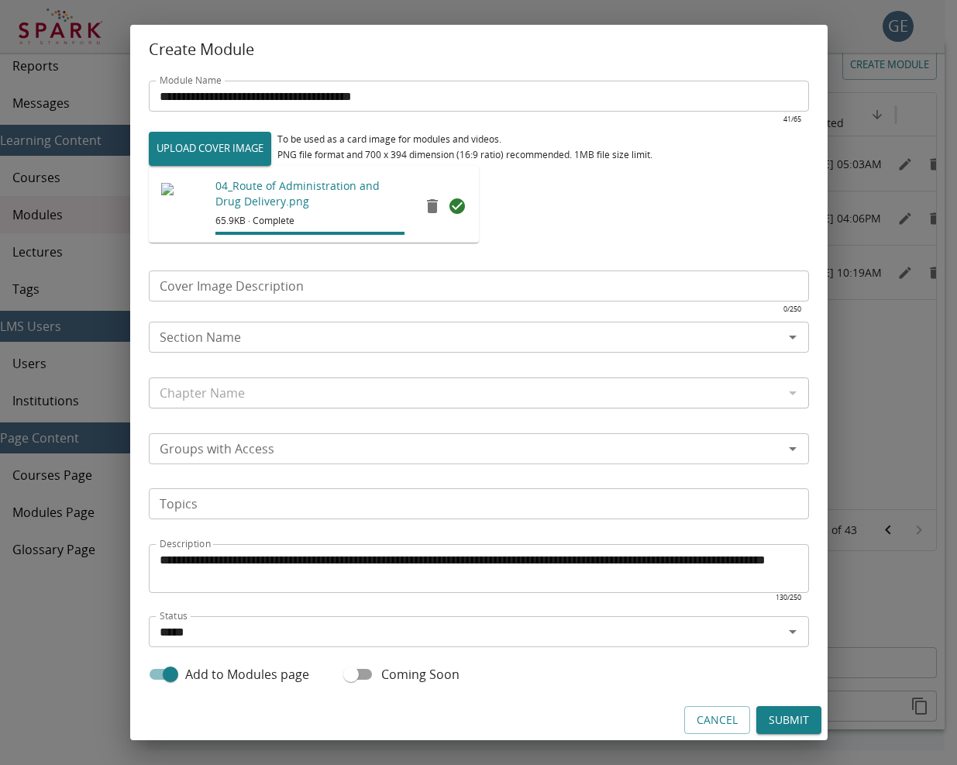
drag, startPoint x: 269, startPoint y: 300, endPoint x: 270, endPoint y: 284, distance: 15.5
click at [269, 298] on div "Cover Image Description Cover Image Description ​" at bounding box center [479, 295] width 660 height 50
click at [270, 284] on input "Cover Image Description" at bounding box center [479, 285] width 660 height 31
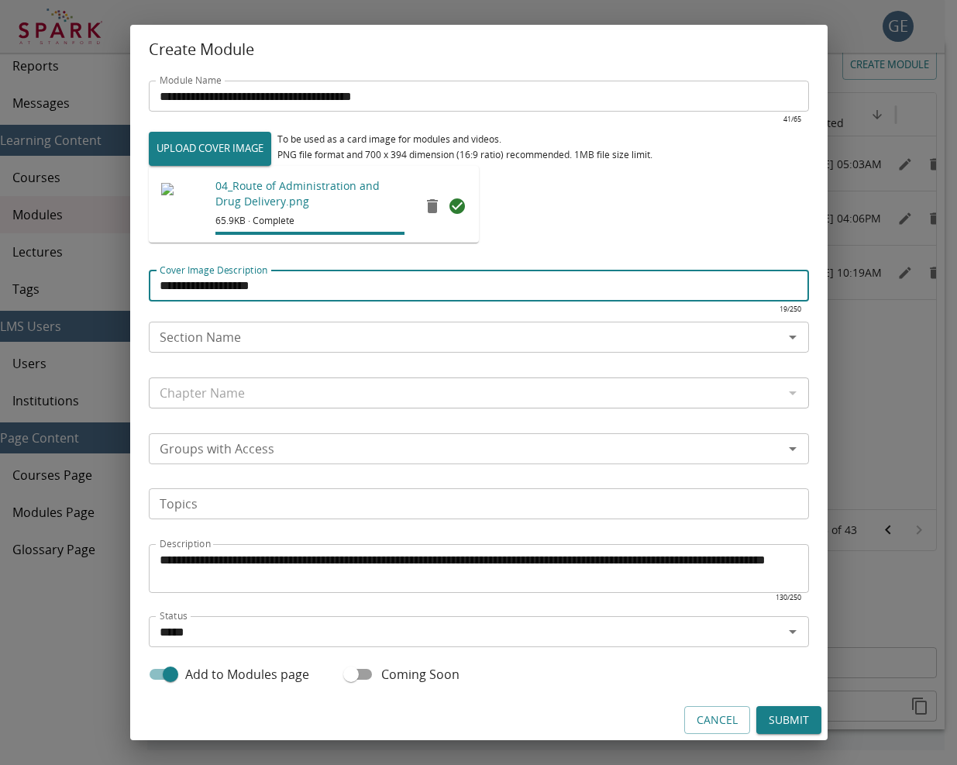
type input "**********"
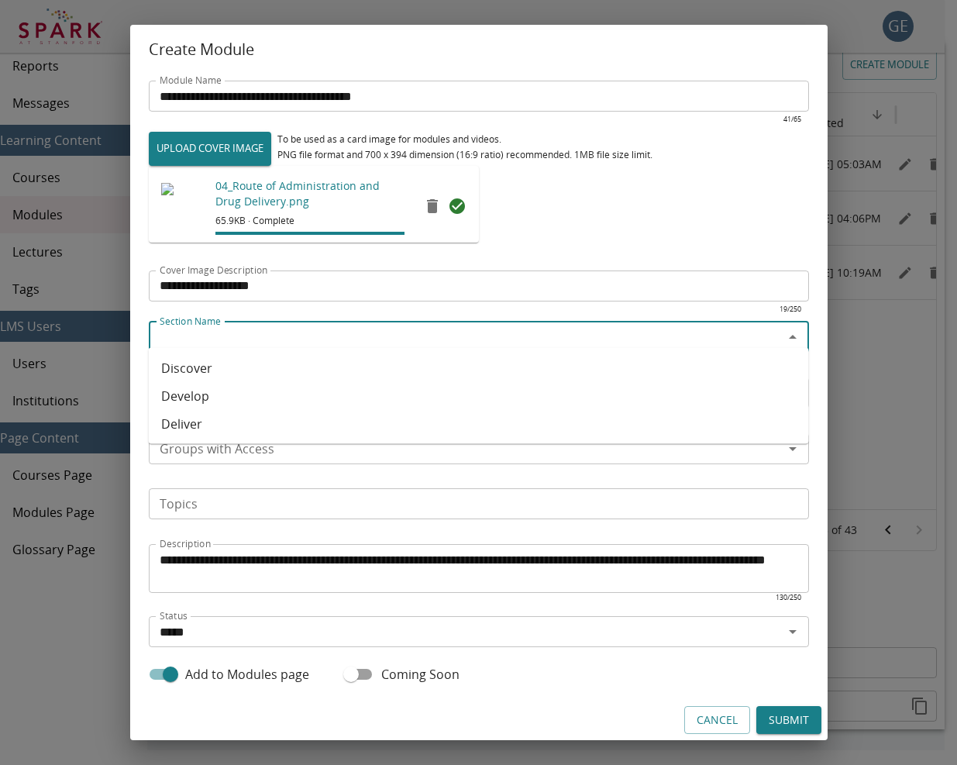
drag, startPoint x: 279, startPoint y: 329, endPoint x: 274, endPoint y: 317, distance: 13.5
click at [279, 329] on input "Section Name" at bounding box center [465, 337] width 625 height 22
click at [218, 421] on li "Deliver" at bounding box center [479, 424] width 660 height 28
drag, startPoint x: 243, startPoint y: 394, endPoint x: 234, endPoint y: 388, distance: 10.1
click at [242, 393] on input "Chapter Name" at bounding box center [465, 393] width 625 height 22
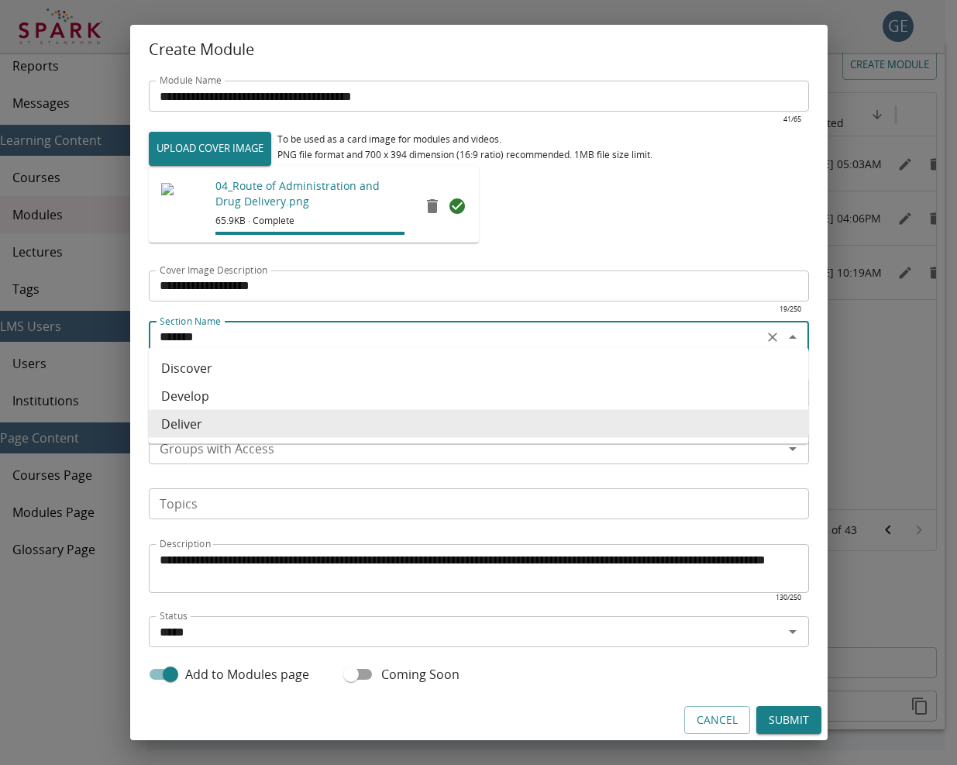
click at [246, 329] on input "*******" at bounding box center [455, 337] width 605 height 22
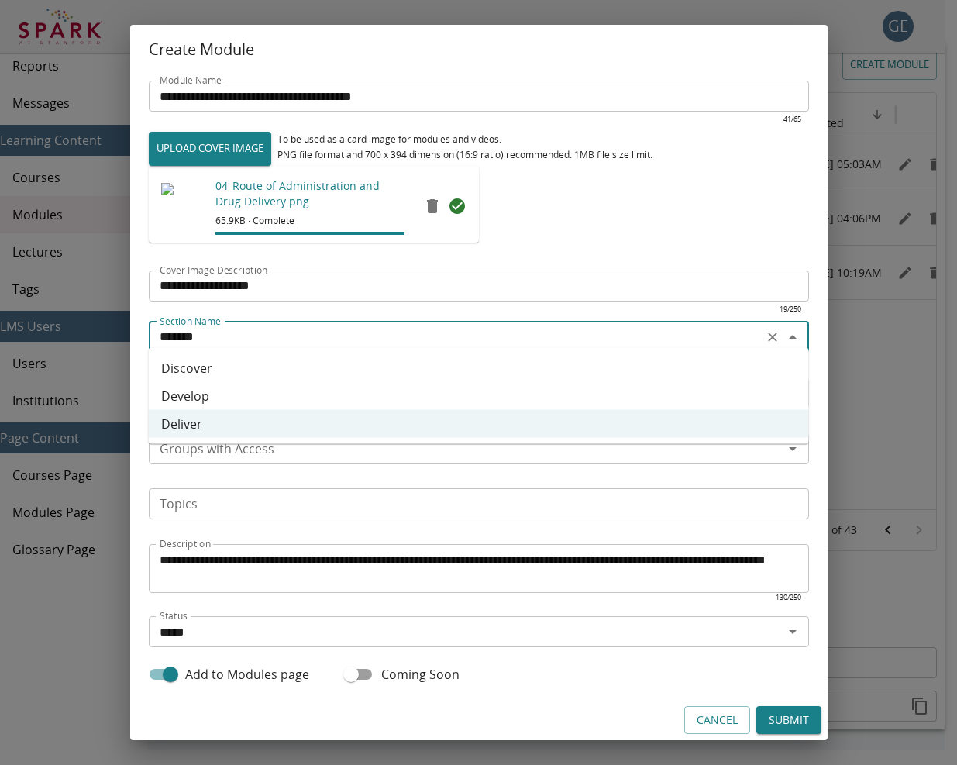
click at [215, 385] on li "Develop" at bounding box center [479, 396] width 660 height 28
type input "*******"
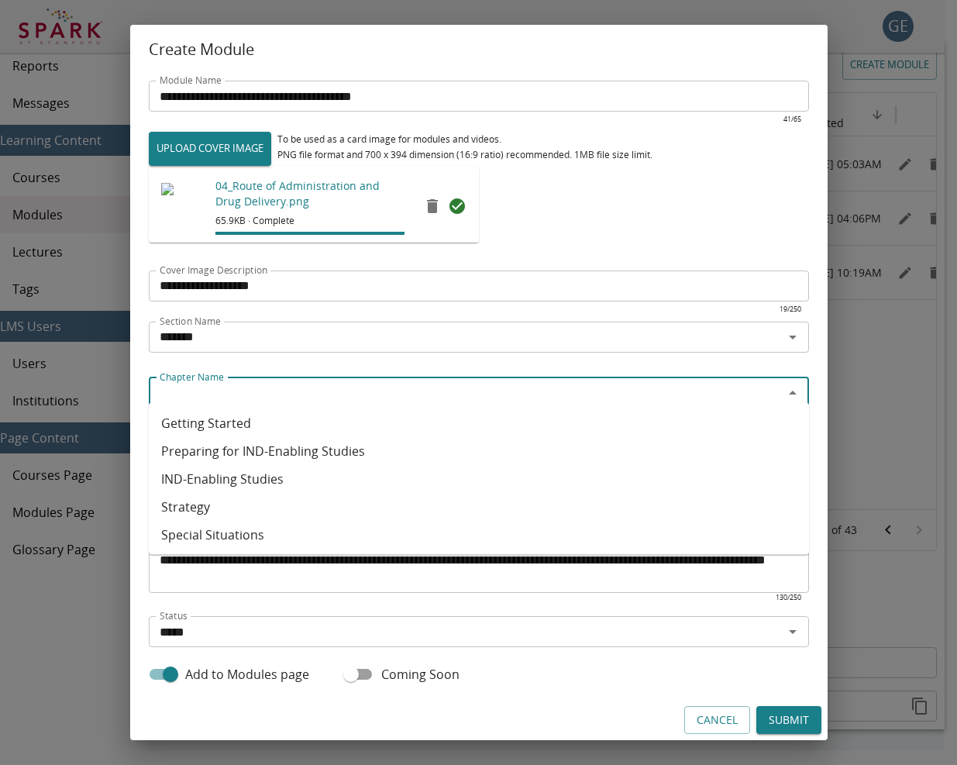
click at [224, 388] on input "Chapter Name" at bounding box center [465, 393] width 625 height 22
click at [278, 446] on li "Preparing for IND-Enabling Studies" at bounding box center [479, 451] width 660 height 28
type input "**********"
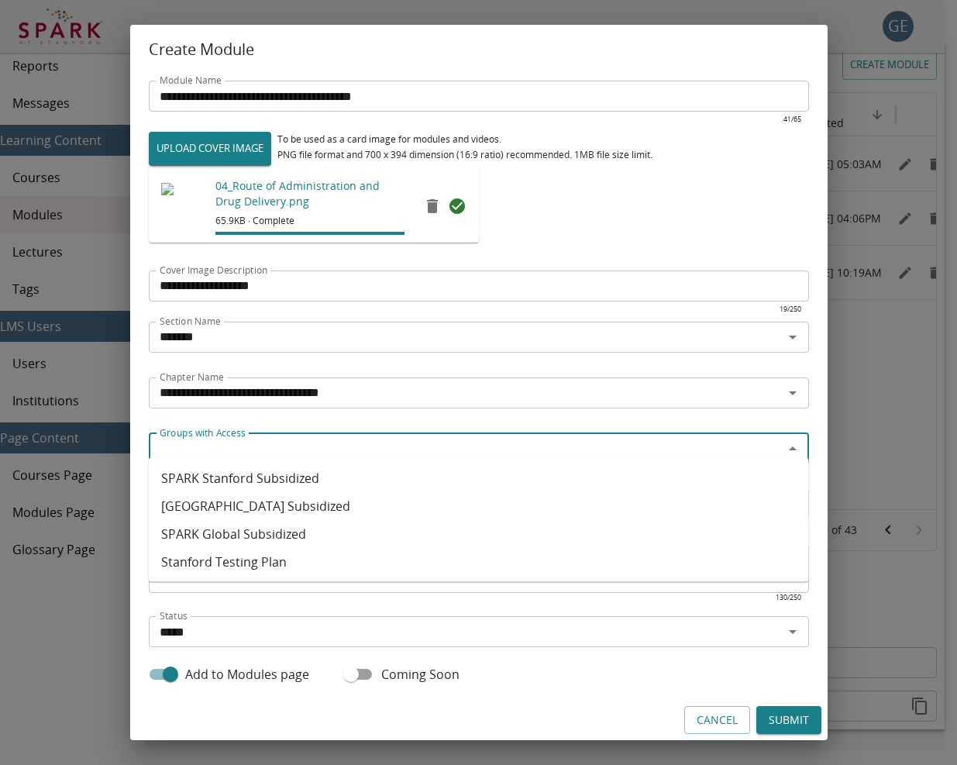
click at [304, 439] on input "Groups with Access" at bounding box center [465, 449] width 625 height 22
drag, startPoint x: 290, startPoint y: 479, endPoint x: 277, endPoint y: 512, distance: 35.8
click at [290, 479] on li "SPARK Stanford Subsidized" at bounding box center [479, 478] width 660 height 28
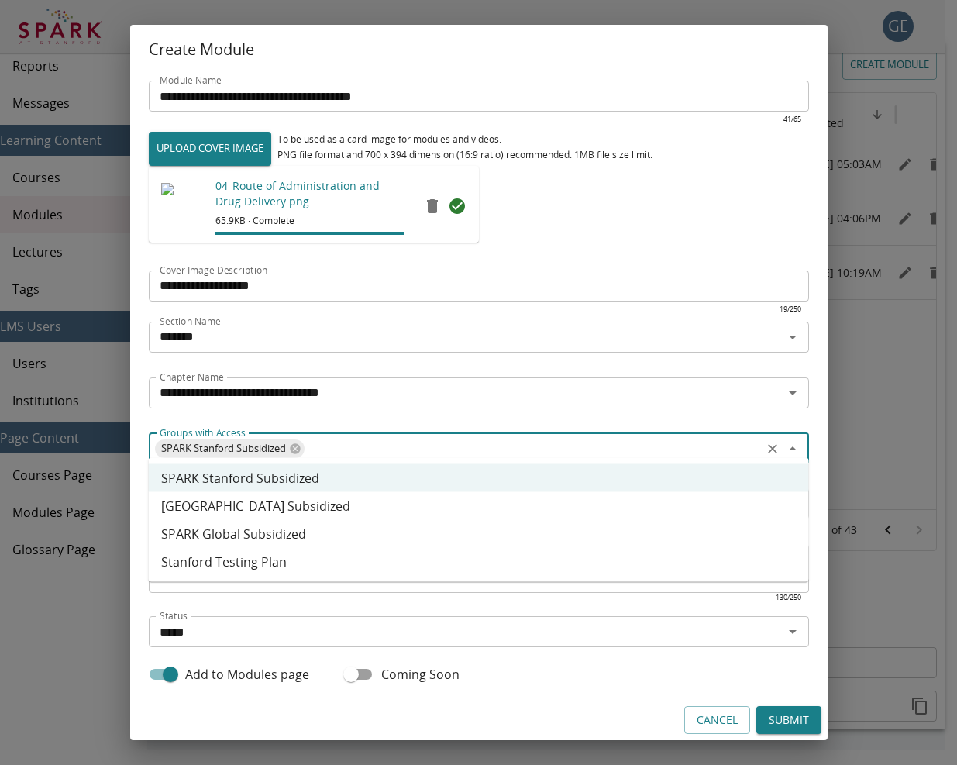
drag, startPoint x: 274, startPoint y: 508, endPoint x: 257, endPoint y: 508, distance: 17.0
click at [274, 508] on li "[GEOGRAPHIC_DATA] Subsidized" at bounding box center [479, 506] width 660 height 28
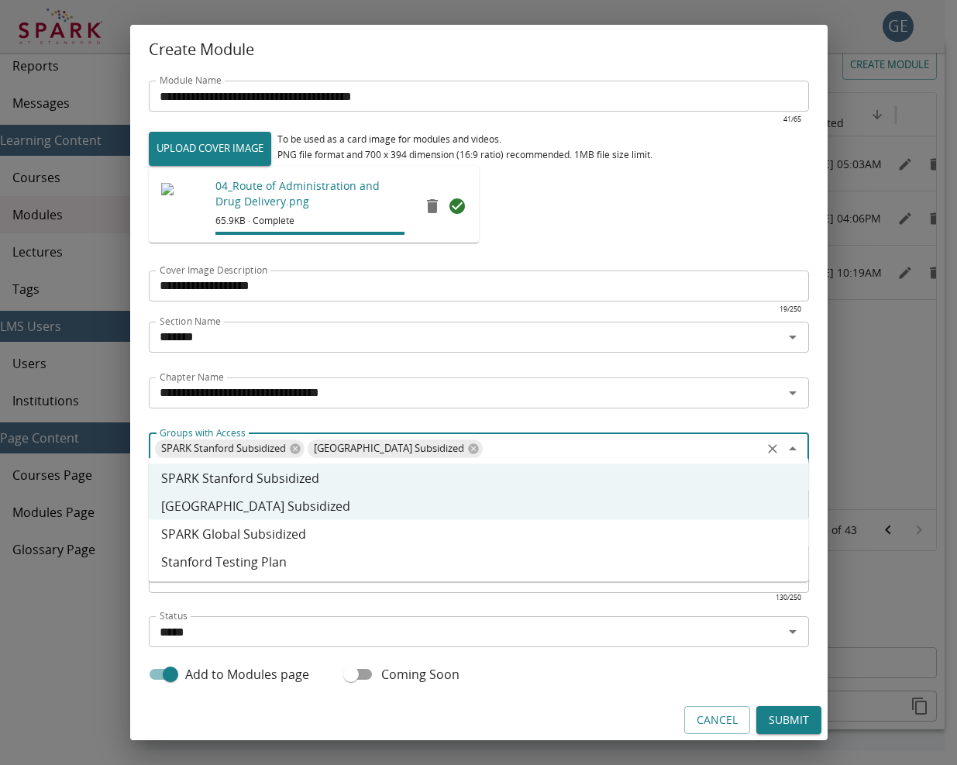
click at [263, 532] on li "SPARK Global Subsidized" at bounding box center [479, 534] width 660 height 28
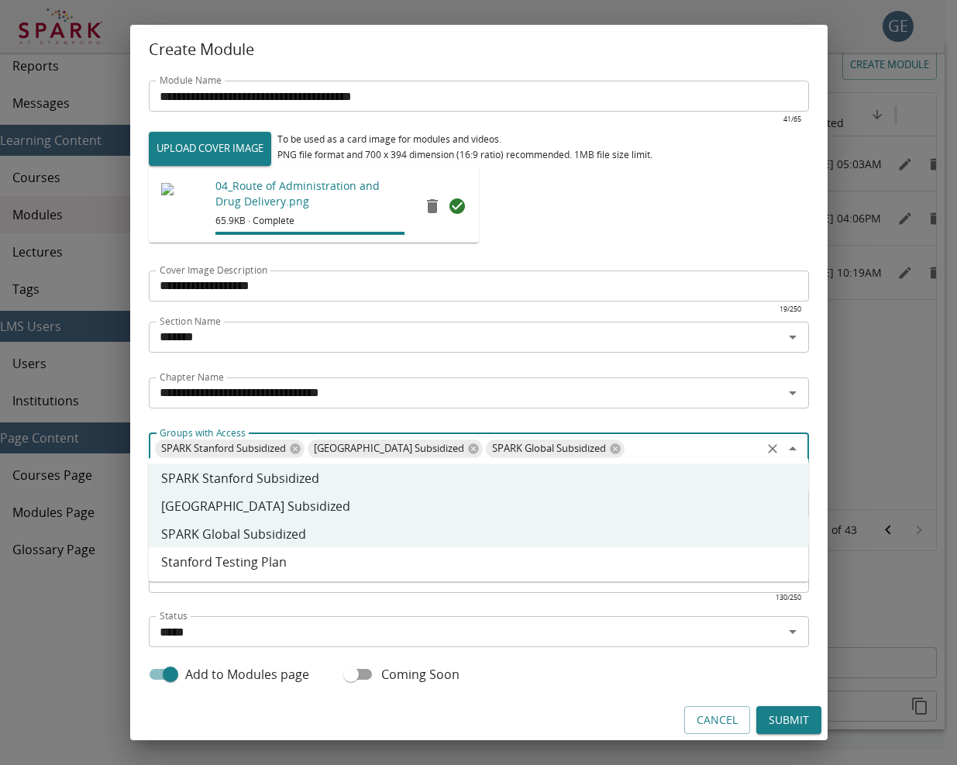
click at [256, 569] on li "Stanford Testing Plan" at bounding box center [479, 562] width 660 height 28
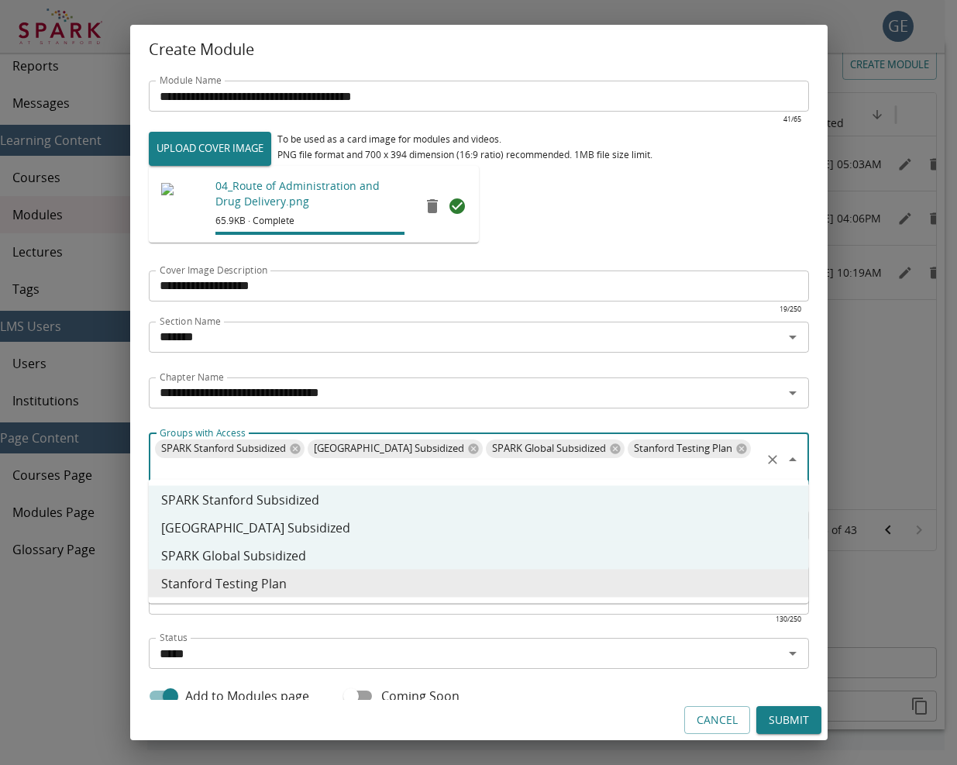
click at [416, 618] on p "​" at bounding box center [479, 625] width 638 height 15
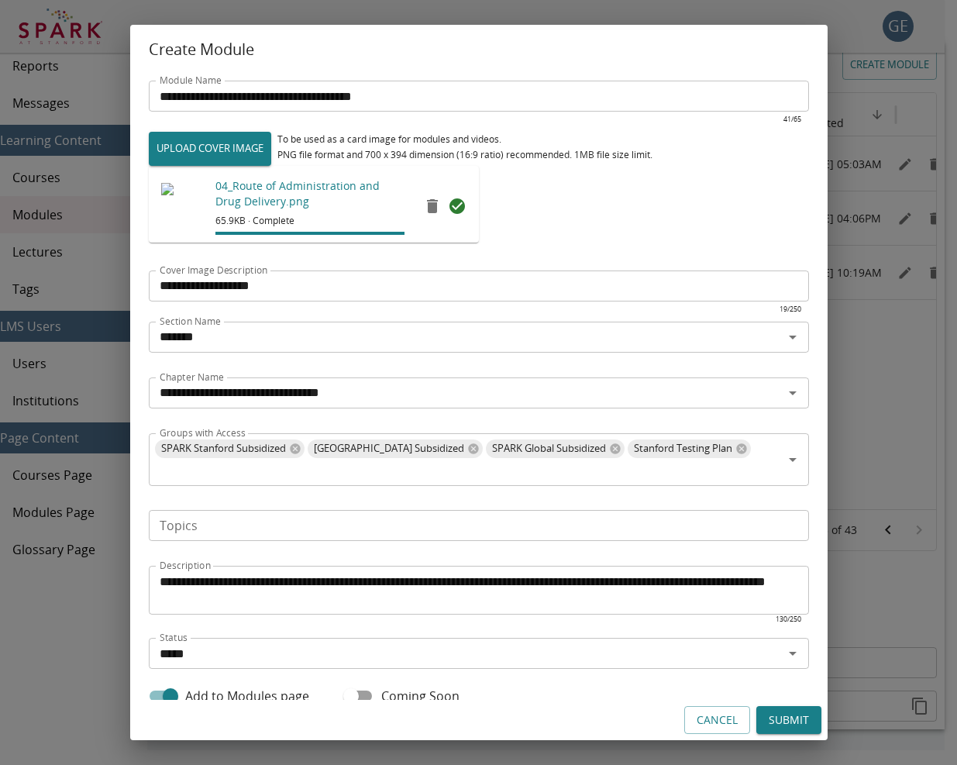
click at [298, 525] on input "Topics" at bounding box center [477, 525] width 649 height 22
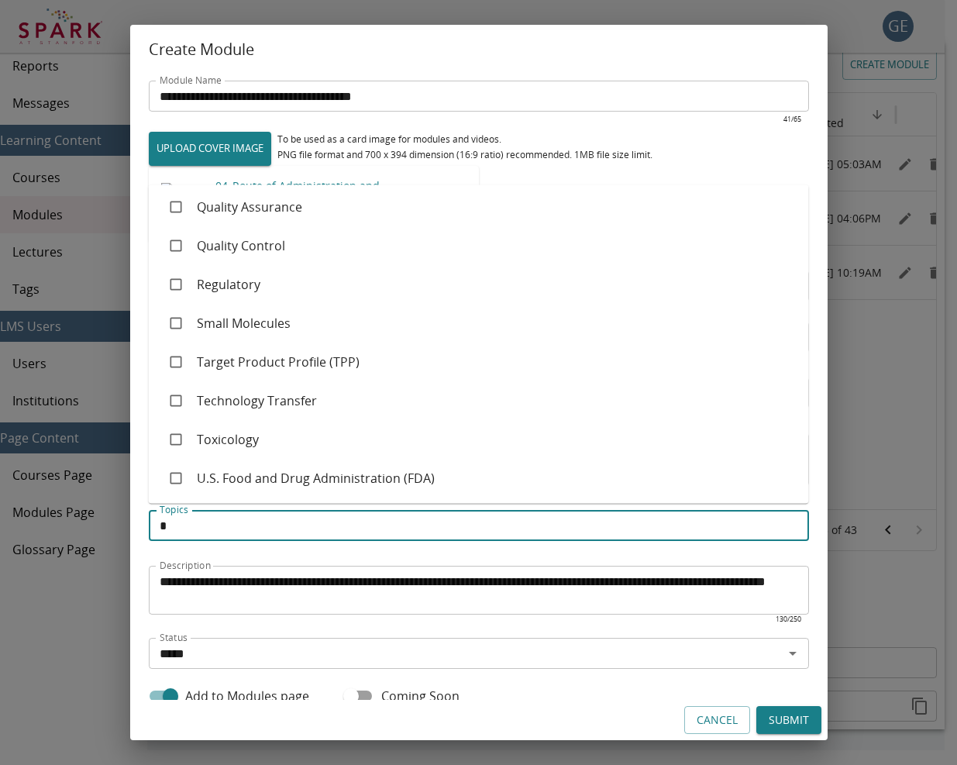
scroll to position [0, 0]
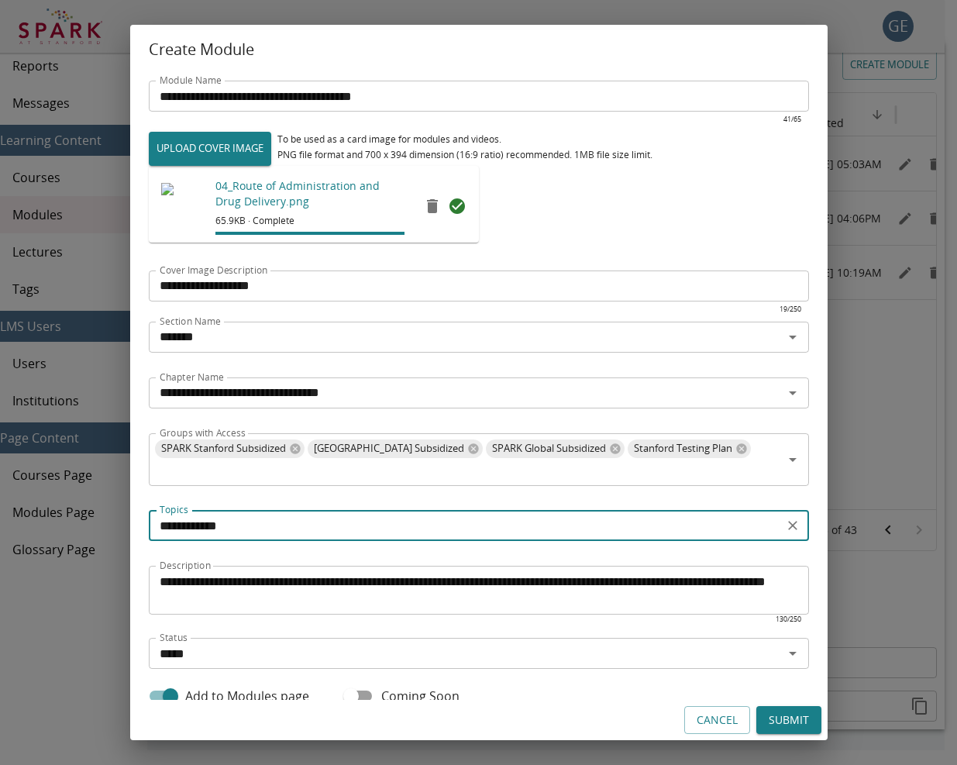
type input "**********"
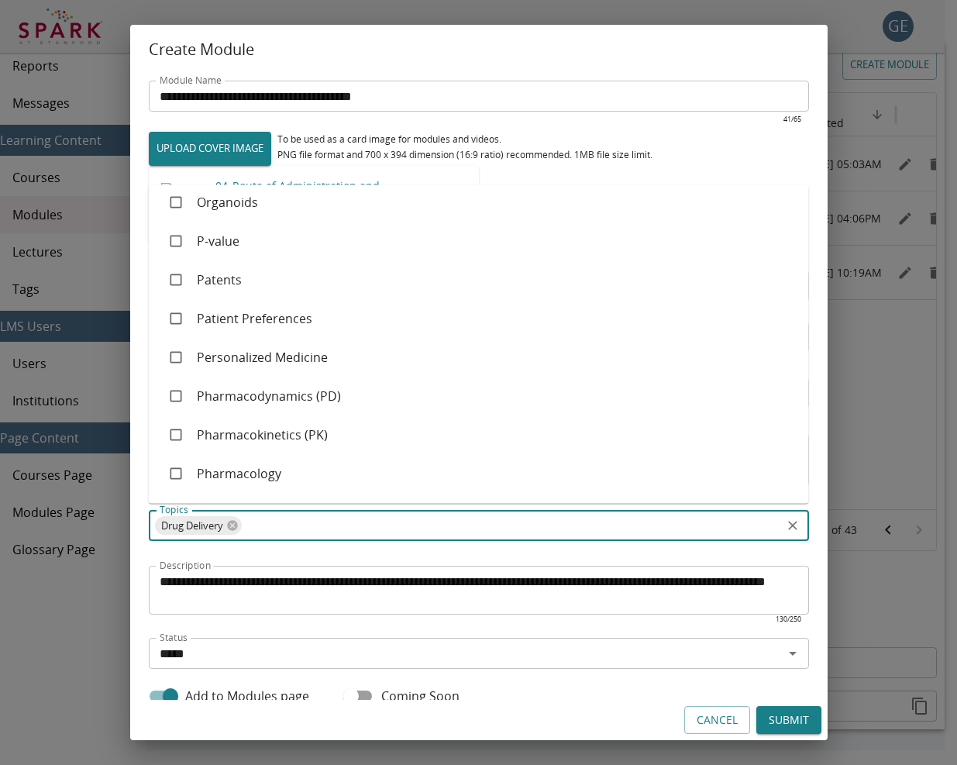
scroll to position [1332, 0]
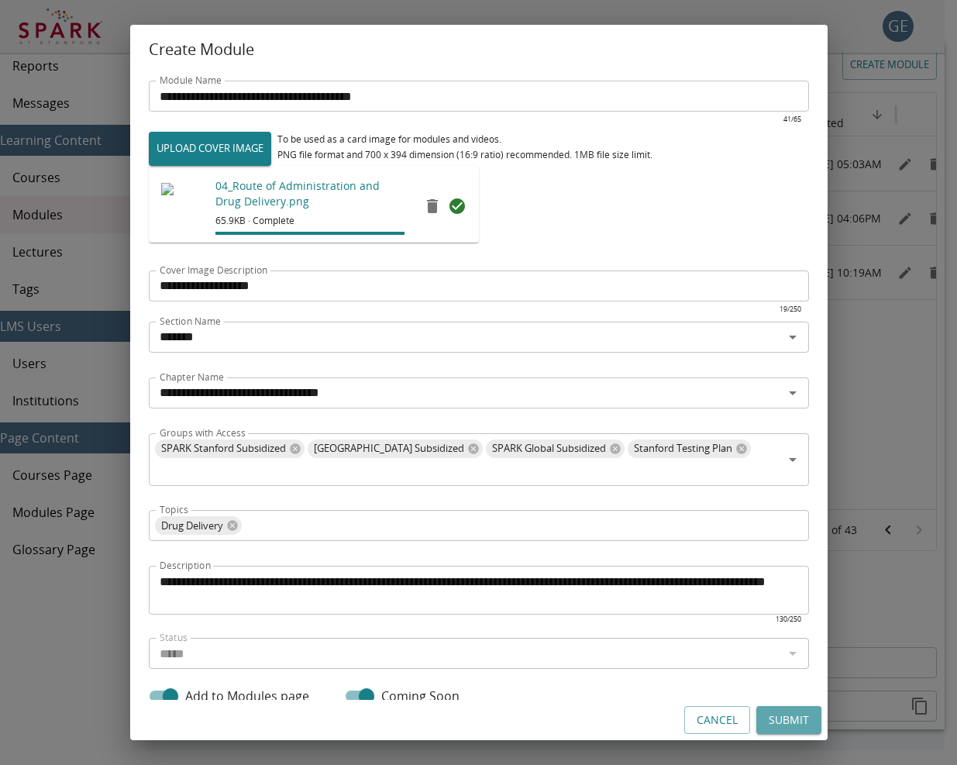
click at [786, 713] on button "Submit" at bounding box center [788, 720] width 65 height 29
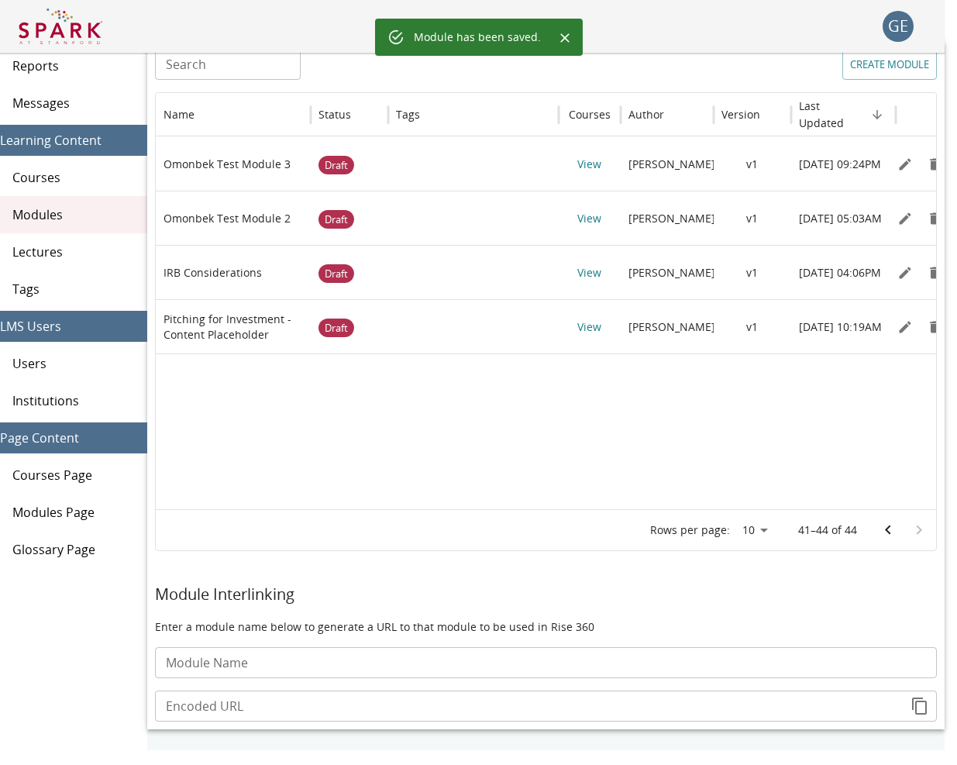
click at [59, 29] on img at bounding box center [61, 26] width 84 height 37
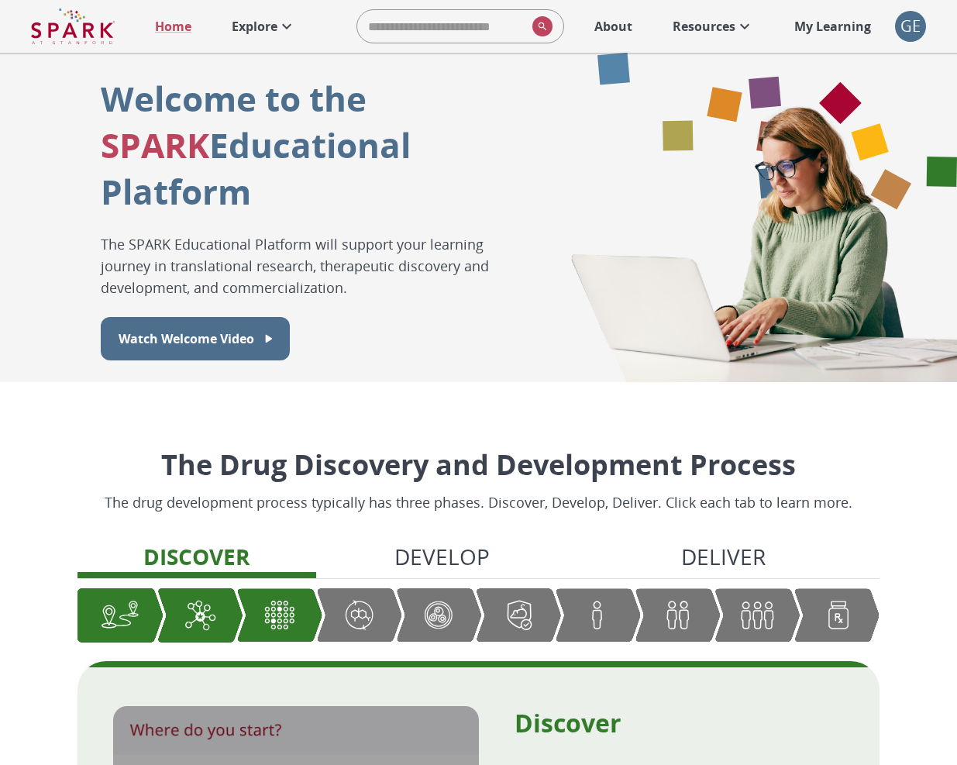
click at [241, 26] on p "Explore" at bounding box center [255, 26] width 46 height 19
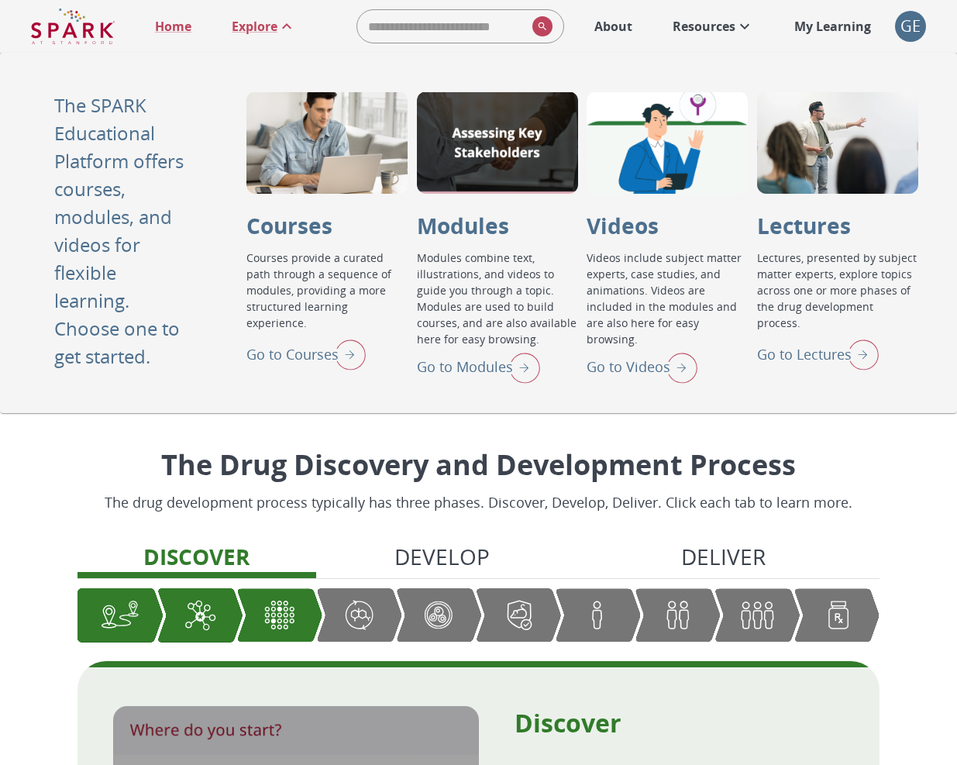
click at [463, 372] on p "Go to Modules" at bounding box center [465, 366] width 96 height 21
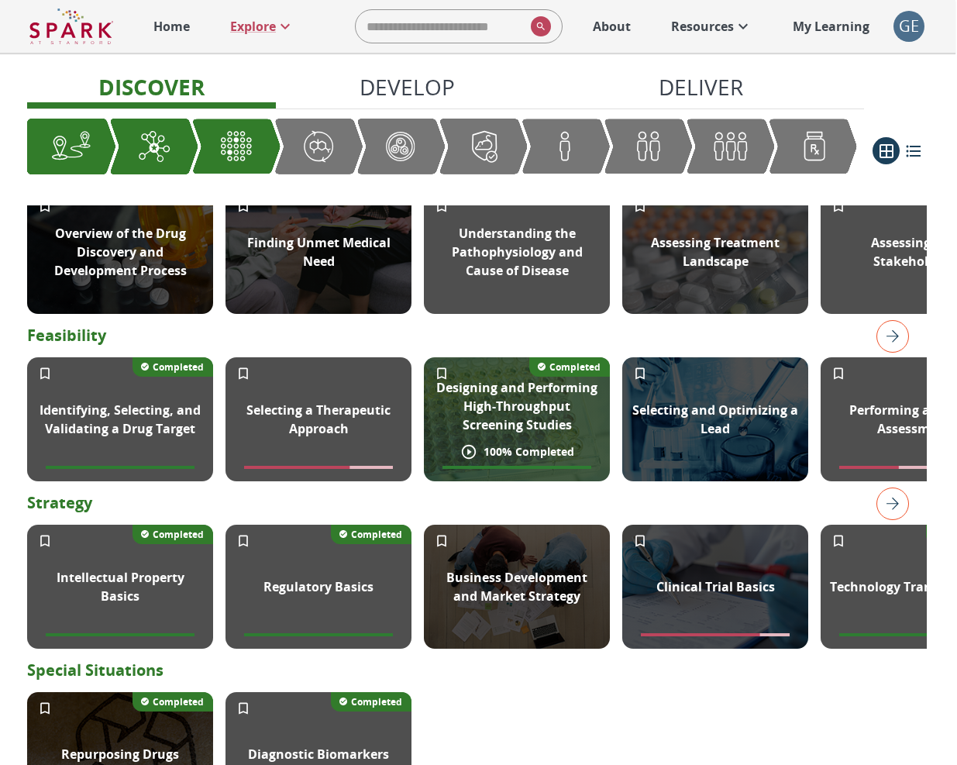
scroll to position [369, 0]
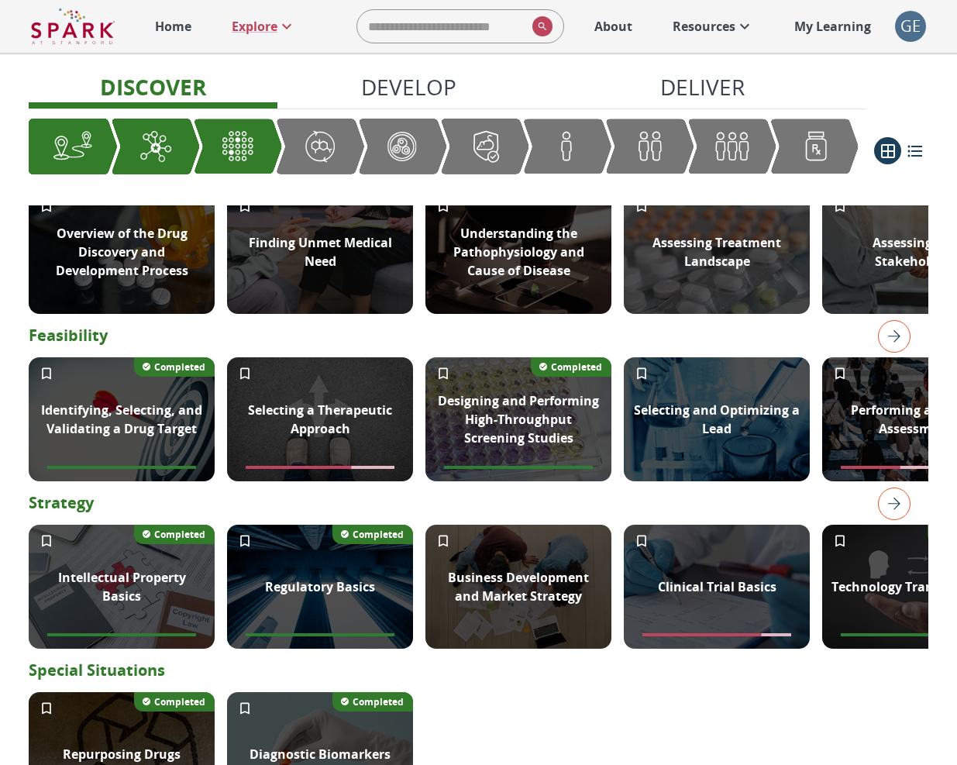
click at [899, 347] on img "right" at bounding box center [894, 336] width 33 height 33
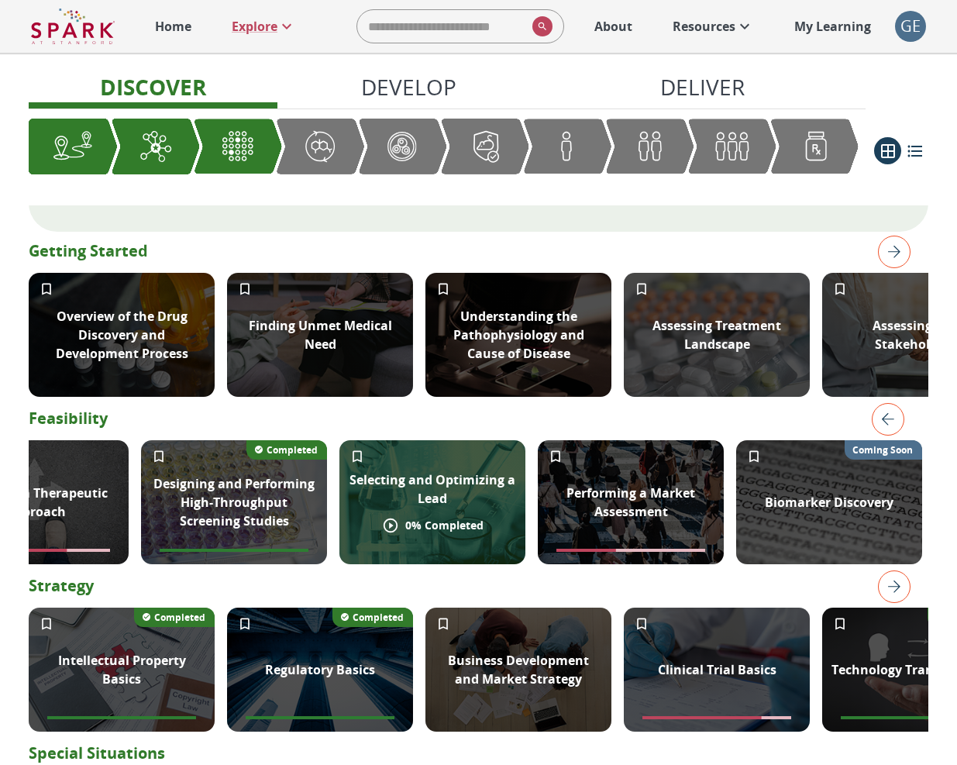
scroll to position [227, 0]
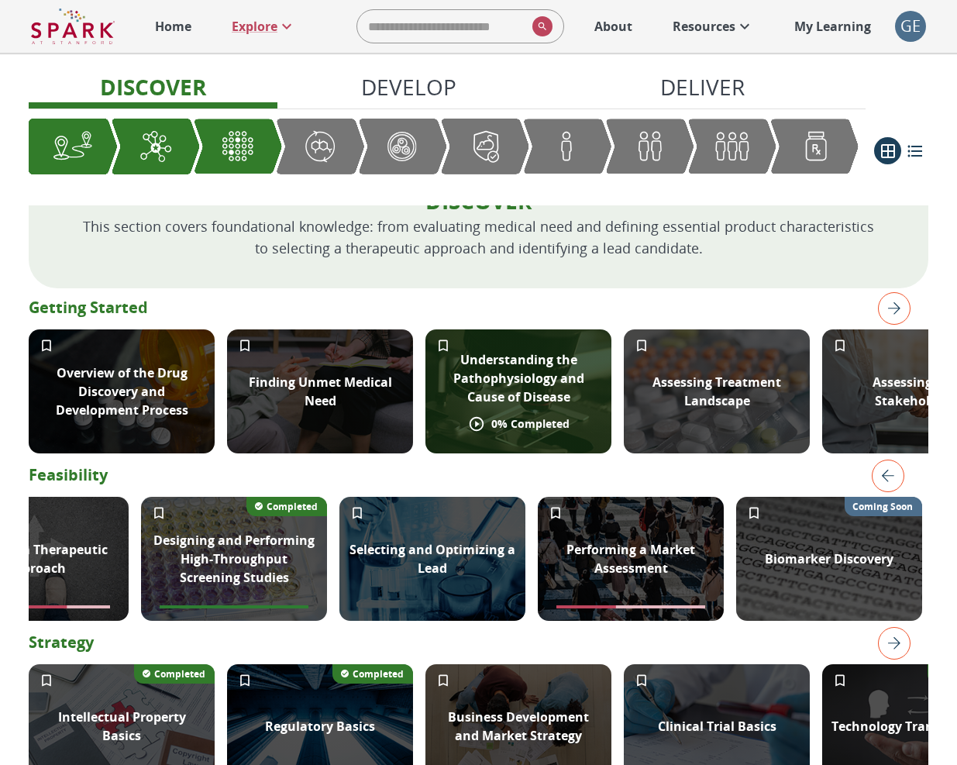
click at [523, 401] on p "Understanding the Pathophysiology and Cause of Disease" at bounding box center [518, 378] width 167 height 56
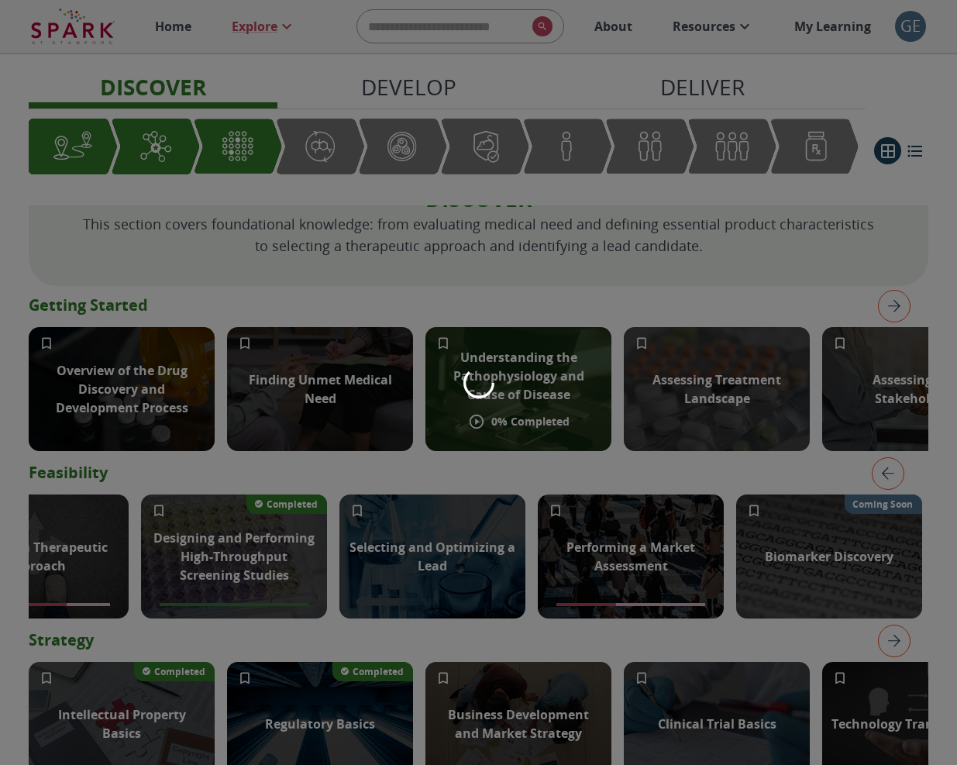
scroll to position [229, 0]
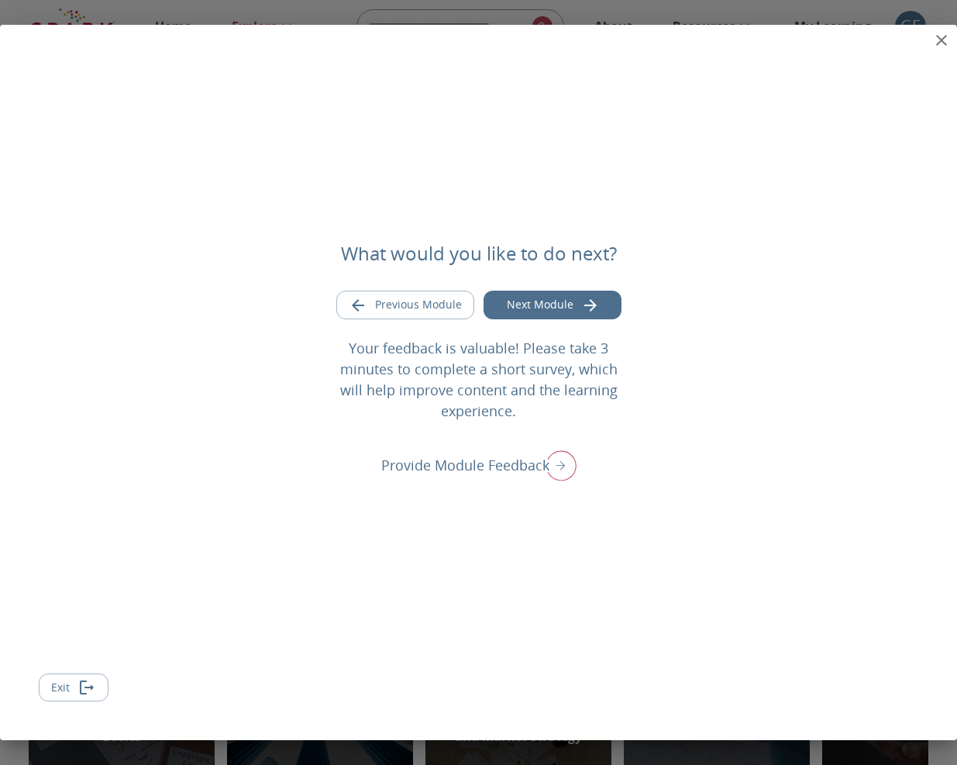
click at [944, 42] on icon "close" at bounding box center [941, 40] width 19 height 19
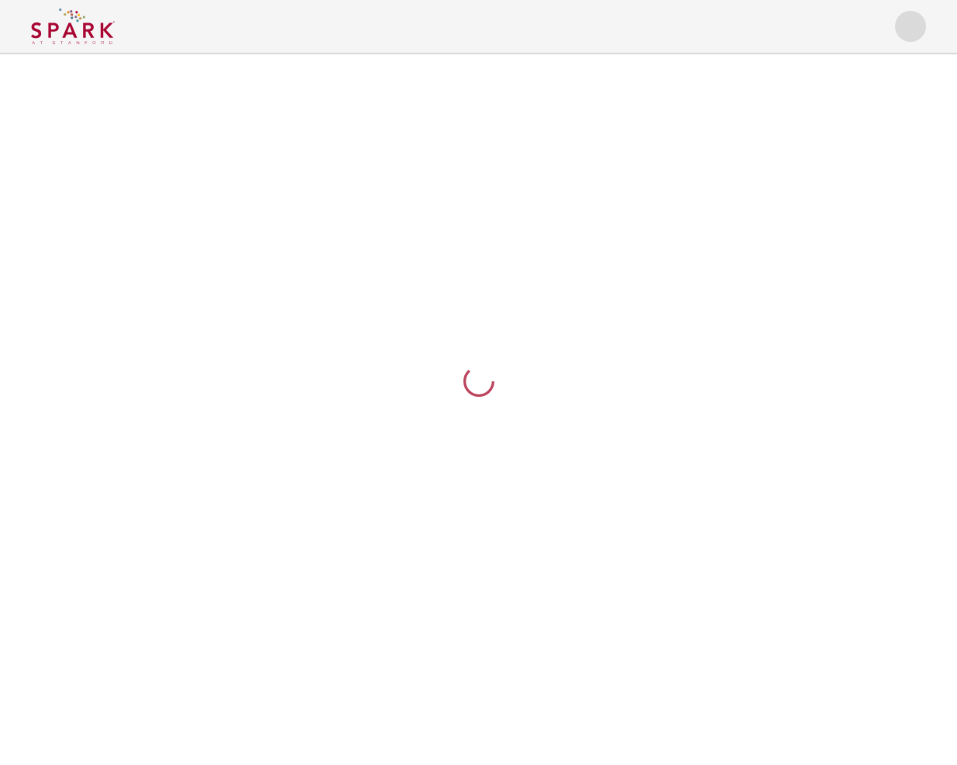
scroll to position [0, 0]
